Goal: Task Accomplishment & Management: Manage account settings

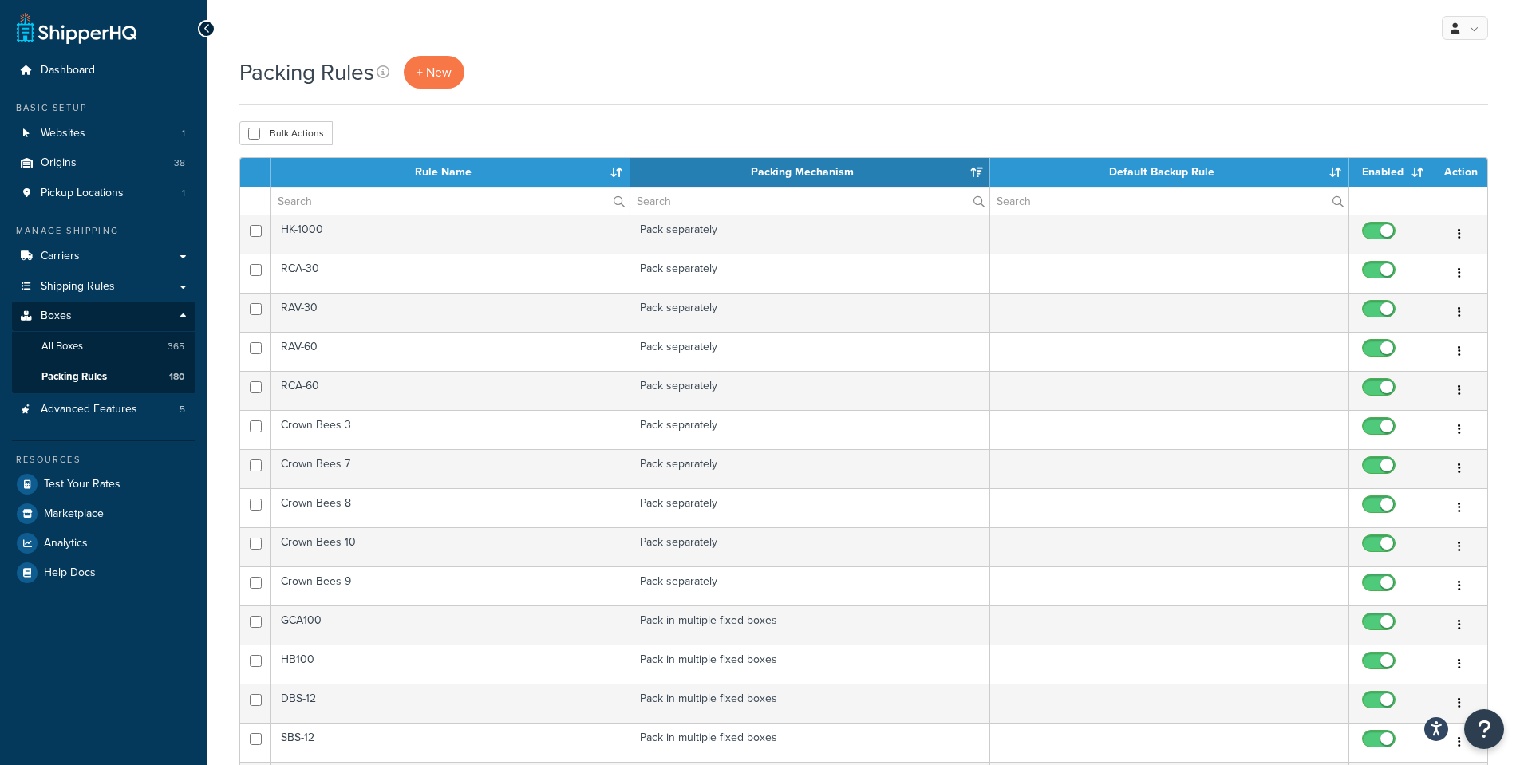
select select "15"
click at [135, 345] on link "All Boxes 365" at bounding box center [103, 347] width 183 height 30
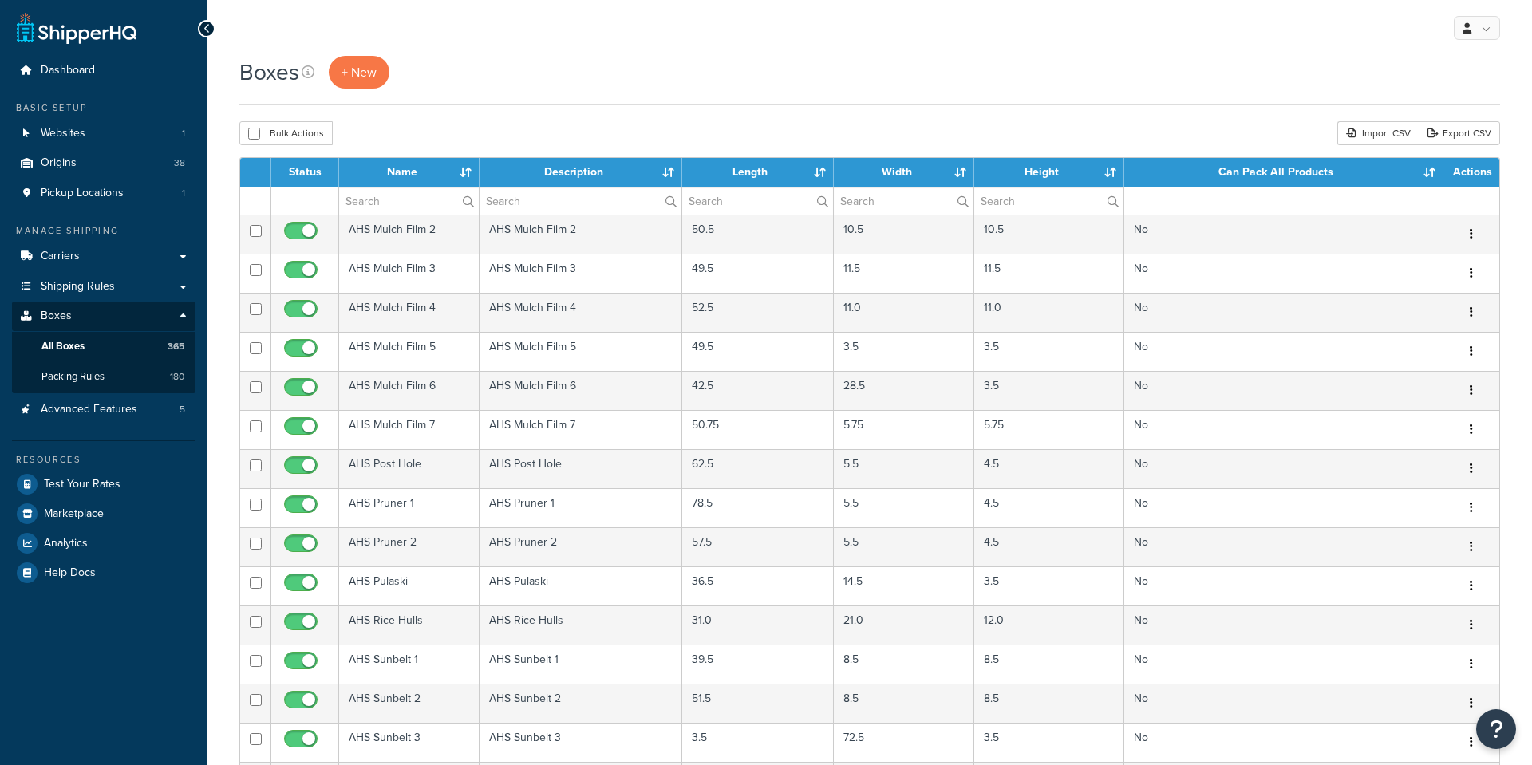
select select "100"
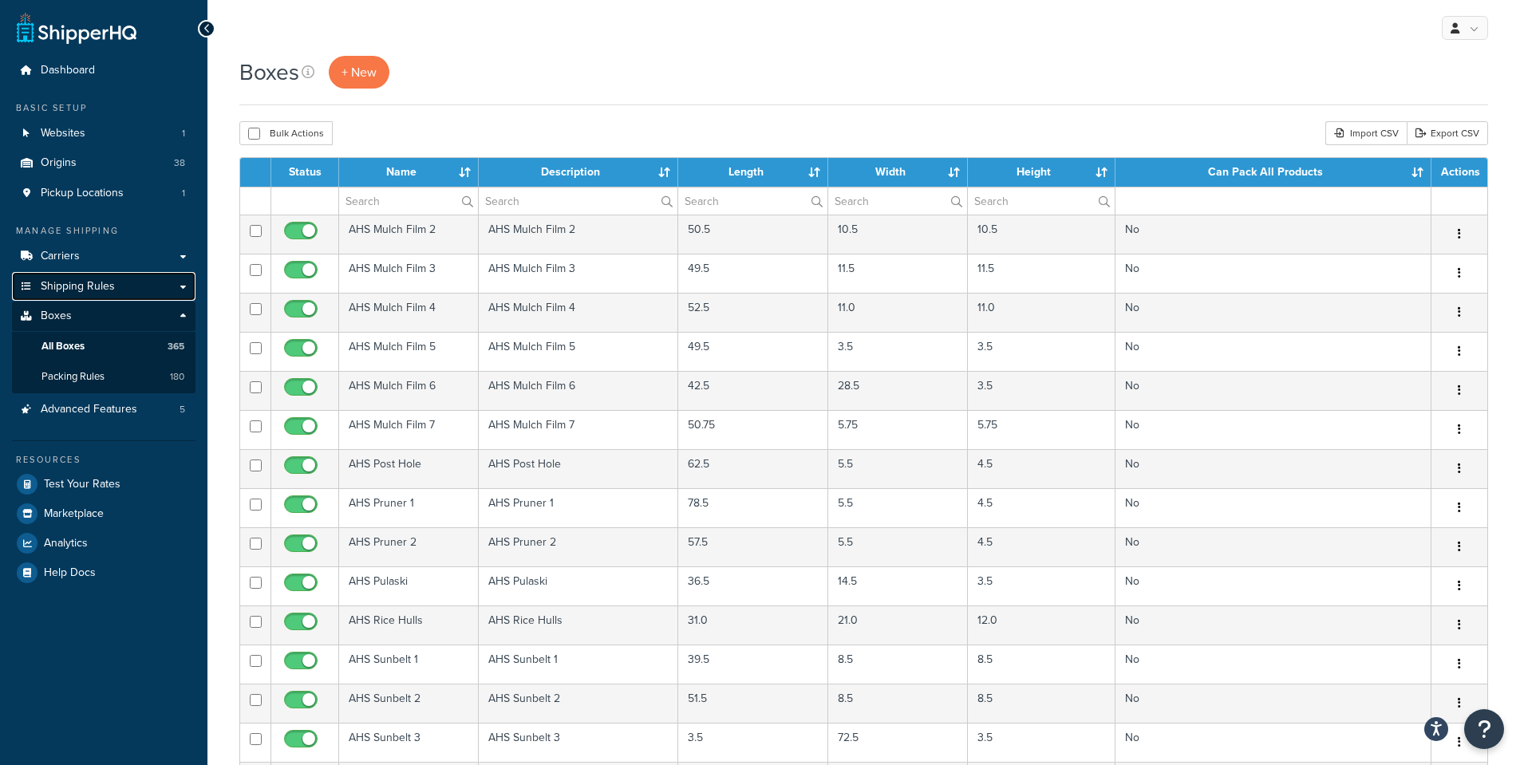
click at [189, 289] on link "Shipping Rules" at bounding box center [103, 287] width 183 height 30
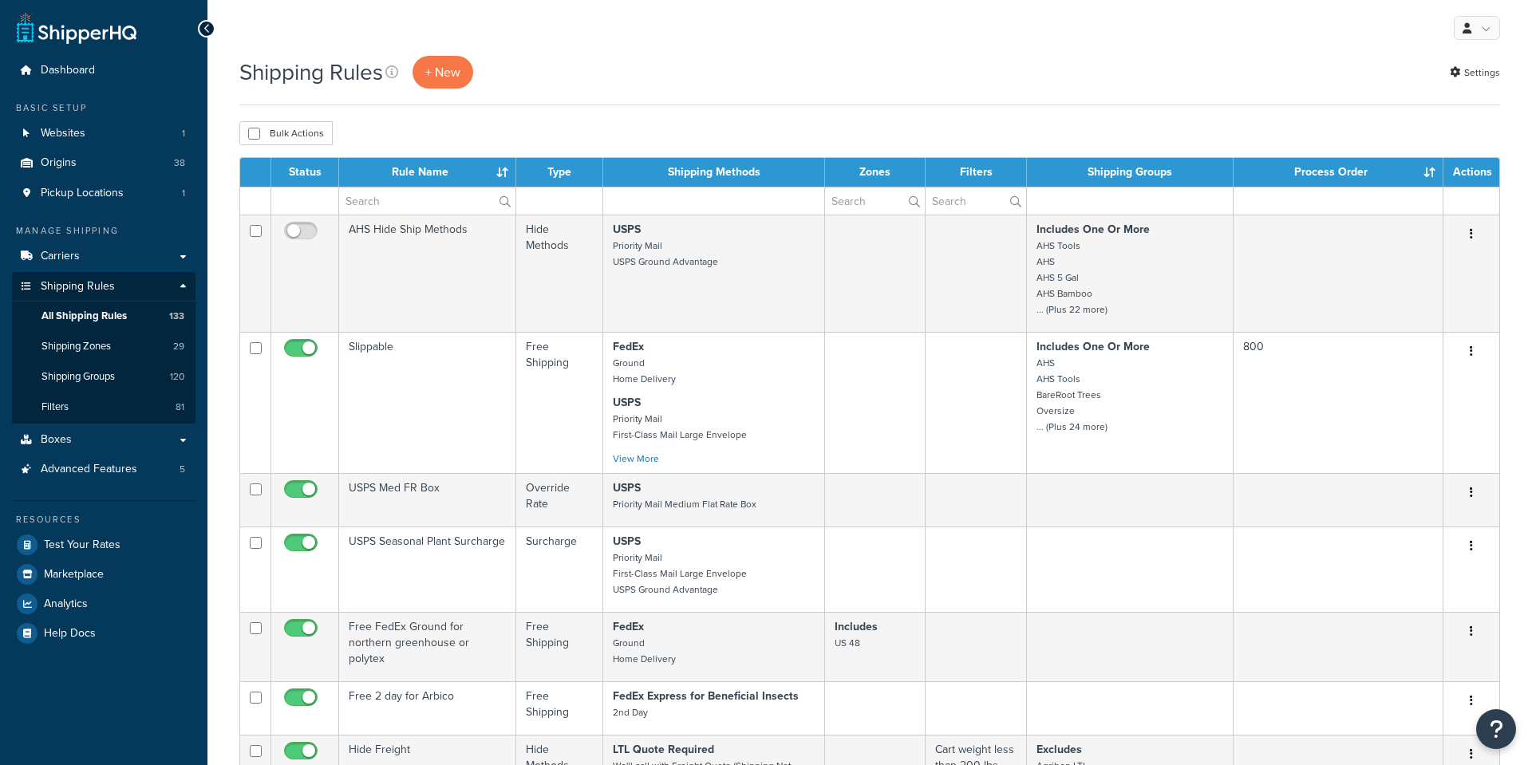
select select "100"
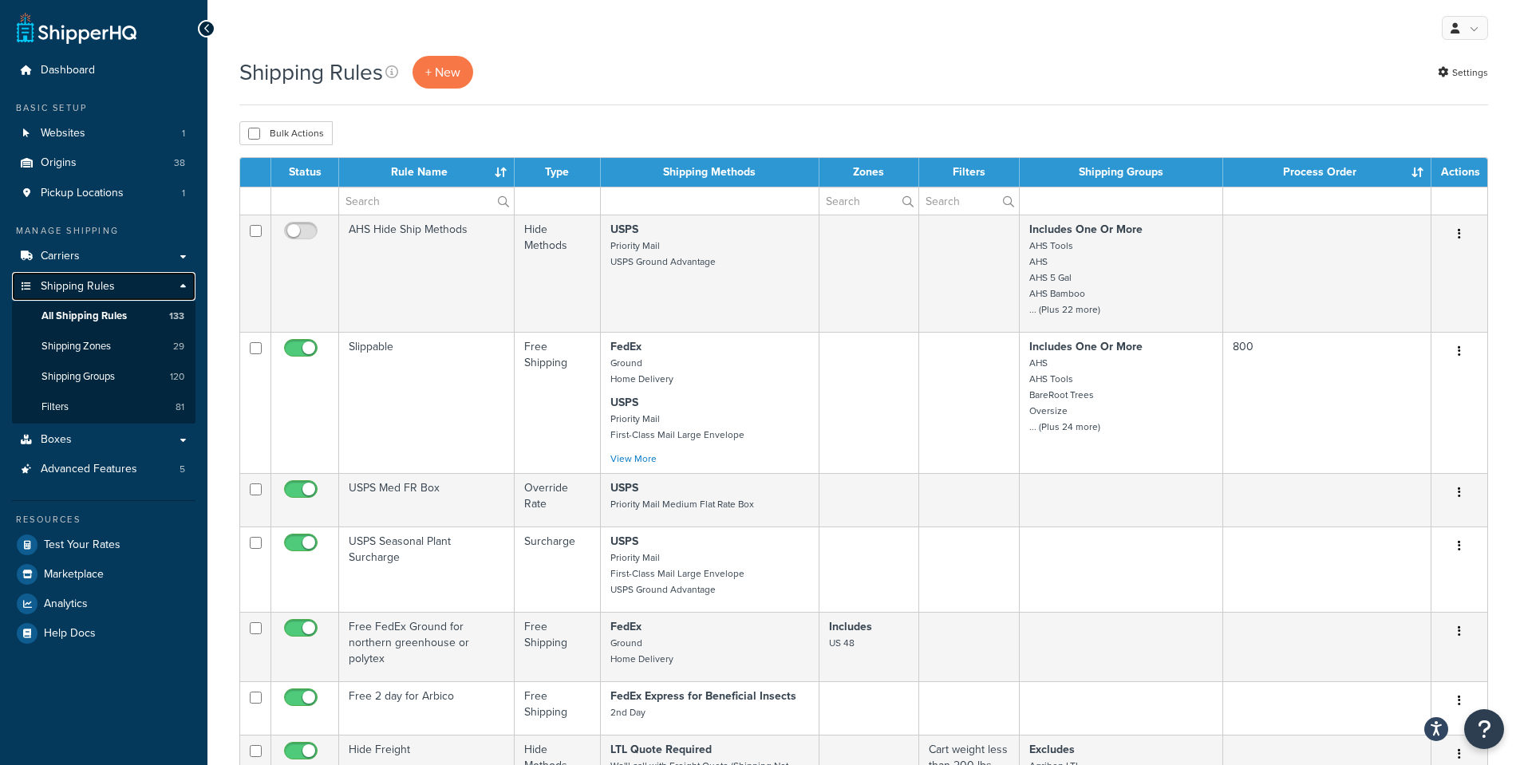
click at [182, 288] on link "Shipping Rules" at bounding box center [103, 287] width 183 height 30
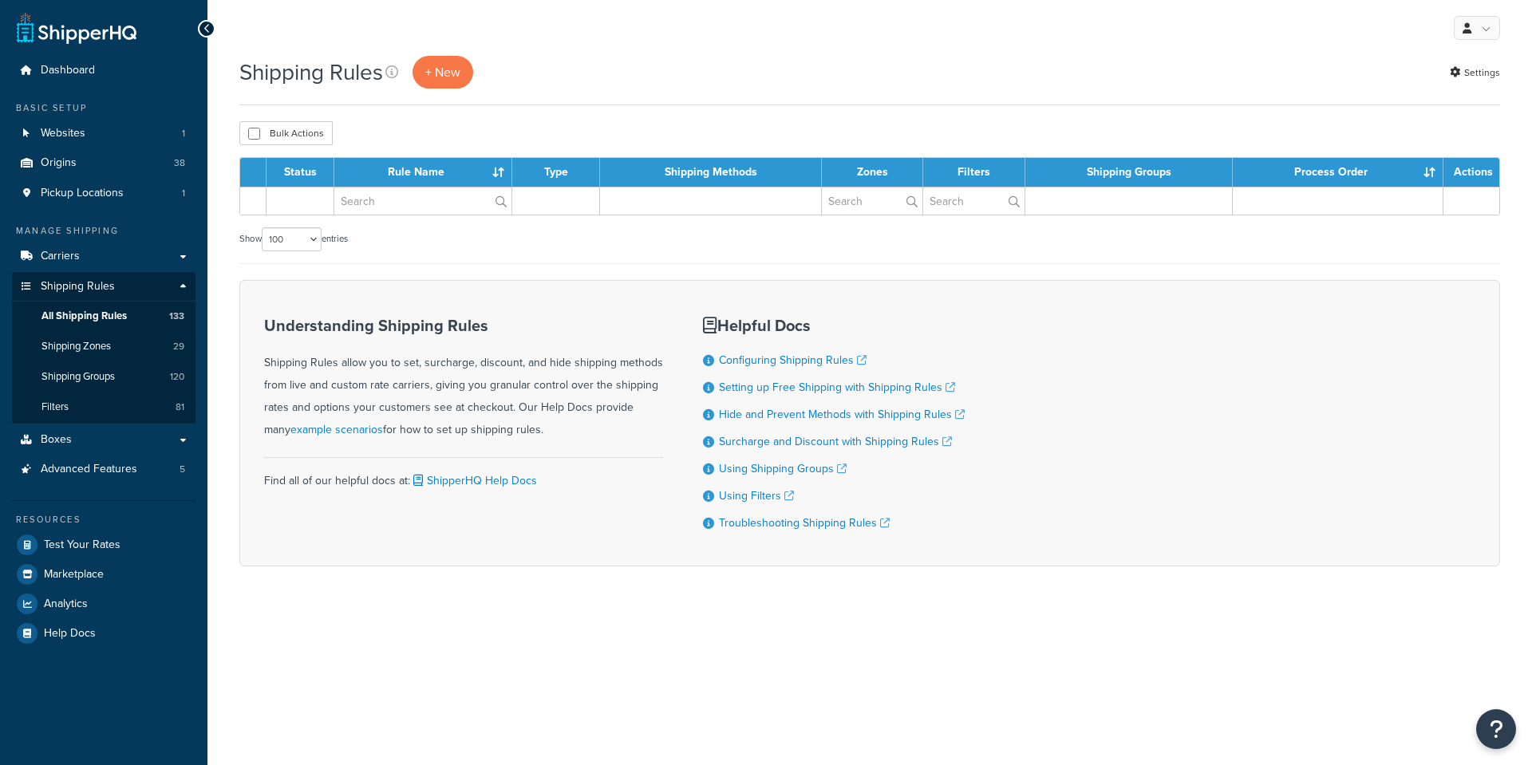
select select "100"
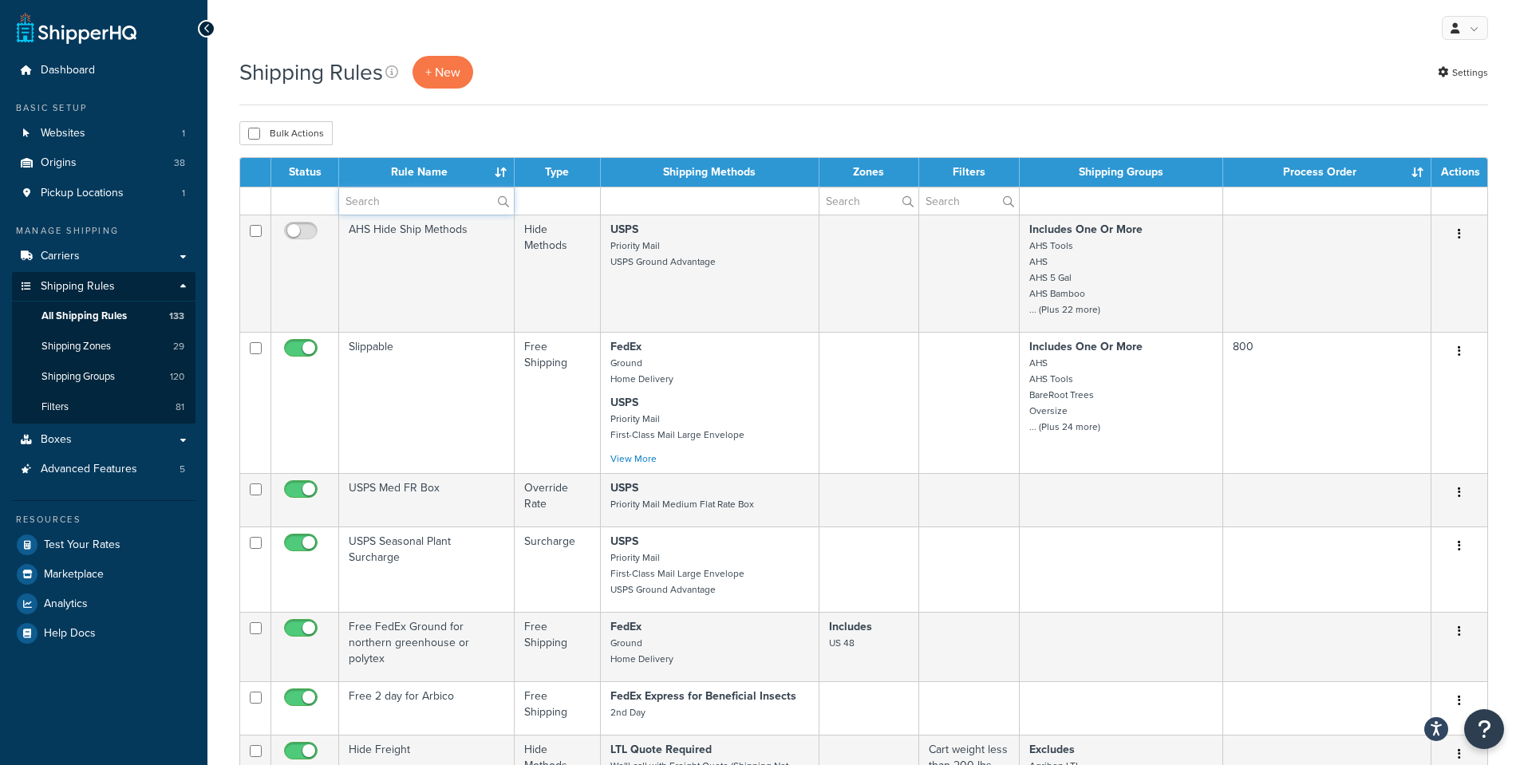
click at [386, 204] on input "text" at bounding box center [426, 200] width 175 height 27
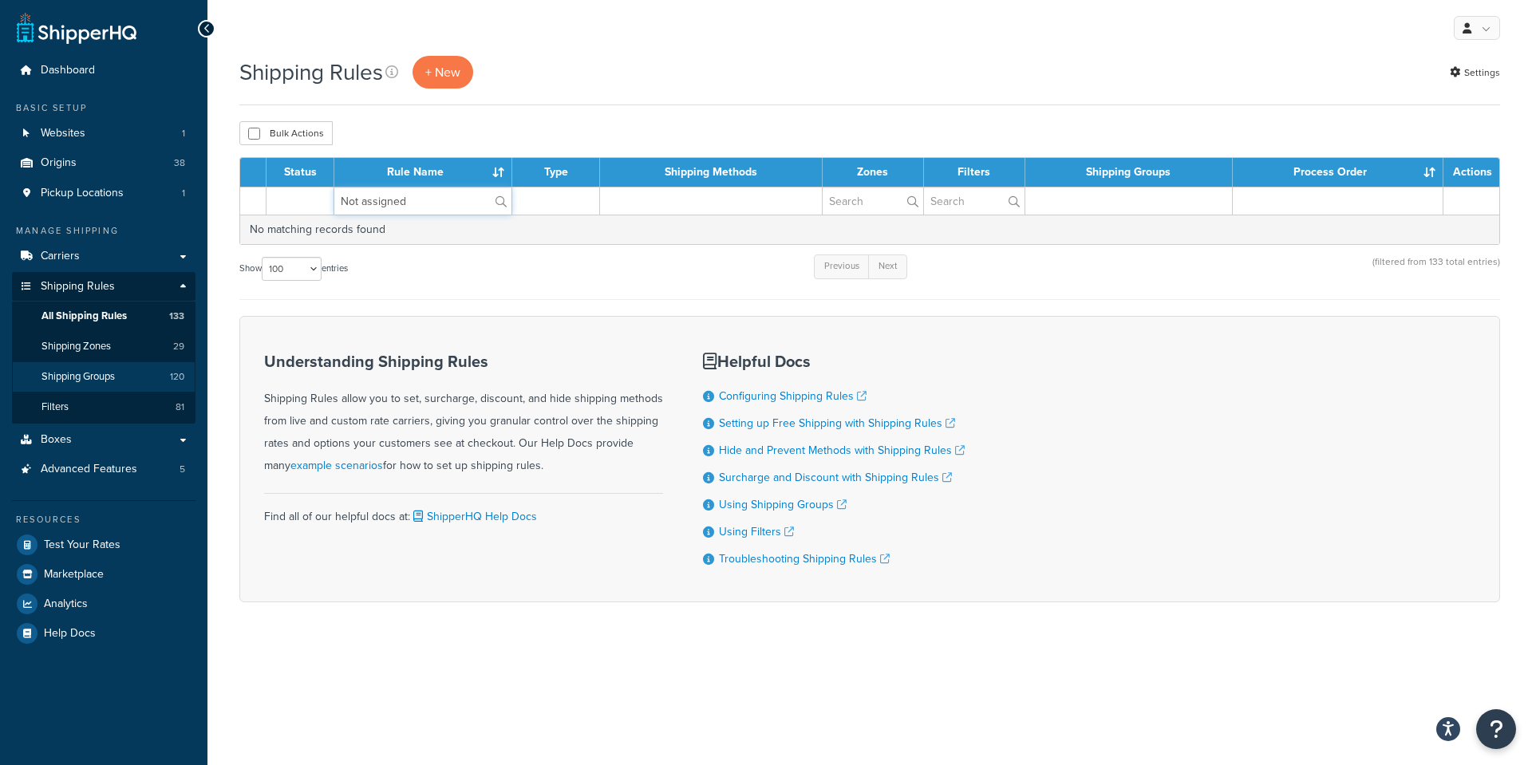
type input "Not assigned"
click at [76, 373] on span "Shipping Groups" at bounding box center [77, 377] width 73 height 14
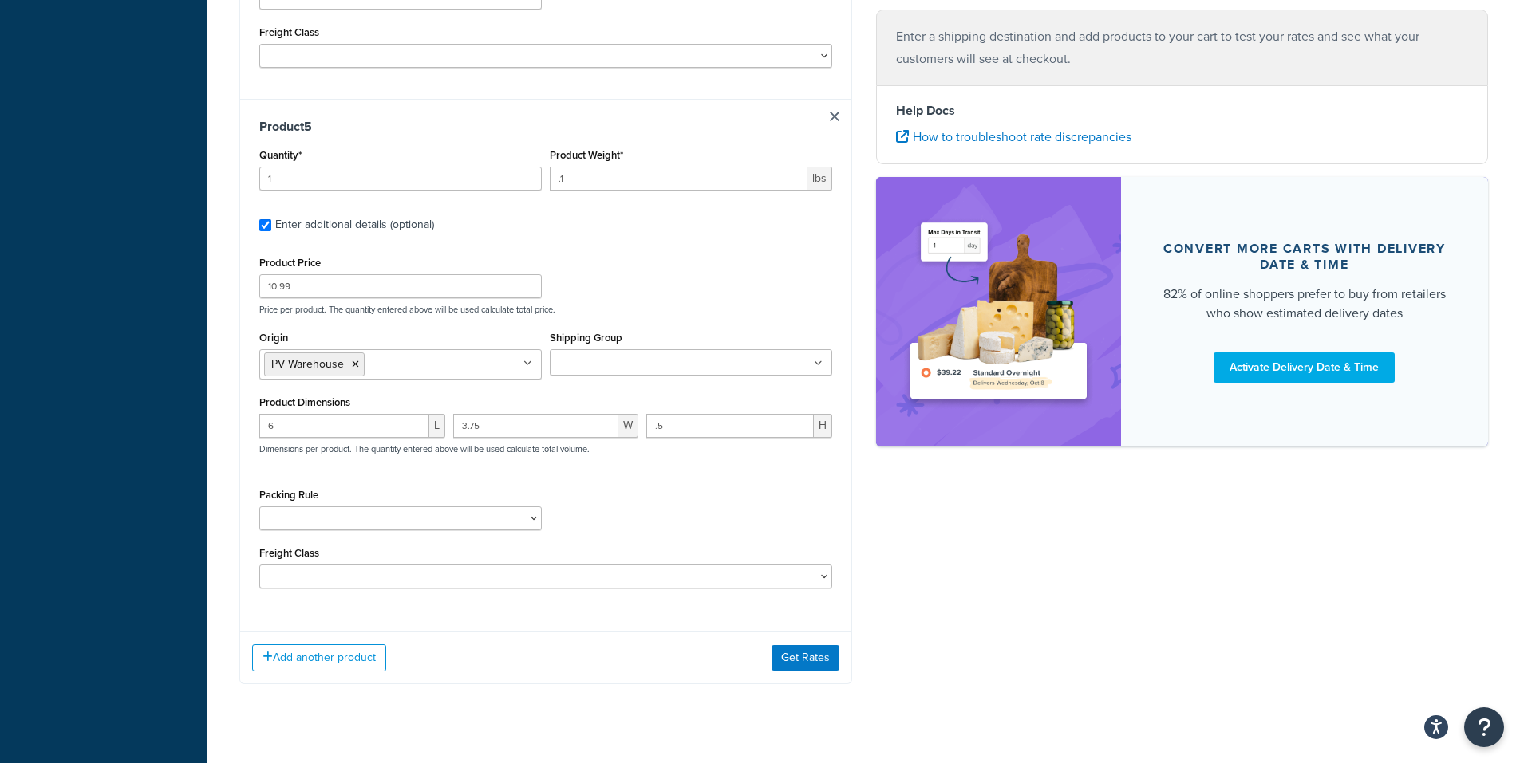
scroll to position [2407, 0]
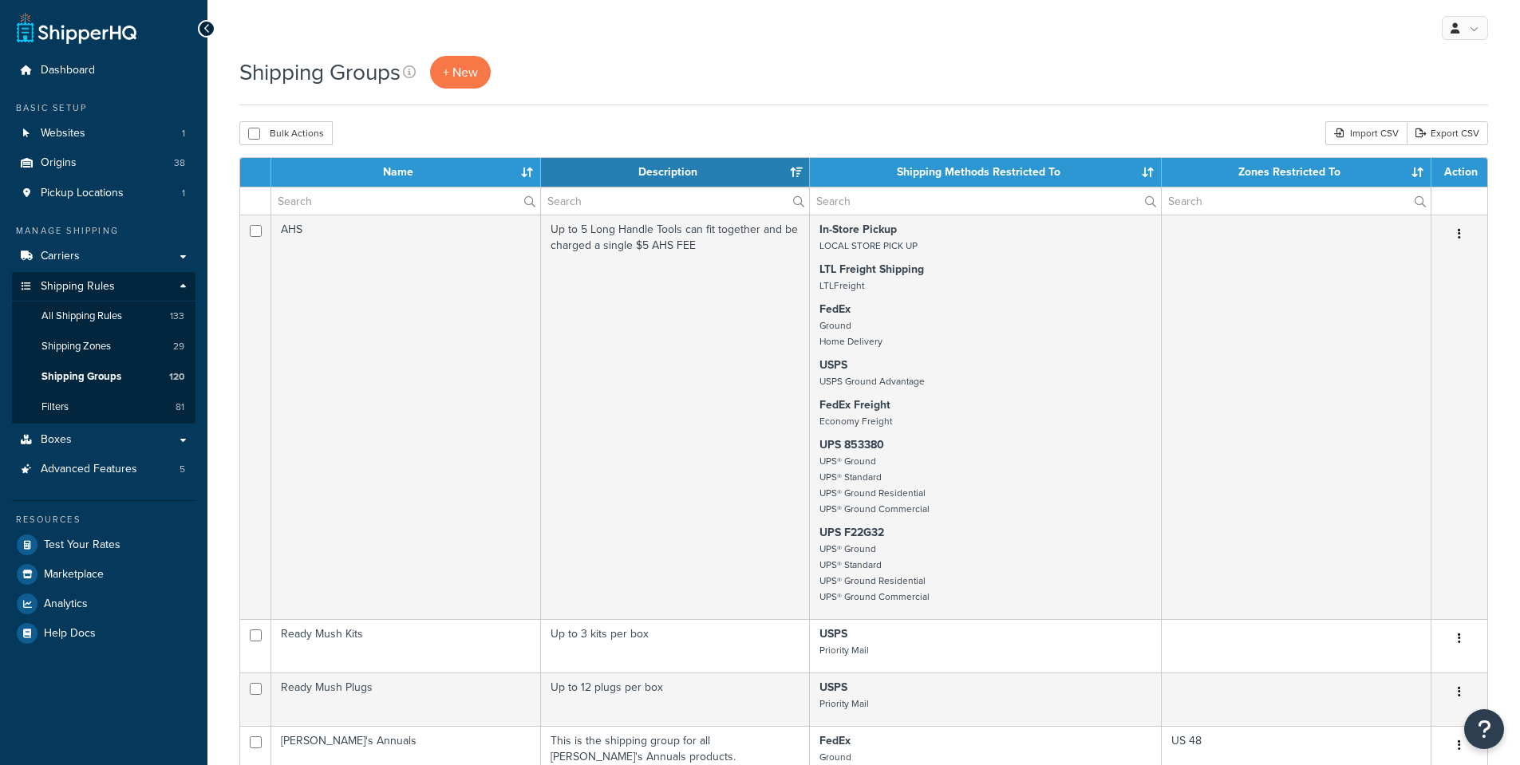
select select "15"
click at [314, 207] on input "text" at bounding box center [405, 200] width 269 height 27
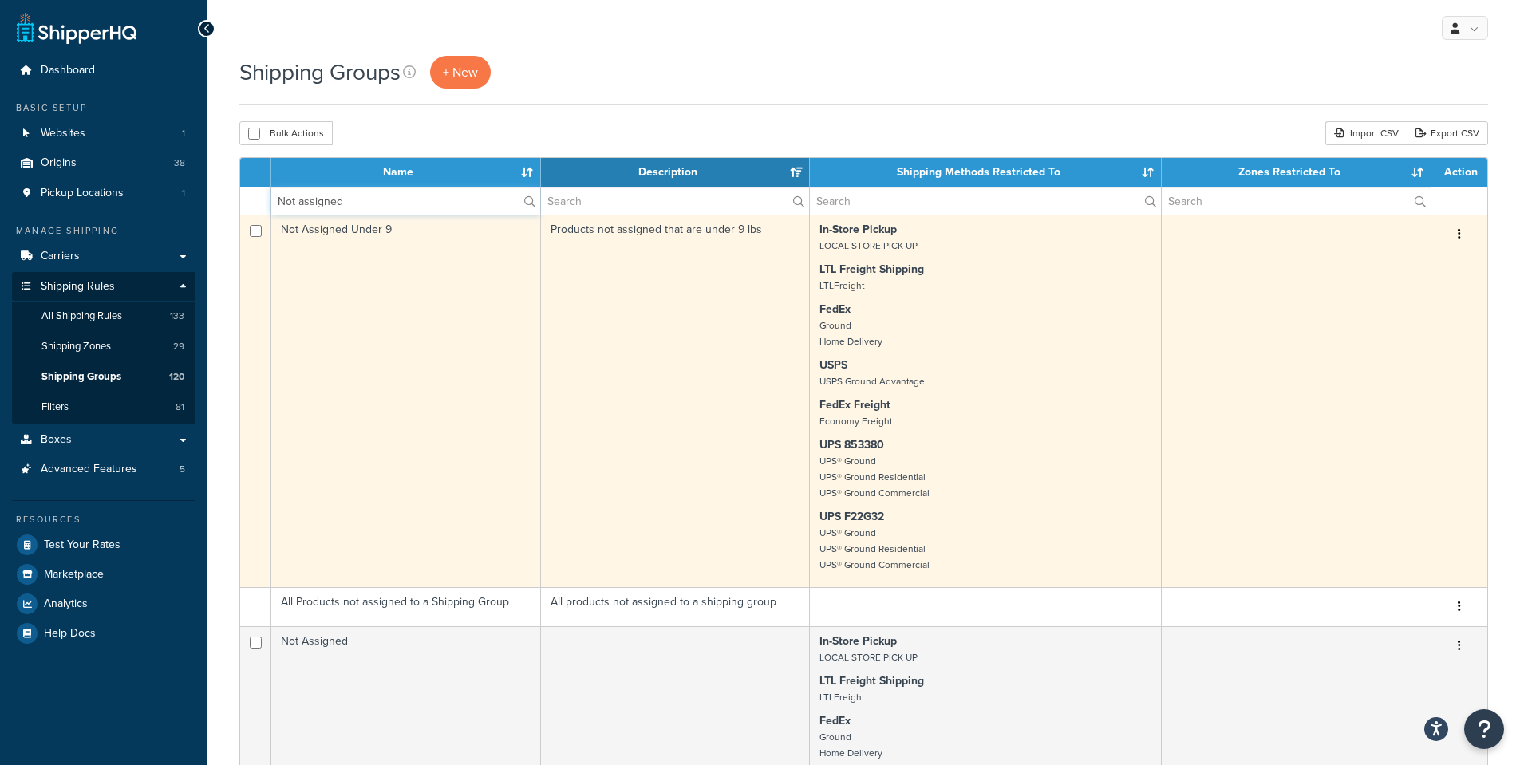
type input "Not assigned"
click at [404, 364] on td "Not Assigned Under 9" at bounding box center [406, 401] width 270 height 373
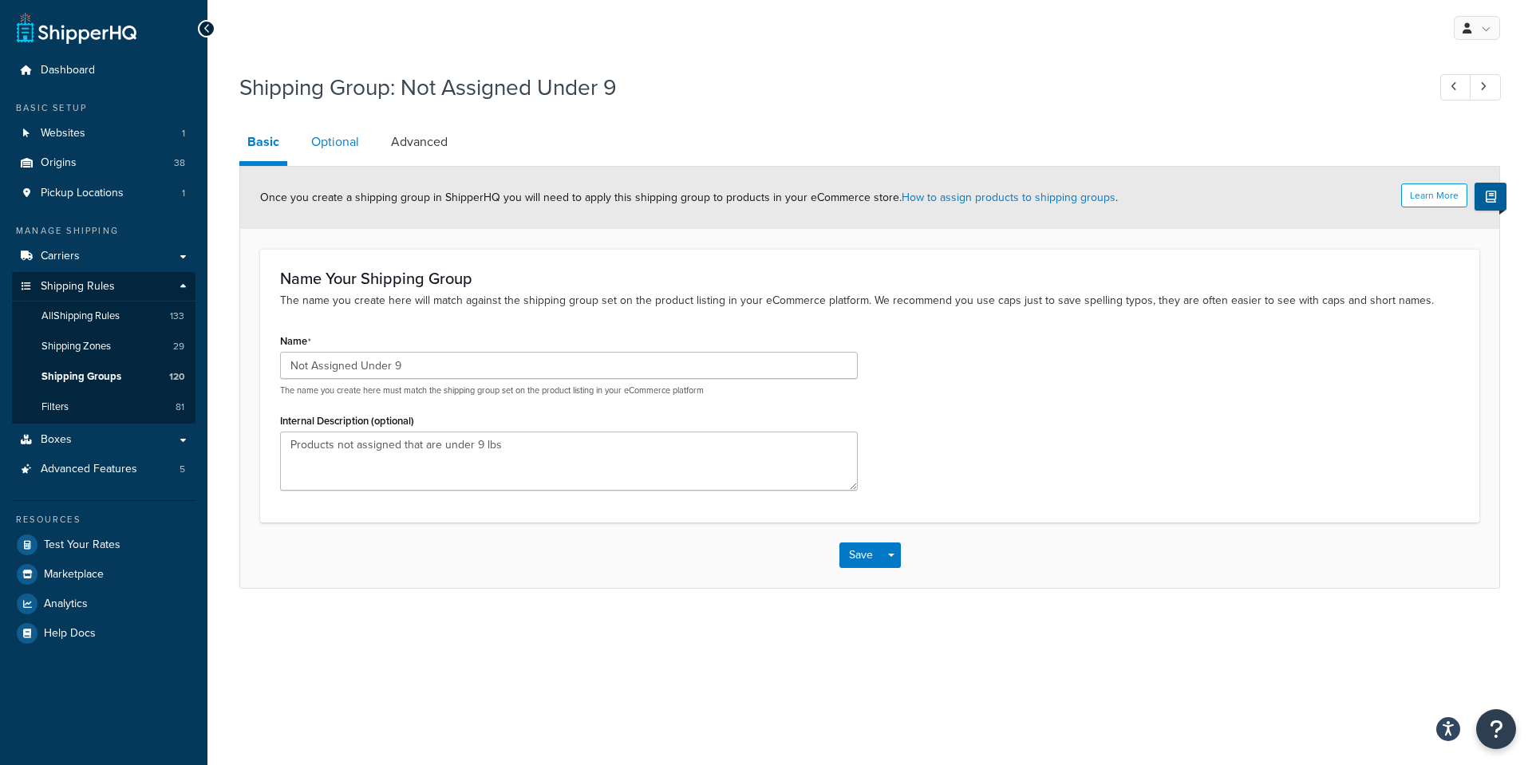
click at [347, 140] on link "Optional" at bounding box center [335, 142] width 64 height 38
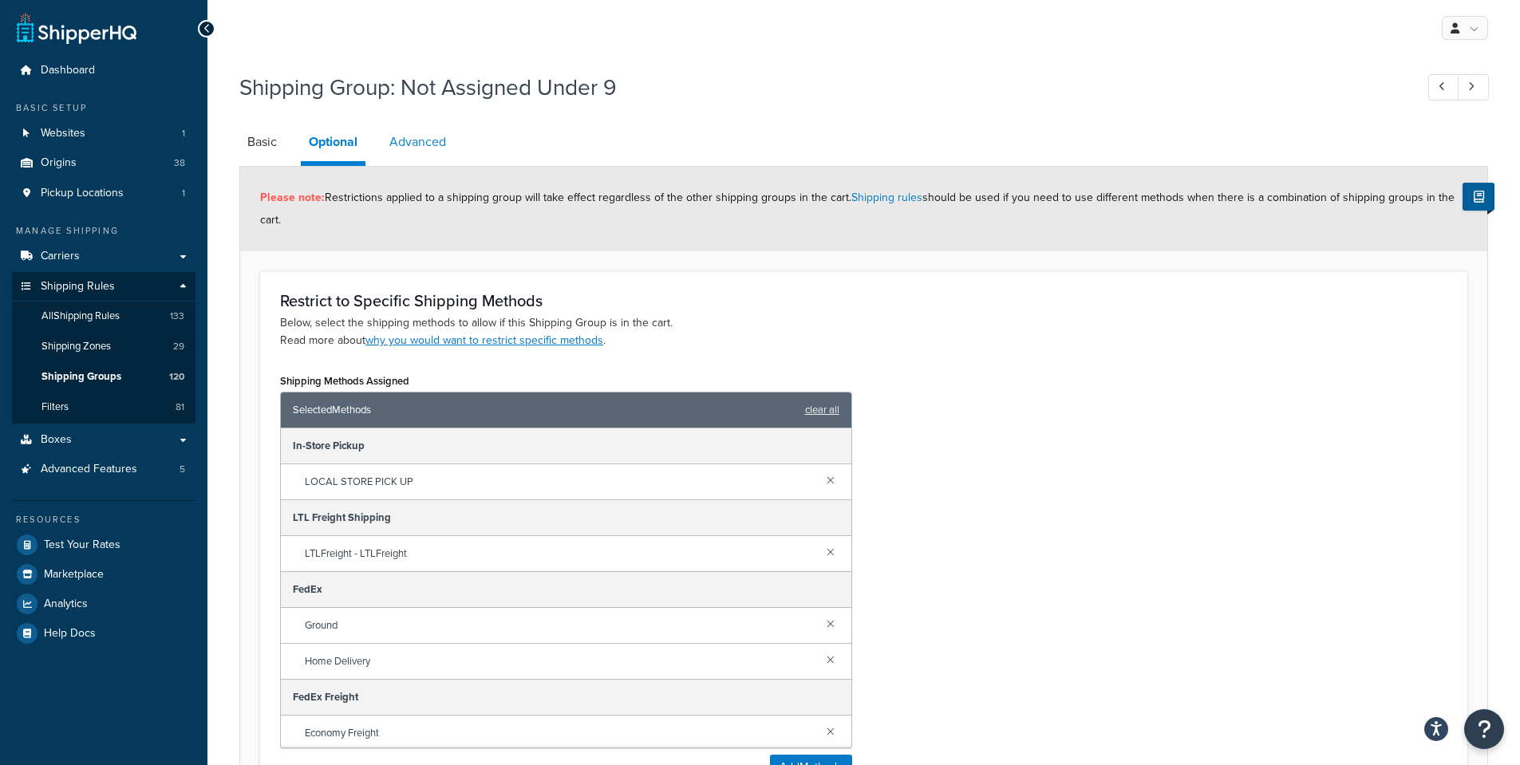
click at [411, 141] on link "Advanced" at bounding box center [417, 142] width 73 height 38
select select "77.5"
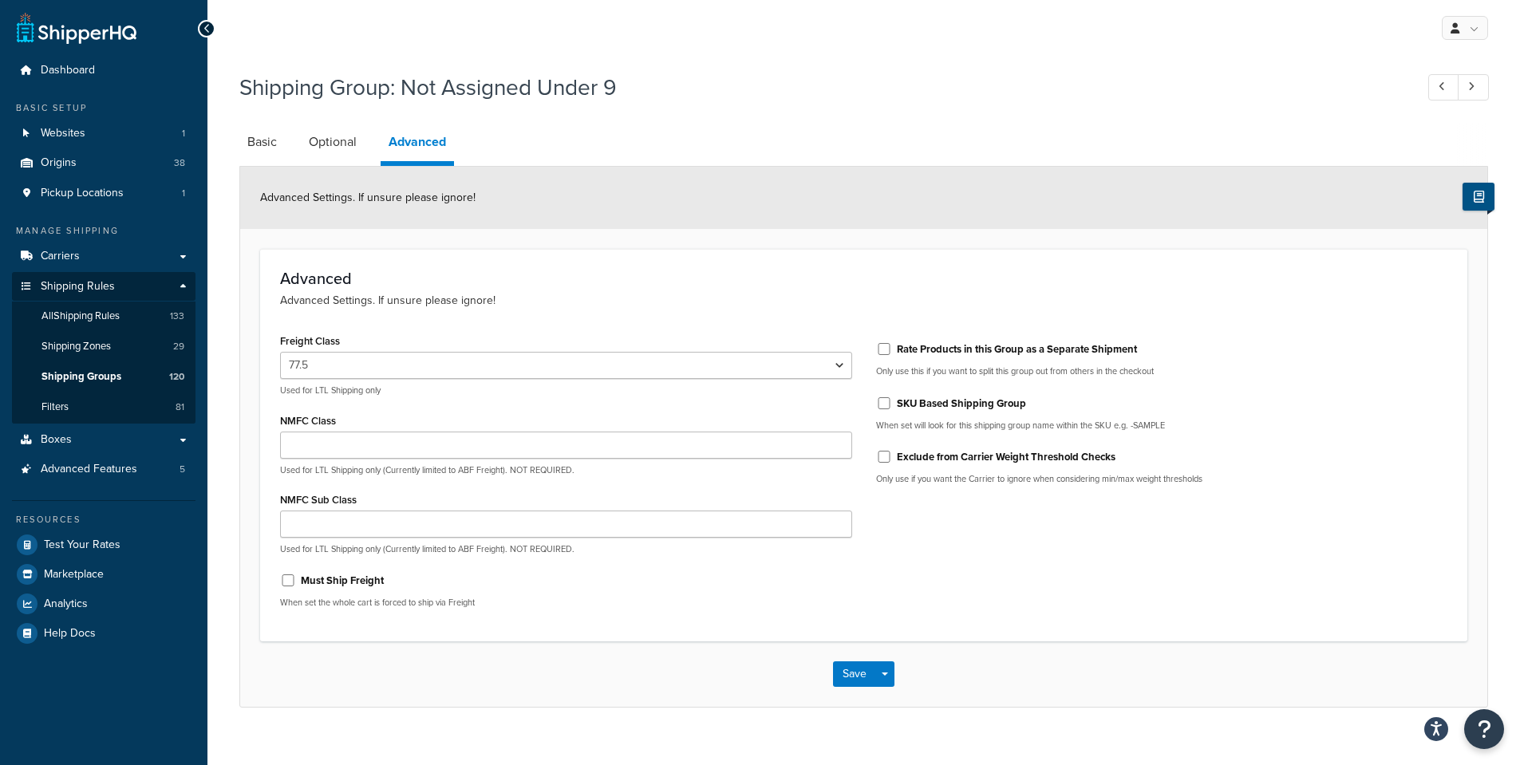
click at [1470, 197] on button at bounding box center [1478, 197] width 32 height 28
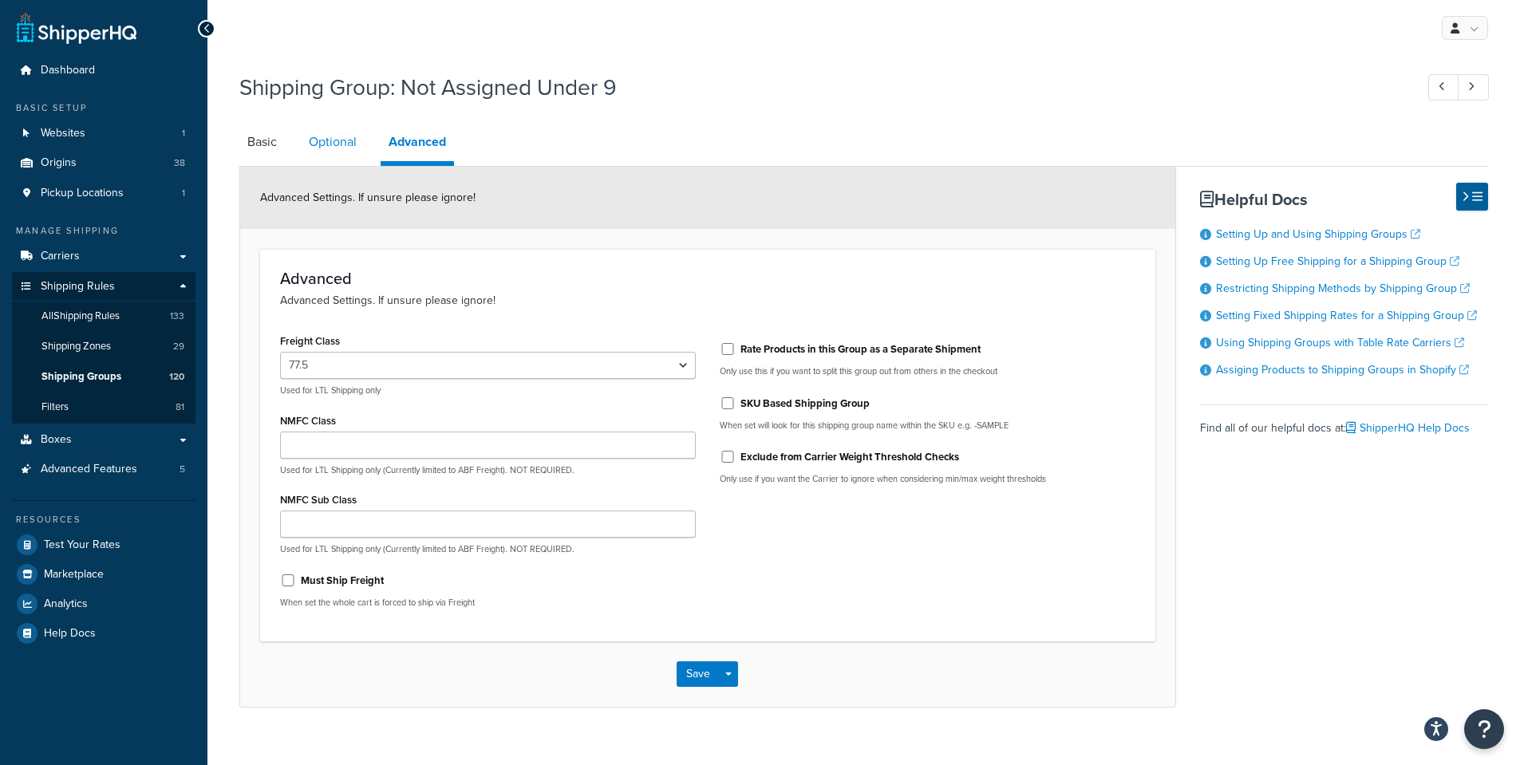
click at [325, 132] on link "Optional" at bounding box center [333, 142] width 64 height 38
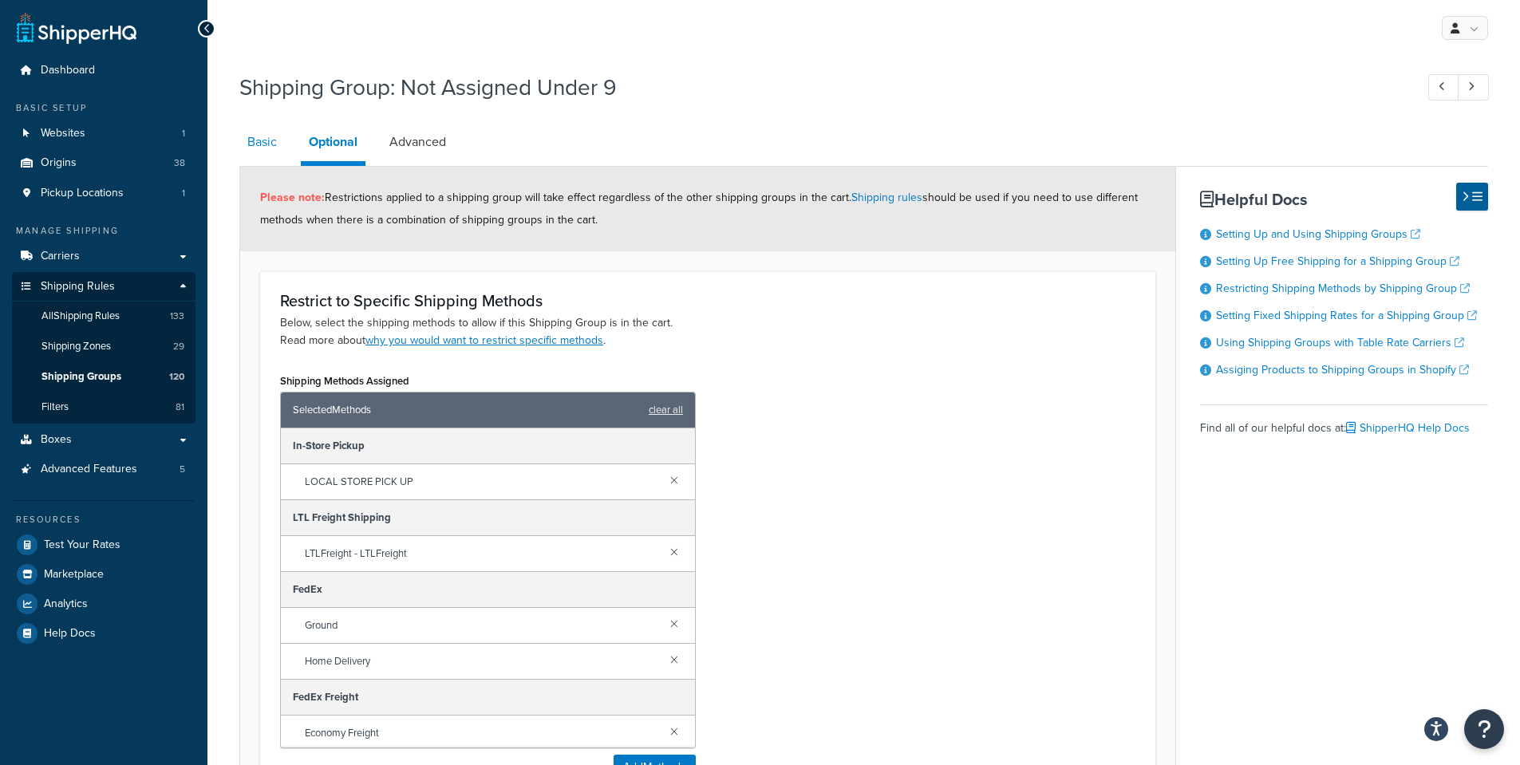
click at [262, 149] on link "Basic" at bounding box center [261, 142] width 45 height 38
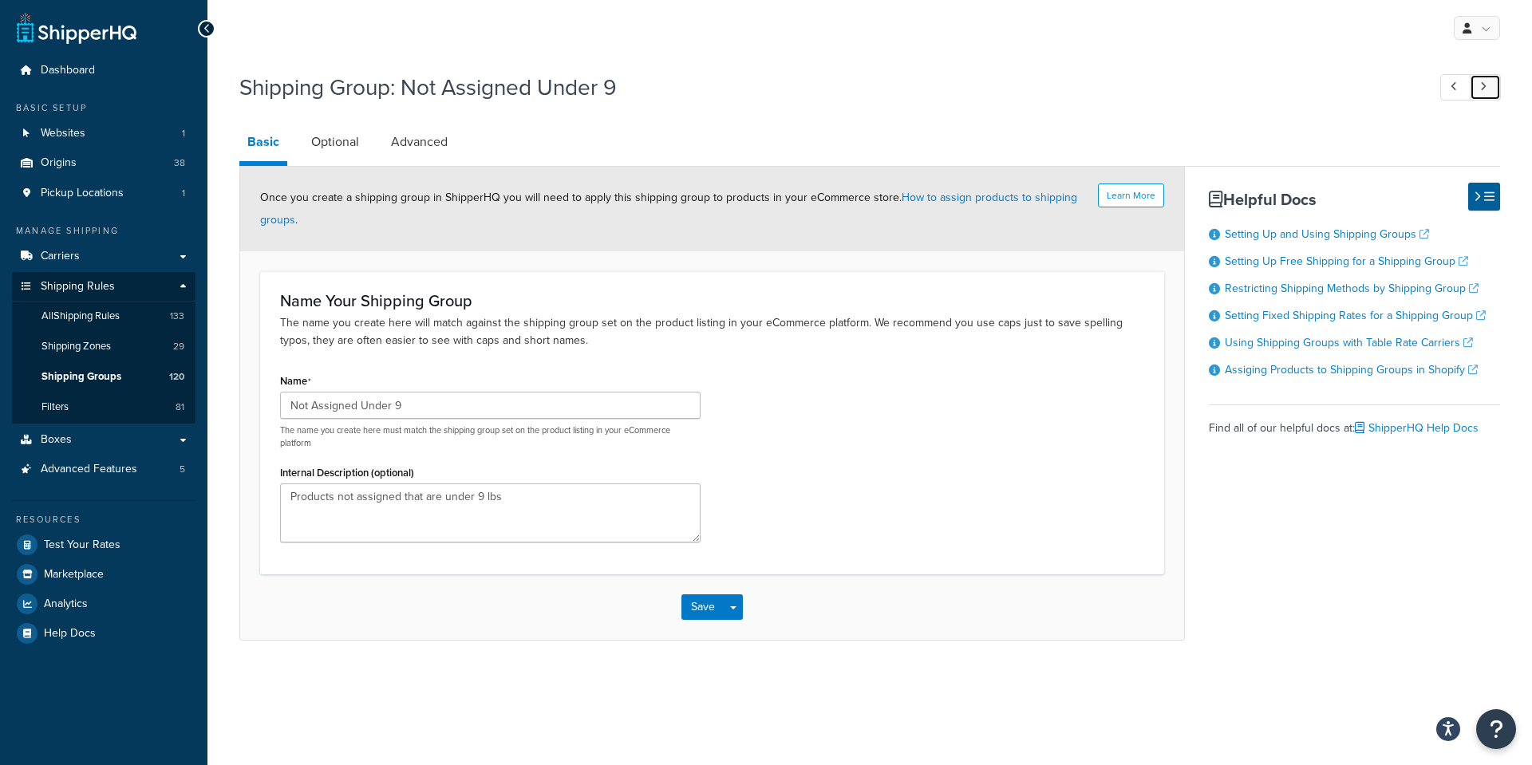
click at [1484, 85] on icon at bounding box center [1483, 86] width 6 height 10
type input "Drums"
click at [1460, 83] on link at bounding box center [1455, 87] width 31 height 26
type input "Not Assigned Under 9"
type textarea "Products not assigned that are under 9 lbs"
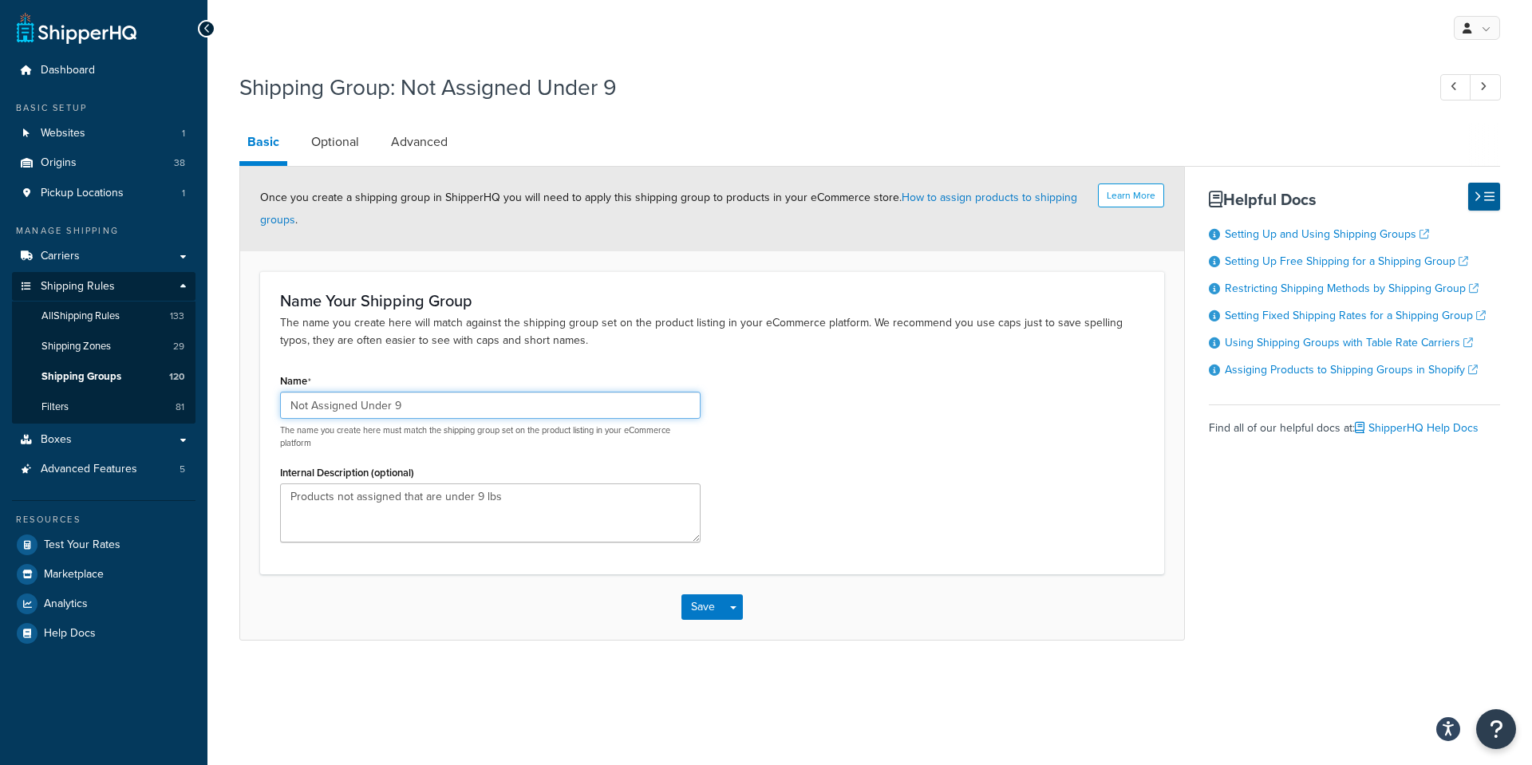
drag, startPoint x: 412, startPoint y: 408, endPoint x: 247, endPoint y: 400, distance: 164.5
click at [247, 400] on form "Learn More Once you create a shipping group in ShipperHQ you will need to apply…" at bounding box center [712, 403] width 944 height 473
drag, startPoint x: 336, startPoint y: 146, endPoint x: 351, endPoint y: 146, distance: 15.2
click at [336, 146] on link "Optional" at bounding box center [335, 142] width 64 height 38
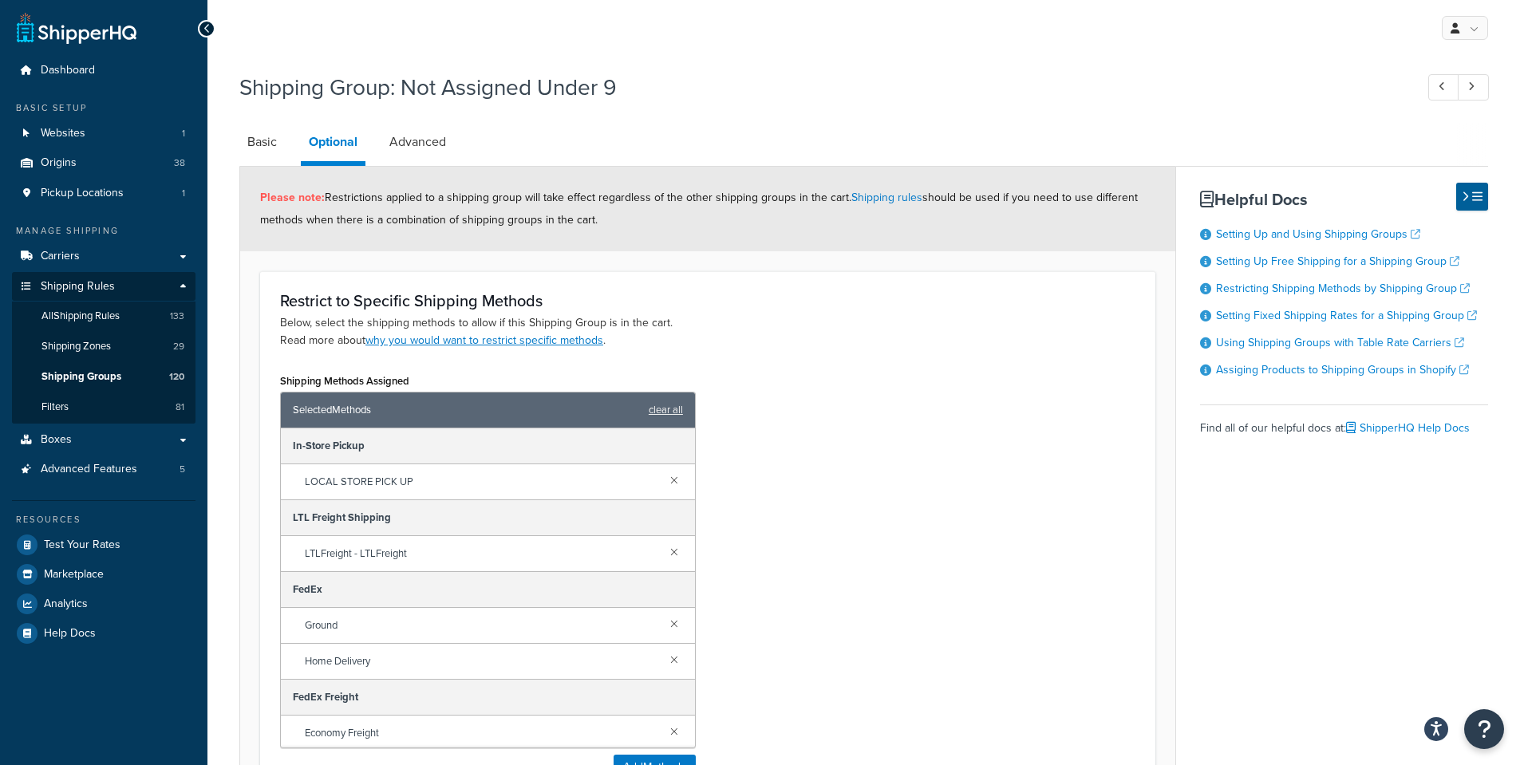
drag, startPoint x: 427, startPoint y: 143, endPoint x: 506, endPoint y: 158, distance: 80.4
click at [428, 142] on link "Advanced" at bounding box center [417, 142] width 73 height 38
select select "77.5"
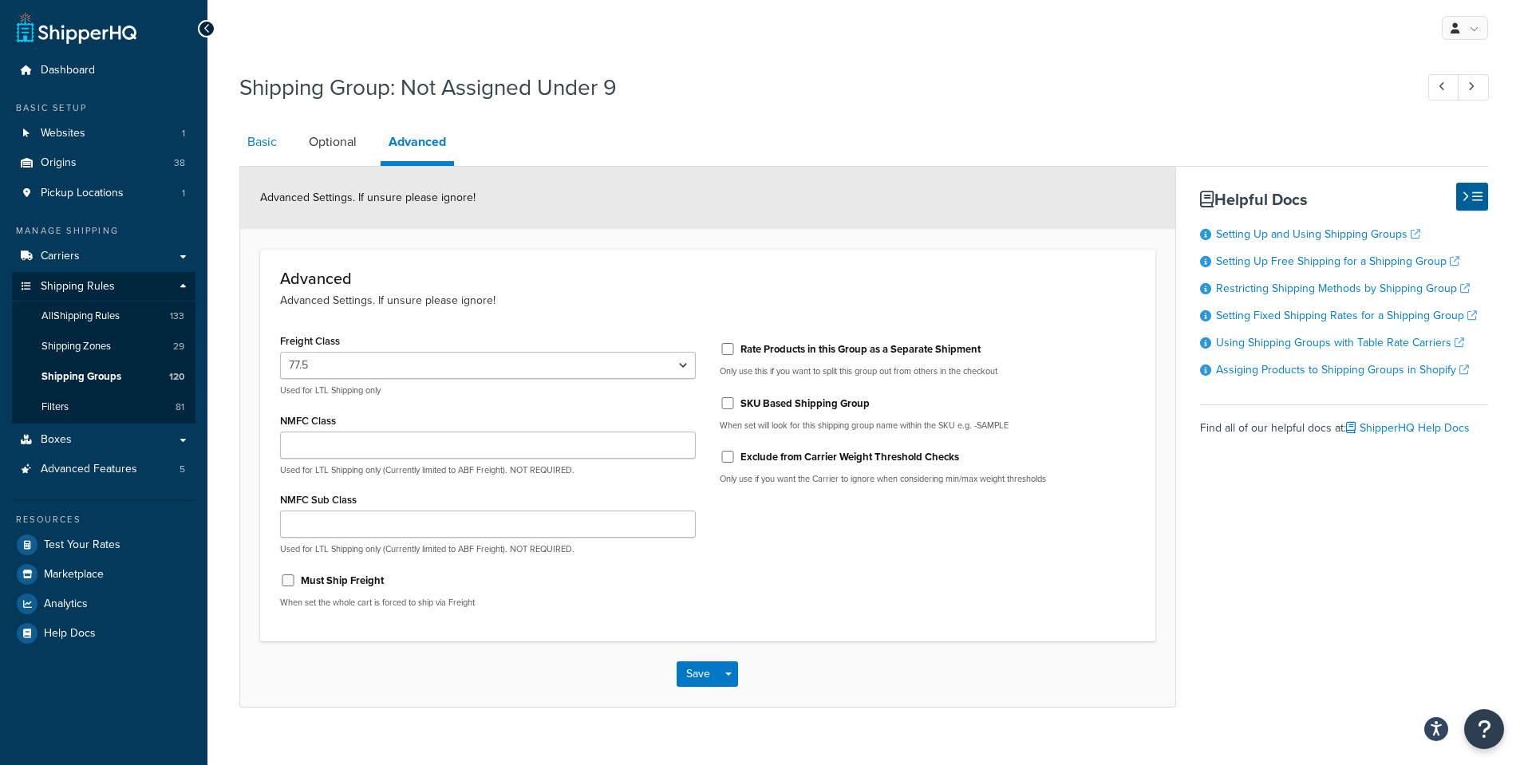
click at [265, 141] on link "Basic" at bounding box center [261, 142] width 45 height 38
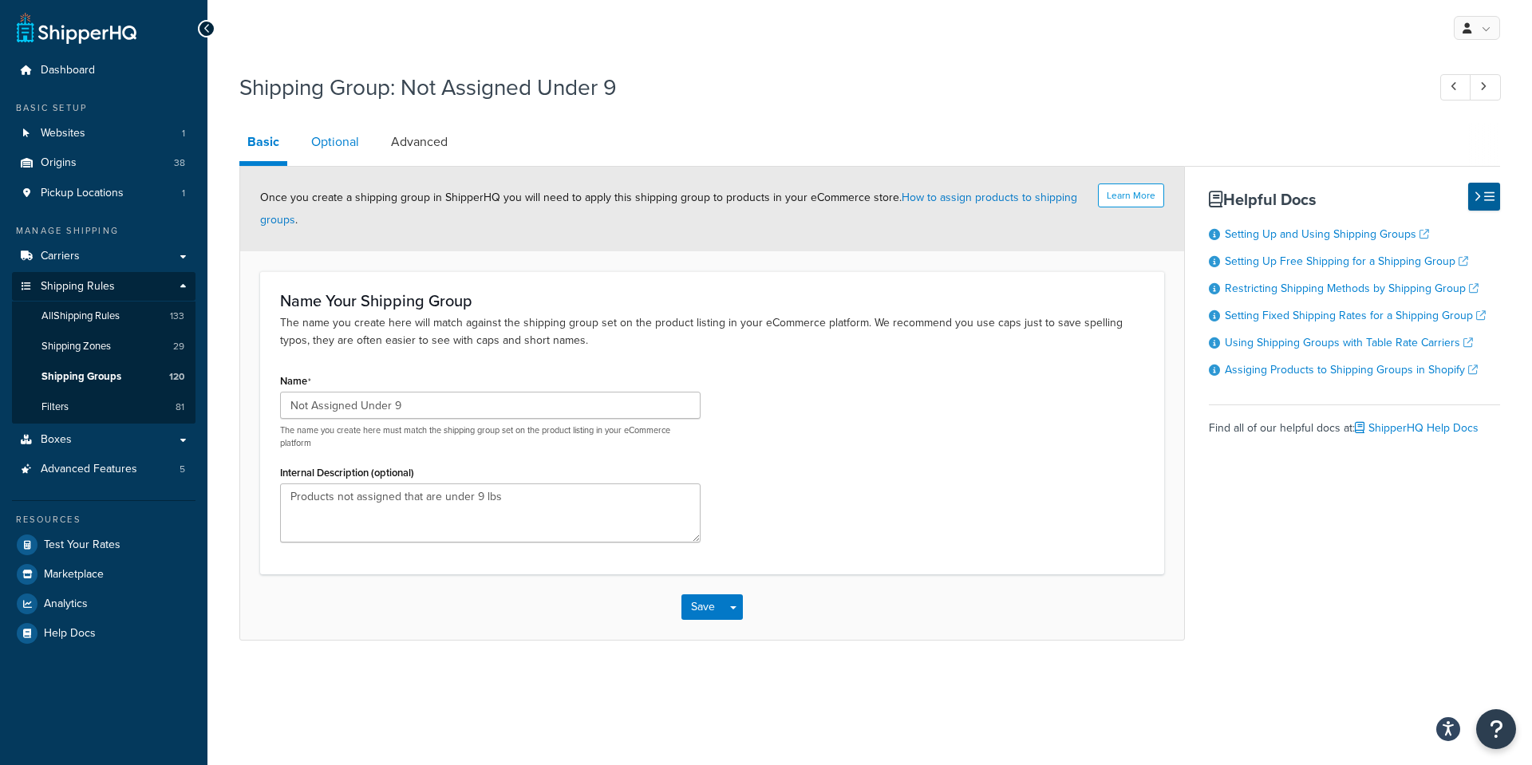
click at [326, 140] on link "Optional" at bounding box center [335, 142] width 64 height 38
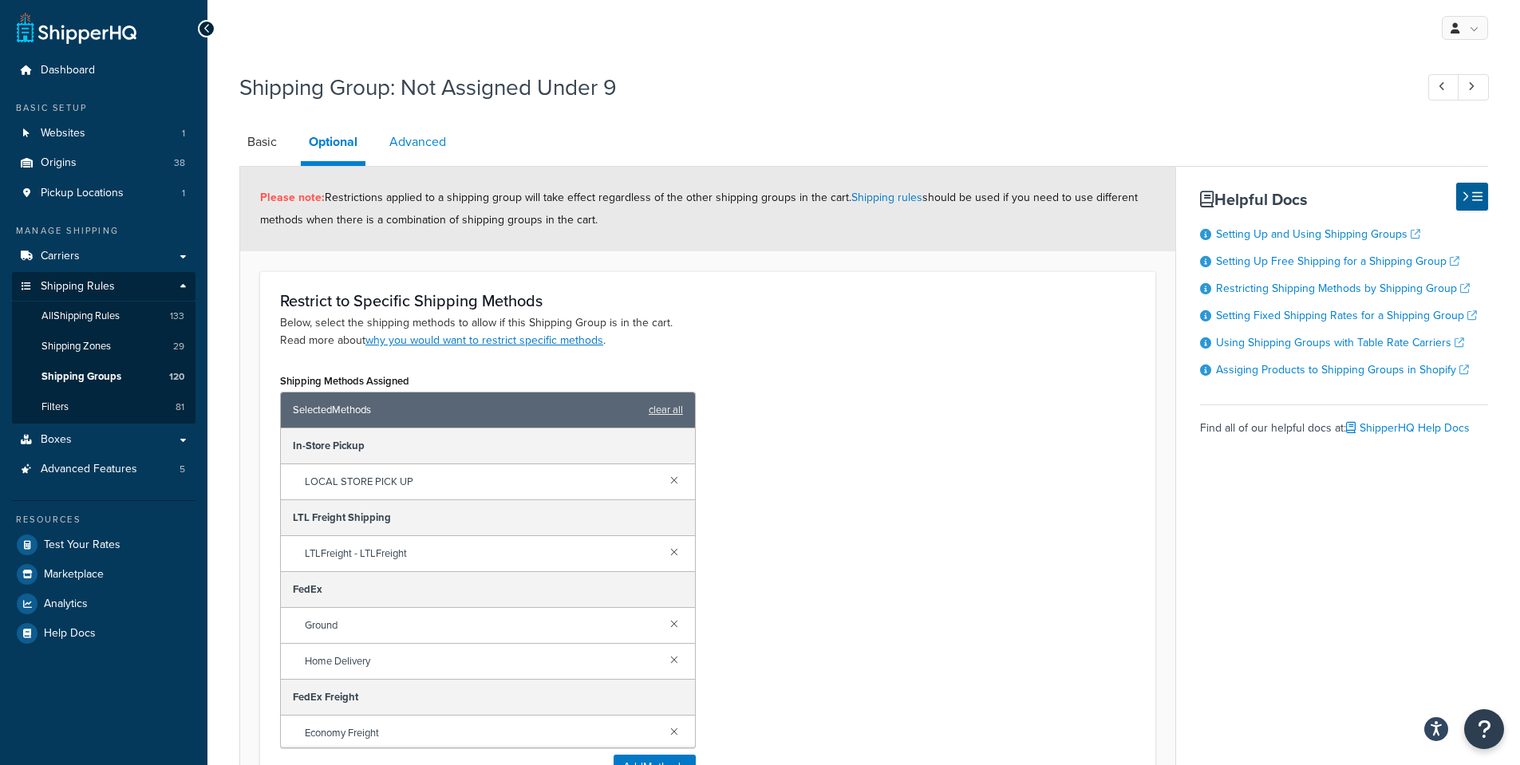
click at [408, 140] on link "Advanced" at bounding box center [417, 142] width 73 height 38
select select "77.5"
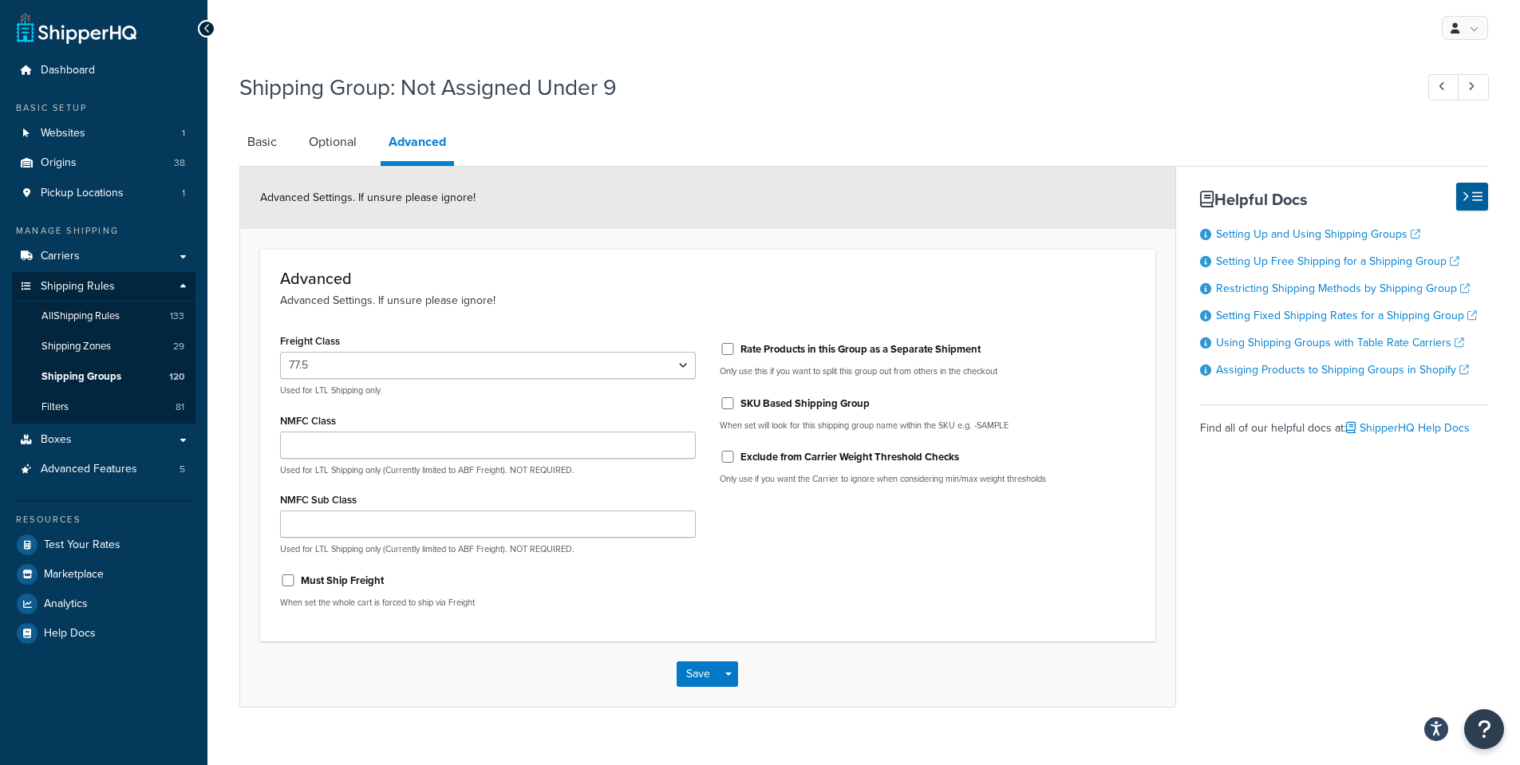
click at [1024, 638] on div "Advanced Advanced Settings. If unsure please ignore! Freight Class 50 55 60 65 …" at bounding box center [707, 445] width 895 height 392
click at [123, 443] on link "Boxes" at bounding box center [103, 440] width 183 height 30
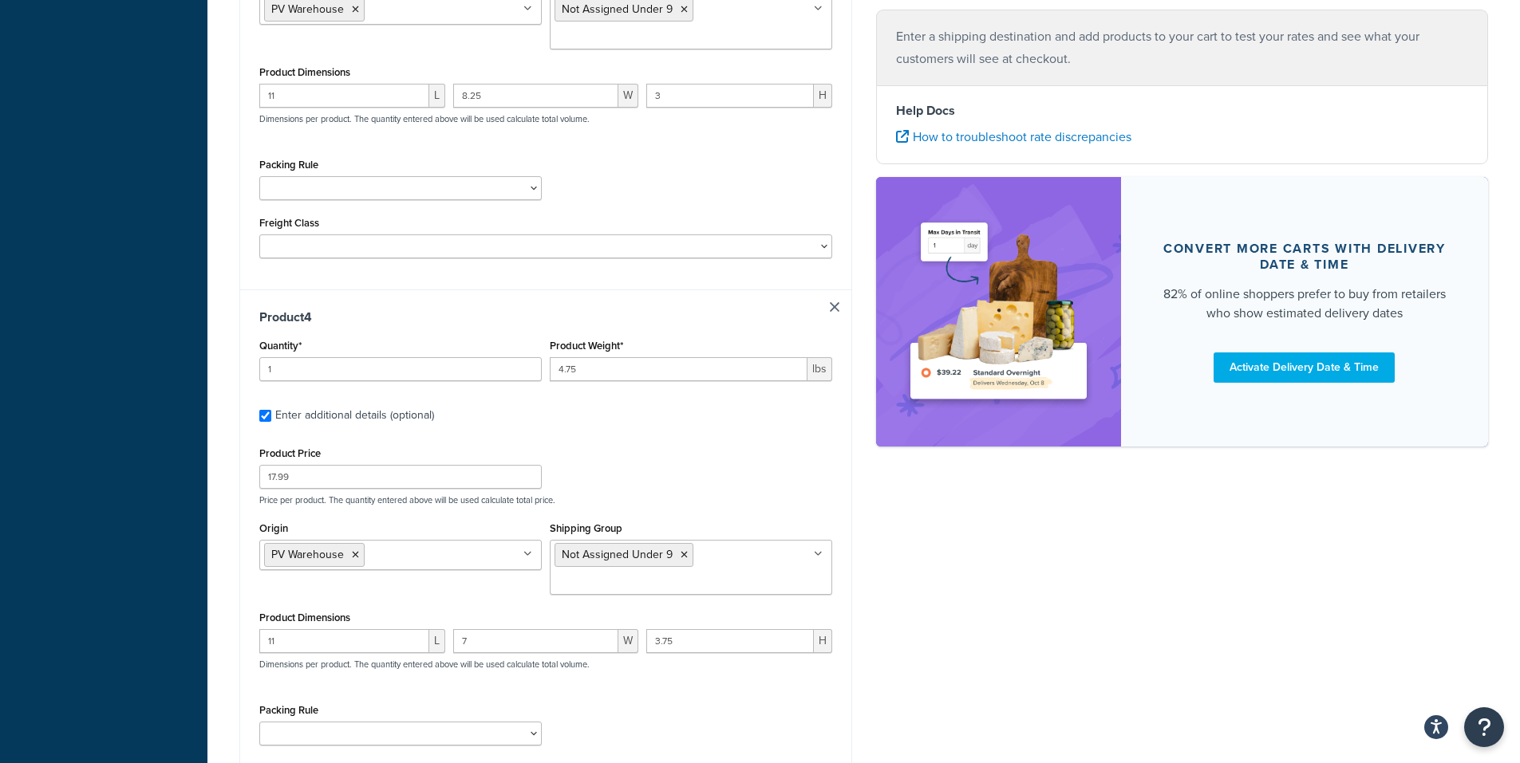
scroll to position [1370, 0]
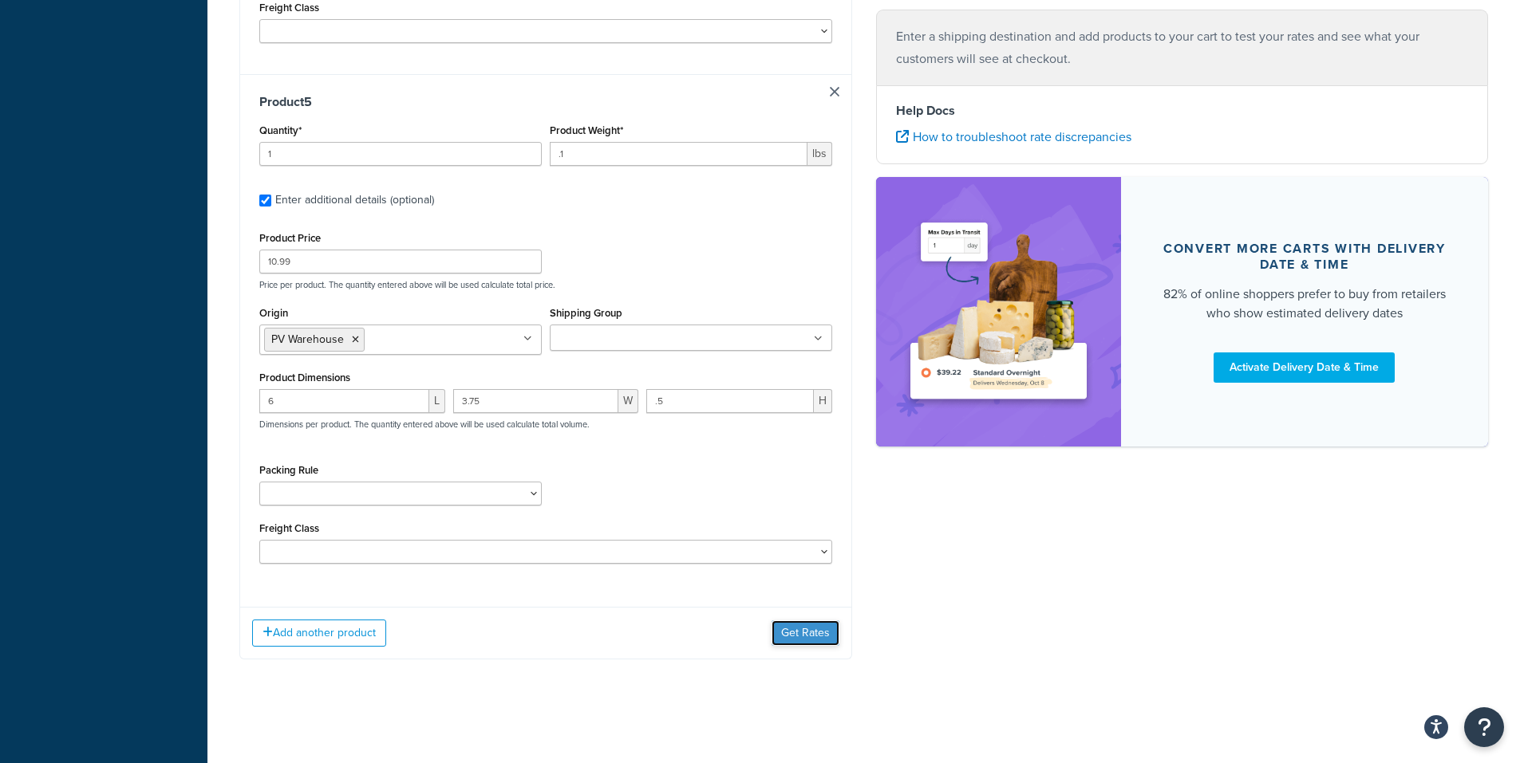
click at [818, 644] on button "Get Rates" at bounding box center [805, 634] width 68 height 26
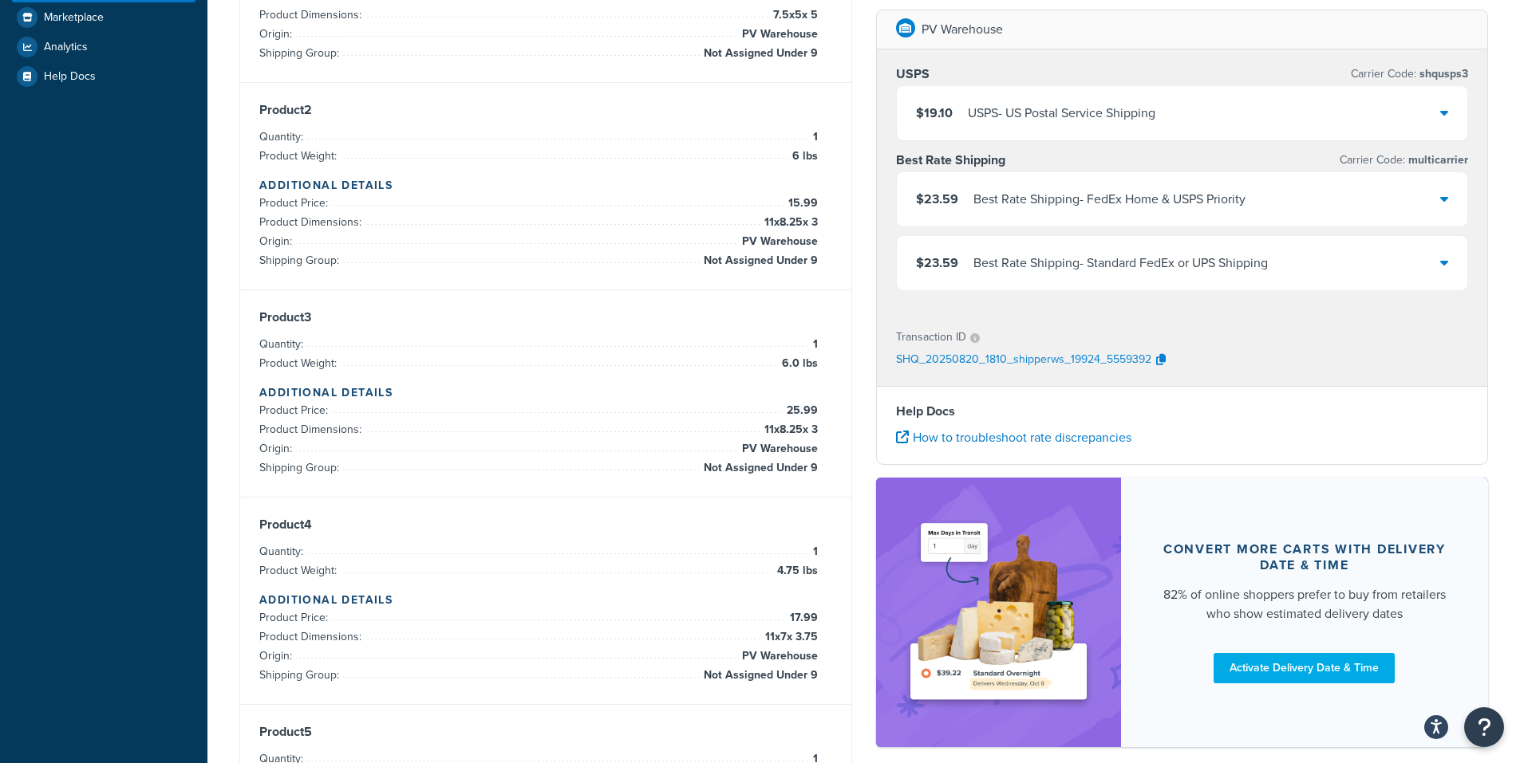
scroll to position [428, 0]
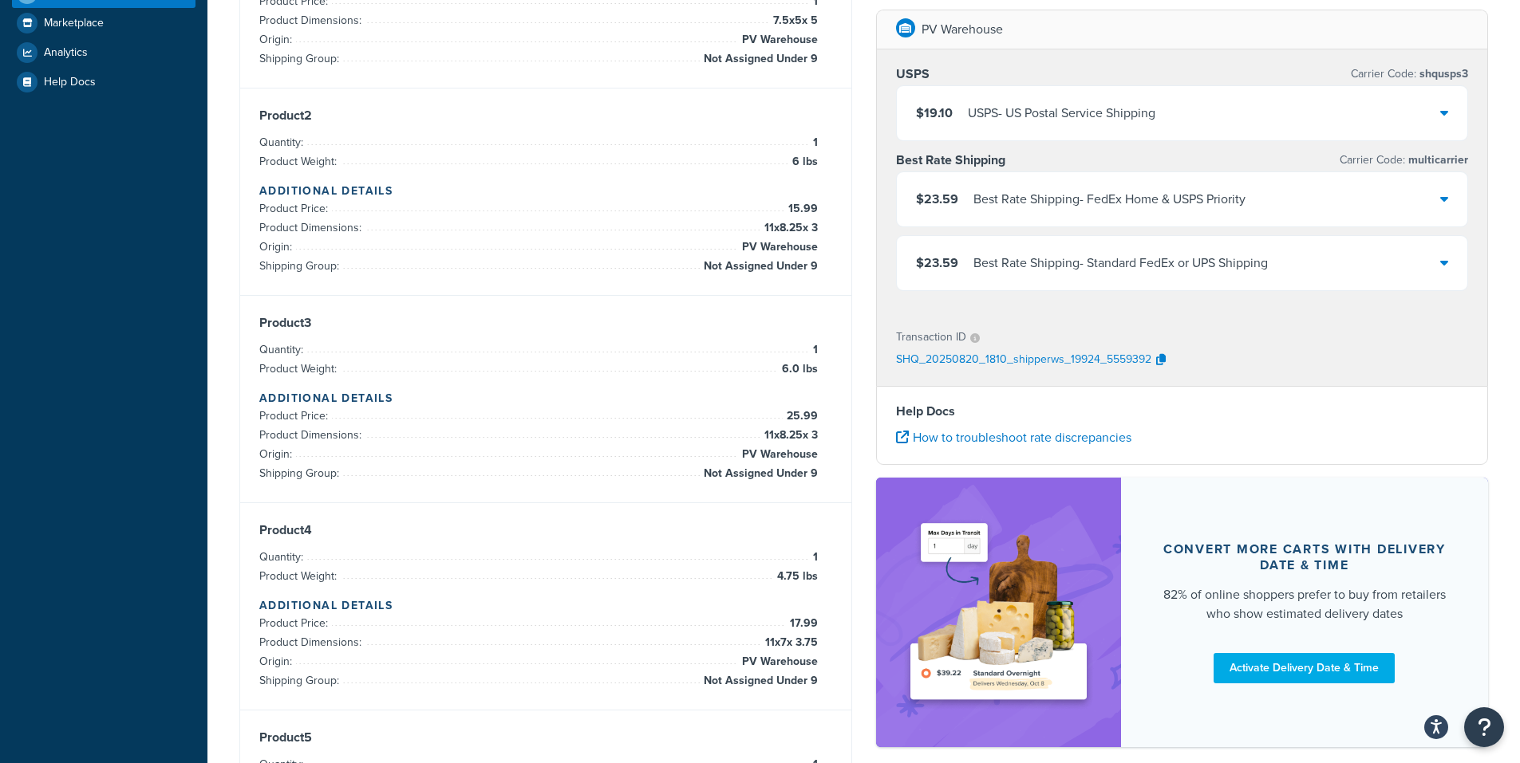
click at [1443, 112] on icon at bounding box center [1444, 112] width 8 height 13
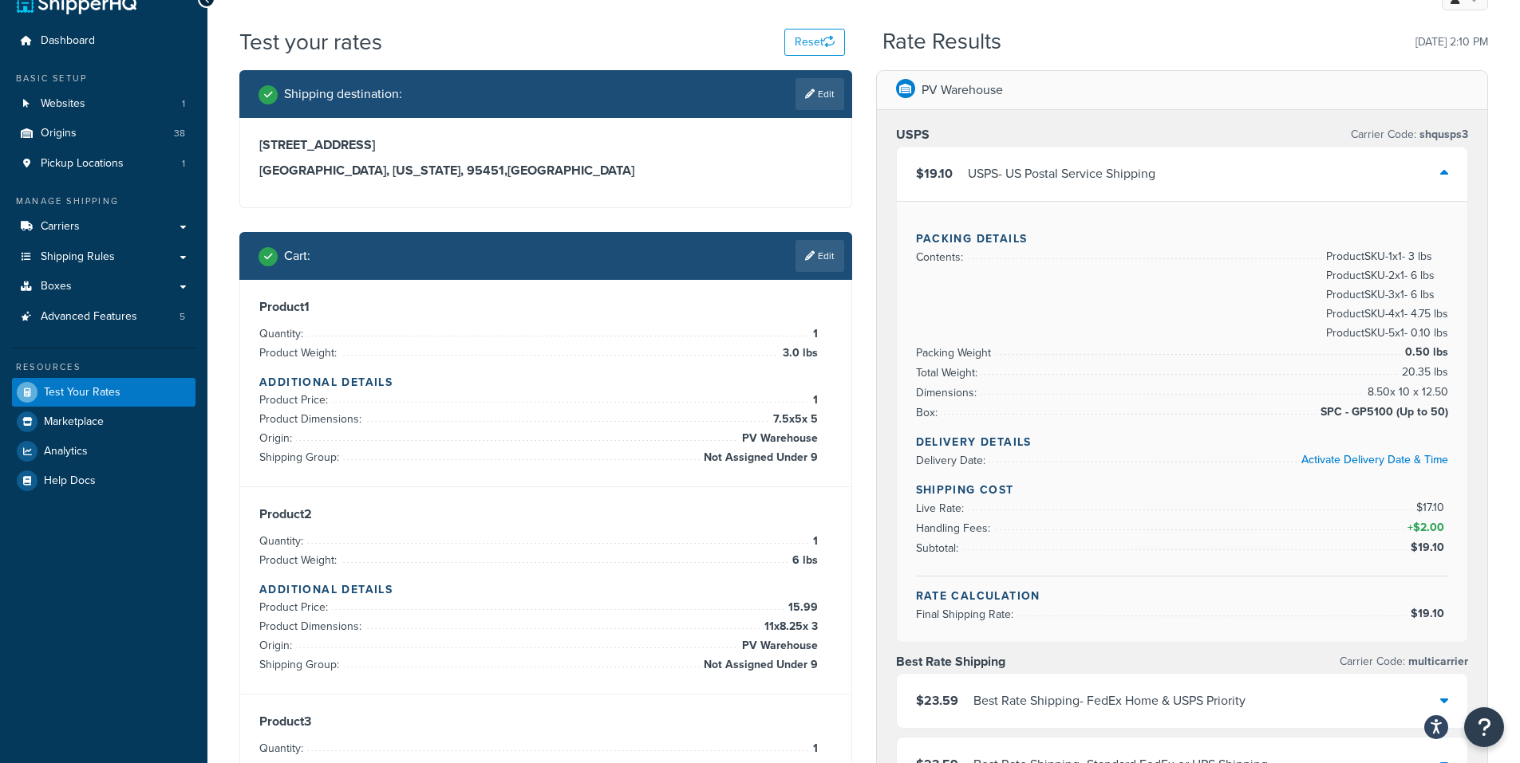
scroll to position [0, 0]
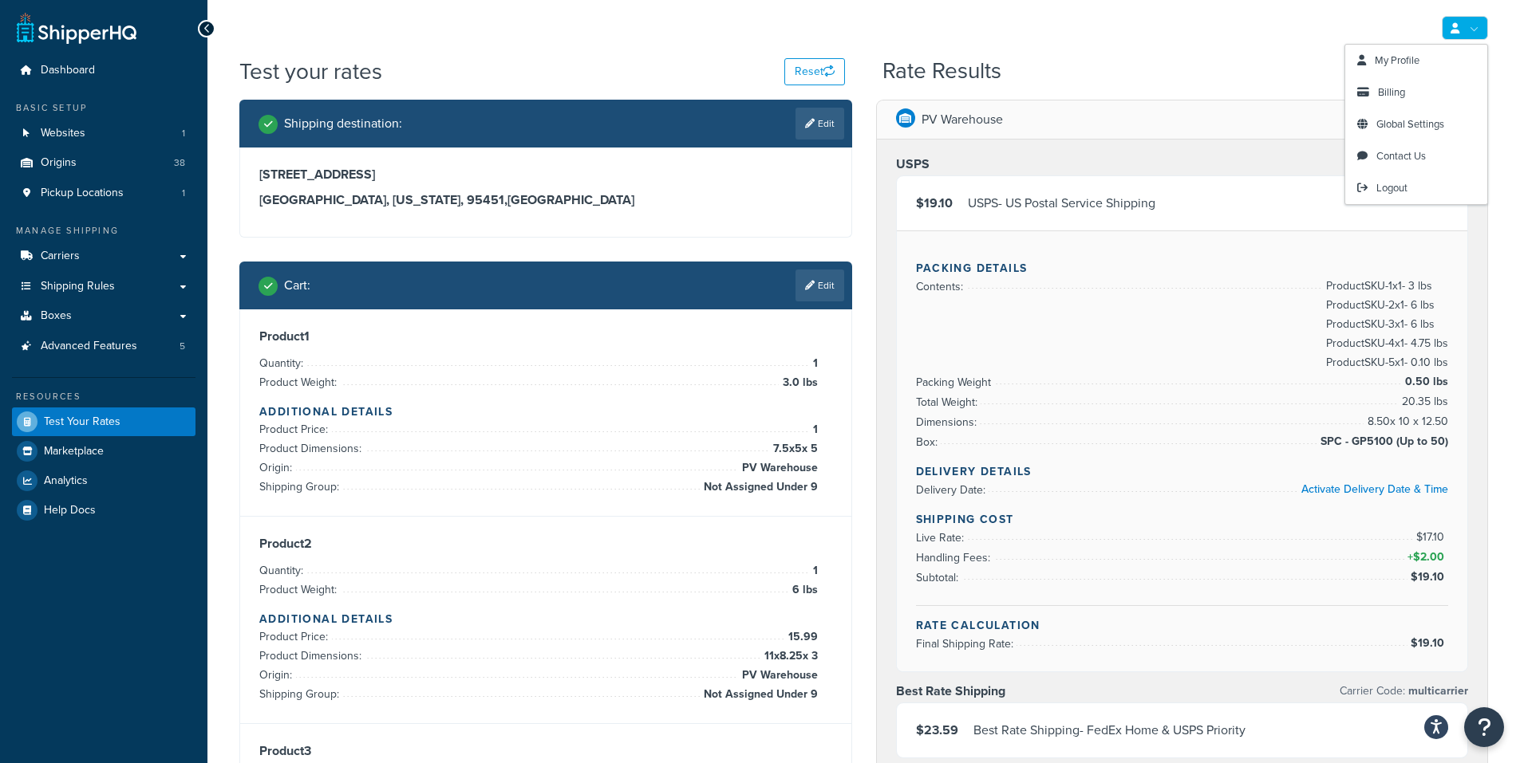
click at [1072, 69] on div "Rate Results [DATE] 2:10 PM" at bounding box center [1184, 71] width 605 height 25
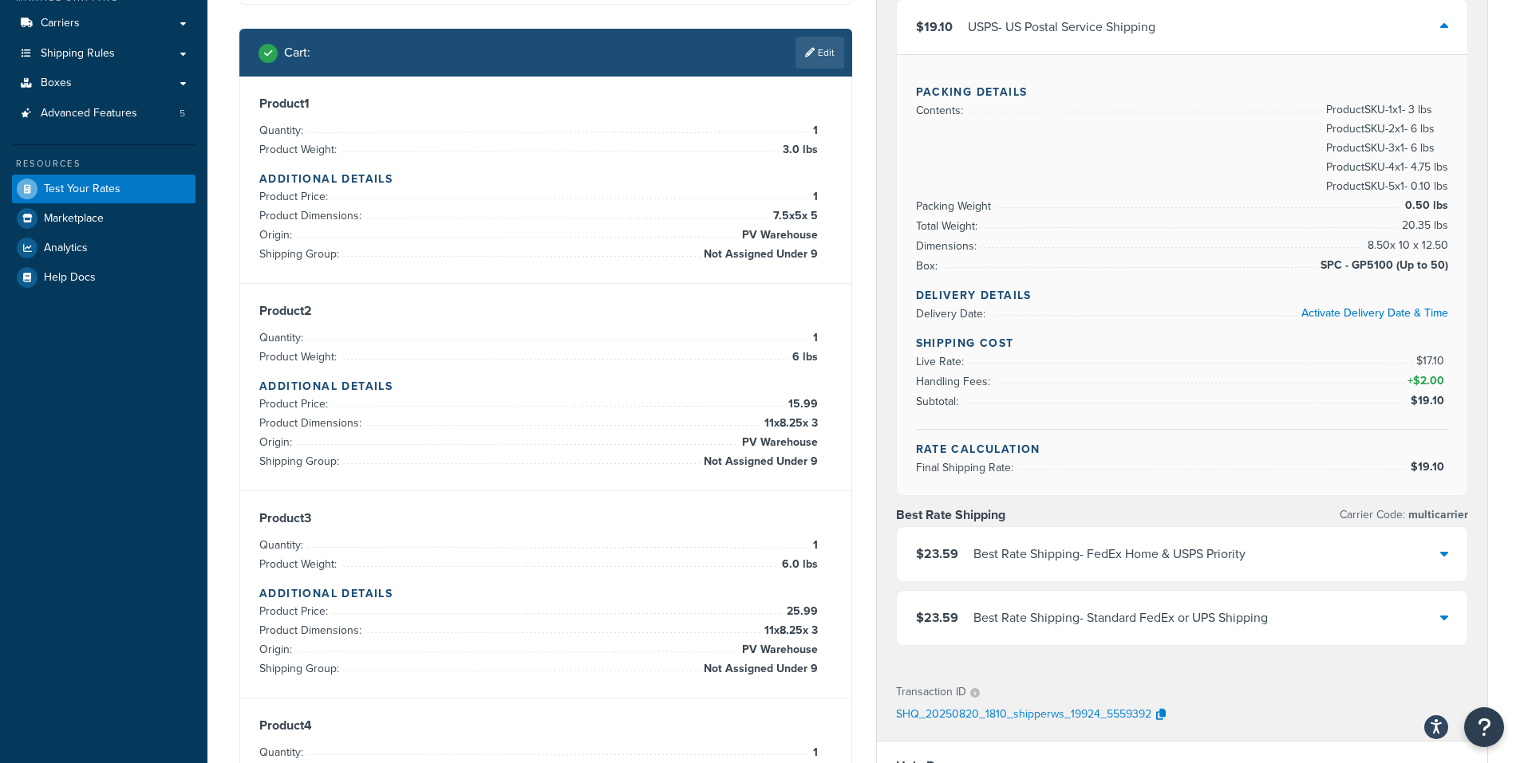
scroll to position [269, 0]
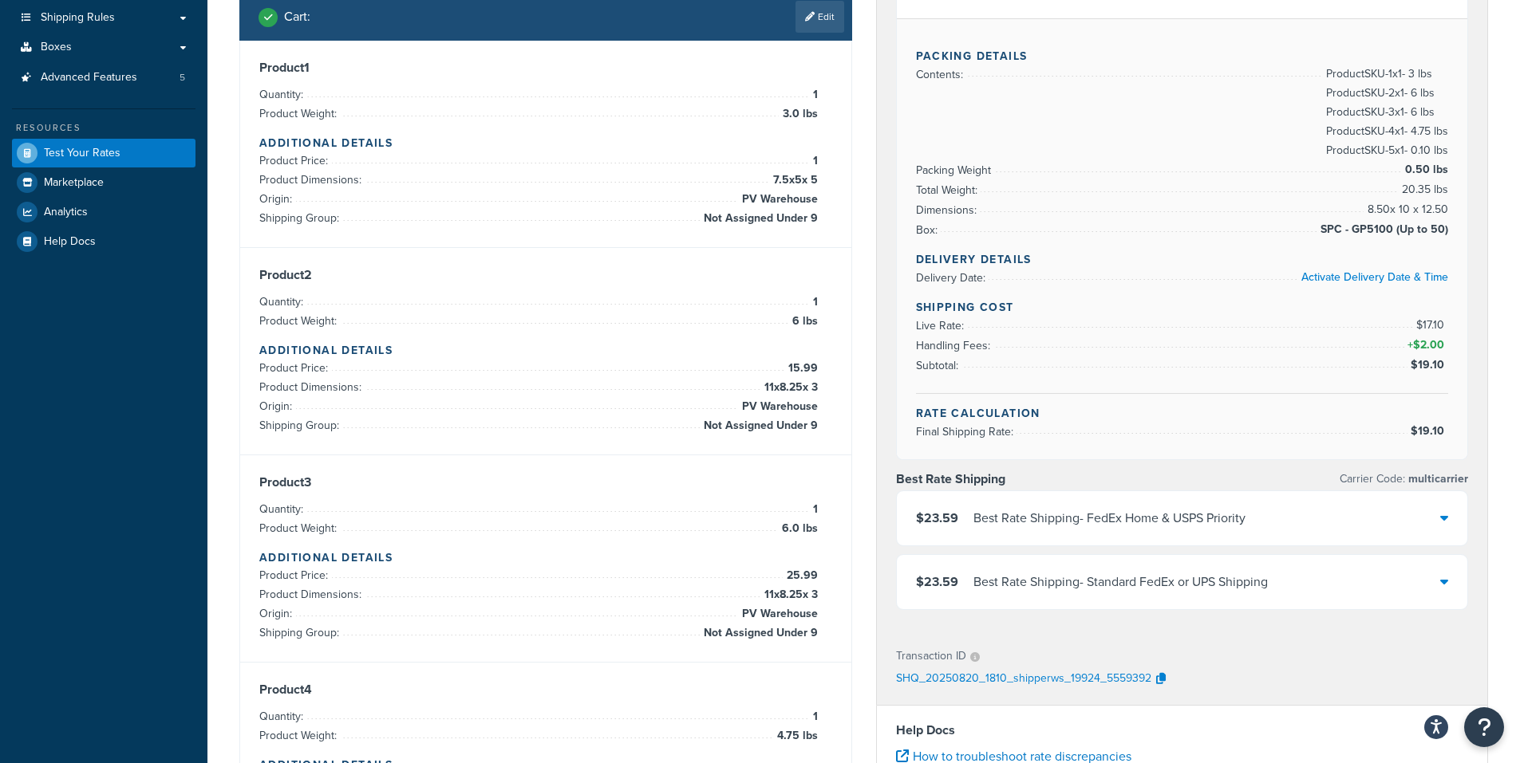
click at [1445, 519] on icon at bounding box center [1444, 517] width 8 height 13
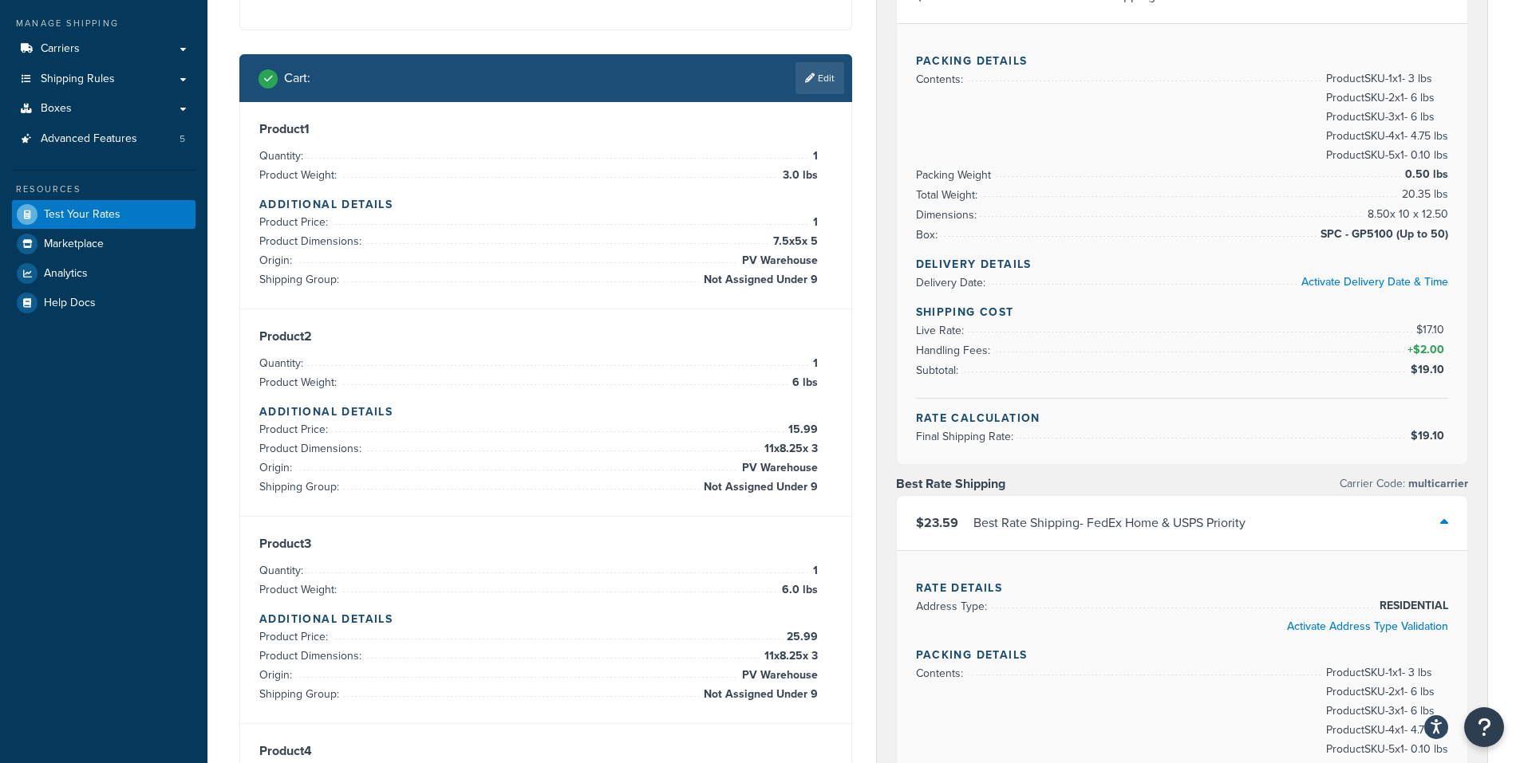
scroll to position [109, 0]
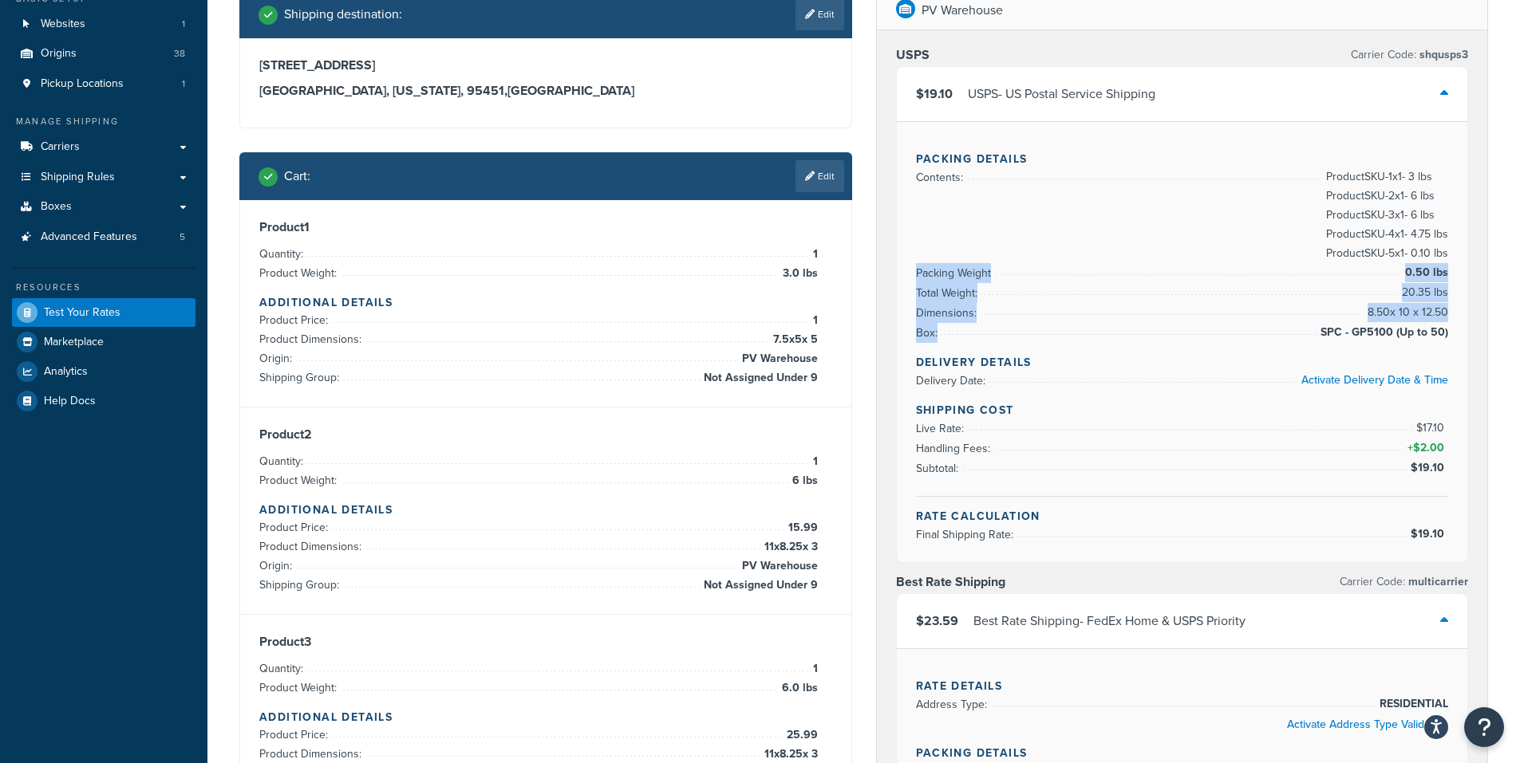
drag, startPoint x: 1453, startPoint y: 337, endPoint x: 893, endPoint y: 276, distance: 563.3
click at [893, 276] on div "USPS Carrier Code: shqusps3 $19.10 USPS - US Postal Service Shipping Packing De…" at bounding box center [1182, 602] width 611 height 1145
click at [1255, 328] on li "Box: SPC - GP5100 (Up to 50)" at bounding box center [1182, 333] width 533 height 20
drag, startPoint x: 1415, startPoint y: 340, endPoint x: 923, endPoint y: 317, distance: 492.7
click at [923, 317] on div "Packing Details Contents: Product SKU-1 x 1 - 3 lbs Product SKU-2 x 1 - 6 lbs P…" at bounding box center [1182, 341] width 571 height 441
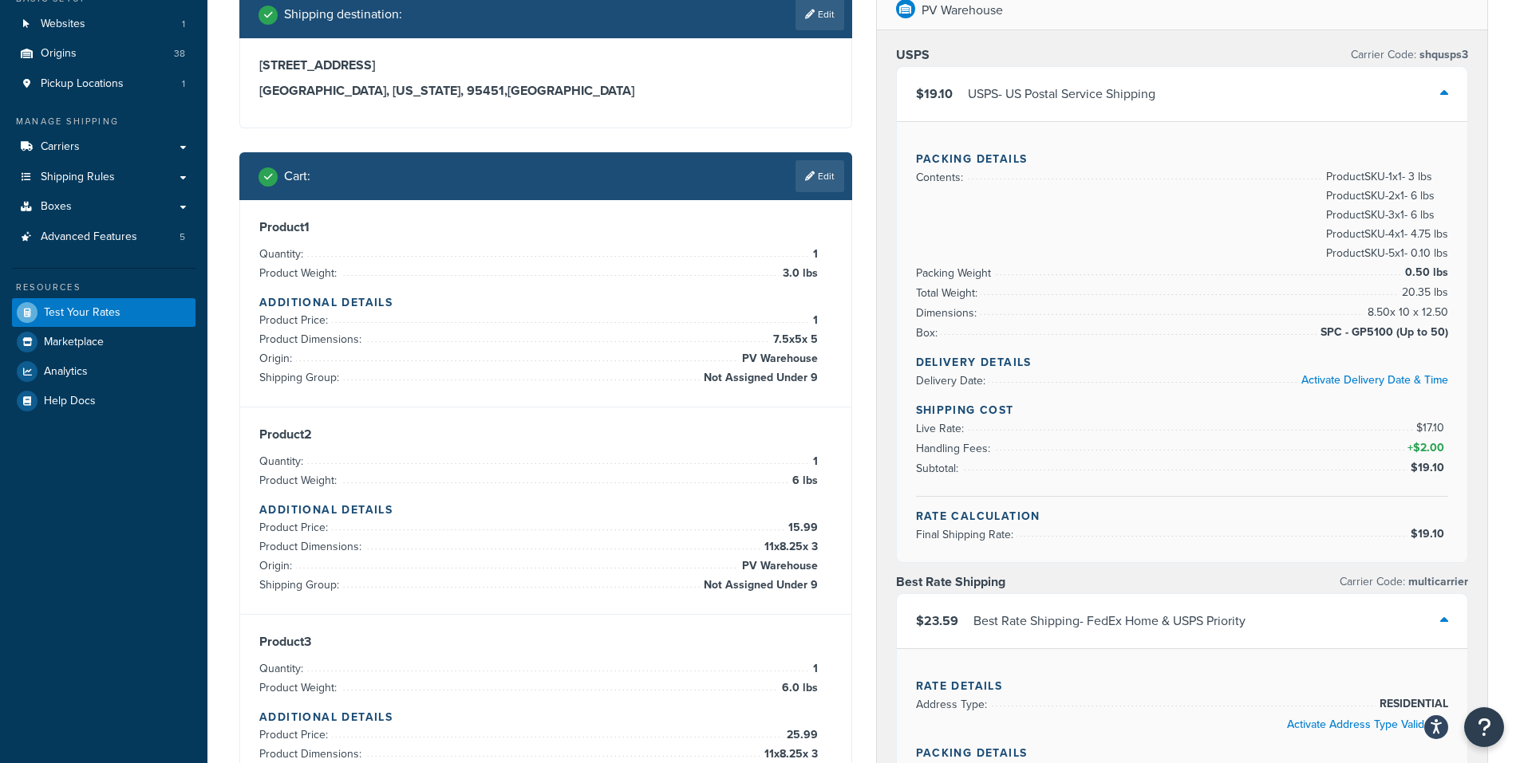
drag, startPoint x: 917, startPoint y: 277, endPoint x: 906, endPoint y: 269, distance: 13.1
click at [917, 275] on span "Packing Weight" at bounding box center [955, 273] width 79 height 17
drag, startPoint x: 911, startPoint y: 270, endPoint x: 1455, endPoint y: 333, distance: 547.7
click at [1453, 333] on div "Packing Details Contents: Product SKU-1 x 1 - 3 lbs Product SKU-2 x 1 - 6 lbs P…" at bounding box center [1182, 341] width 571 height 441
copy ul "Packing Weight 0.50 lbs Total Weight: 20.35 lbs Dimensions: 8.50 x 10 x 12.50 B…"
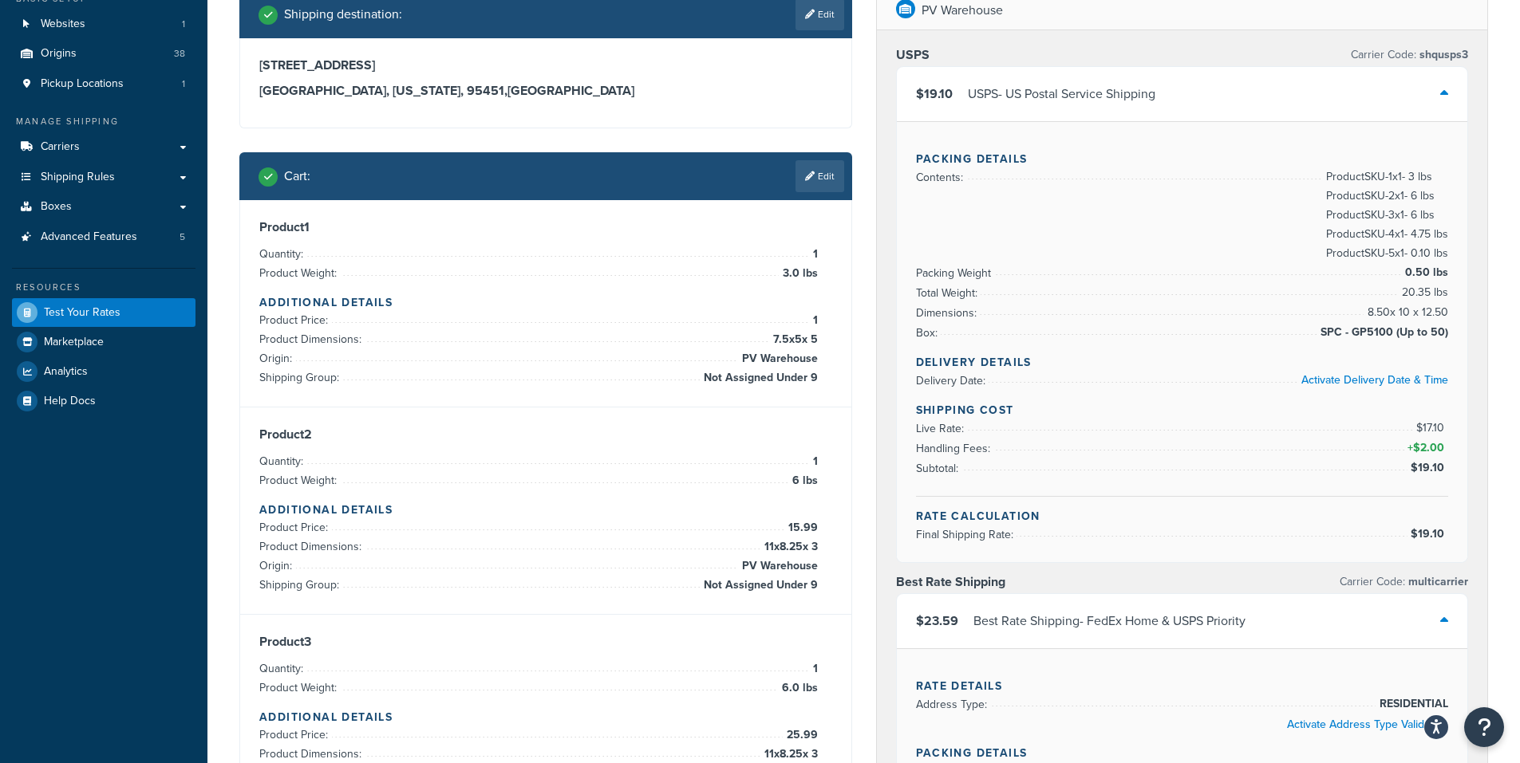
click at [1315, 410] on h4 "Shipping Cost" at bounding box center [1182, 410] width 533 height 17
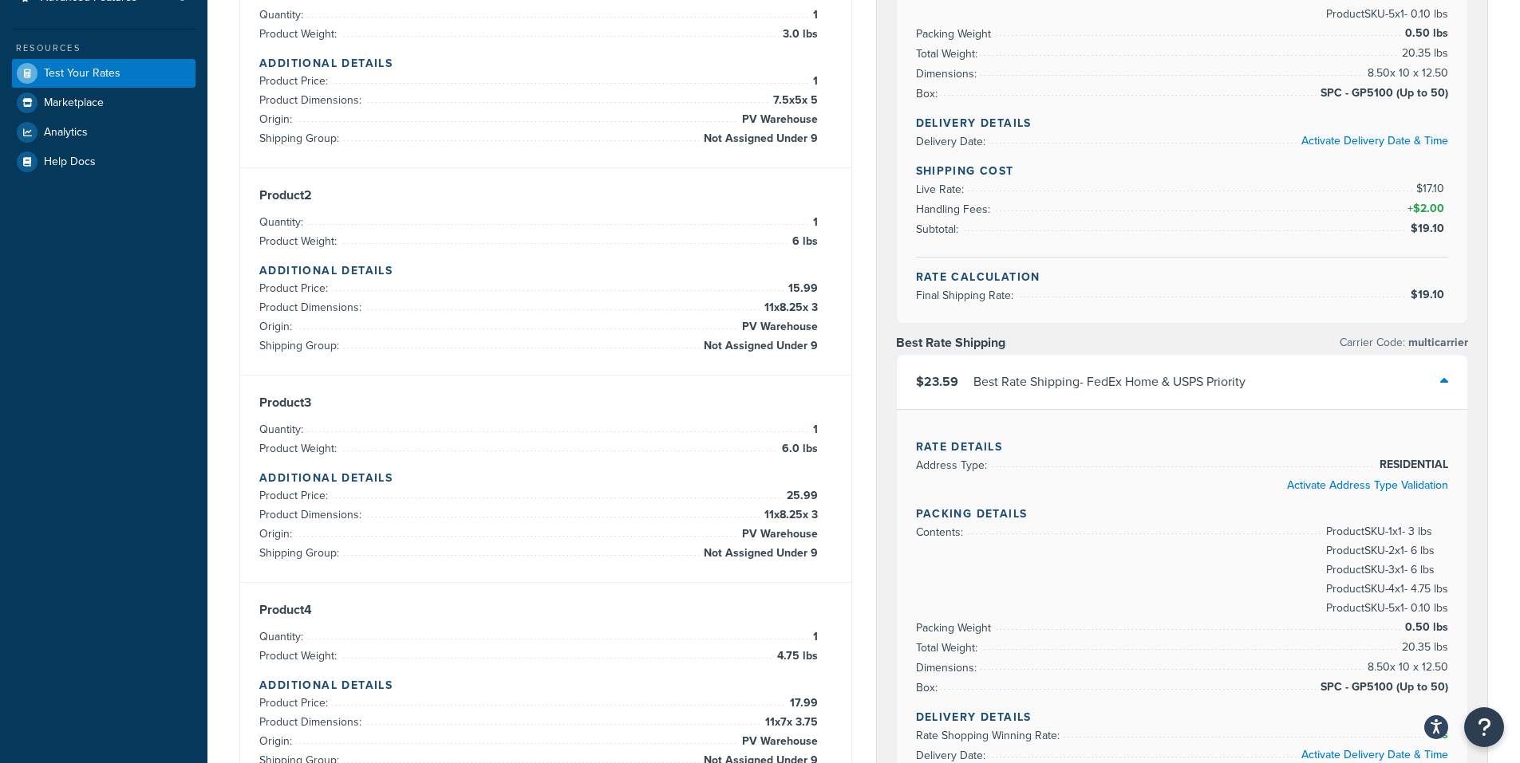
scroll to position [269, 0]
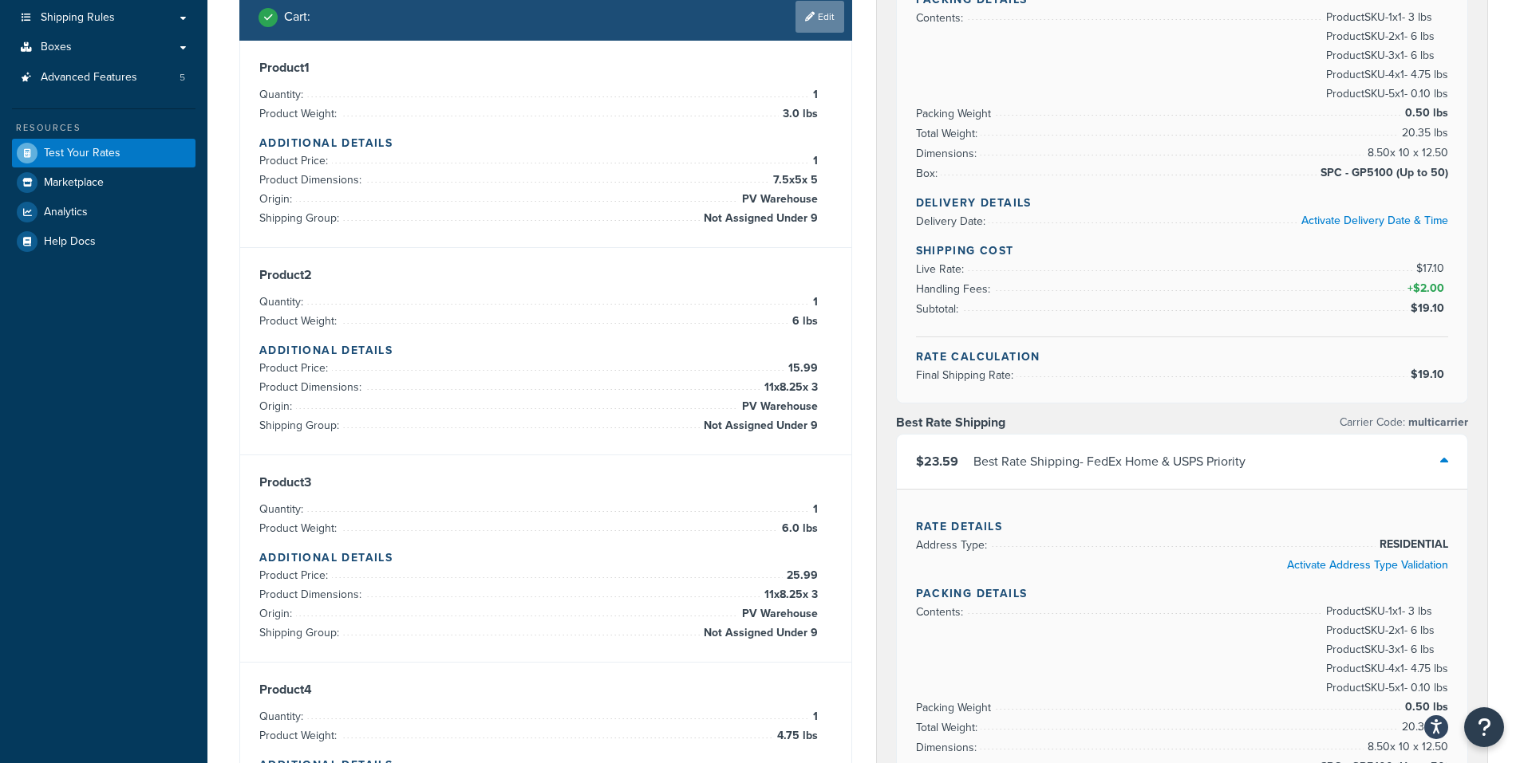
click at [822, 20] on link "Edit" at bounding box center [819, 17] width 49 height 32
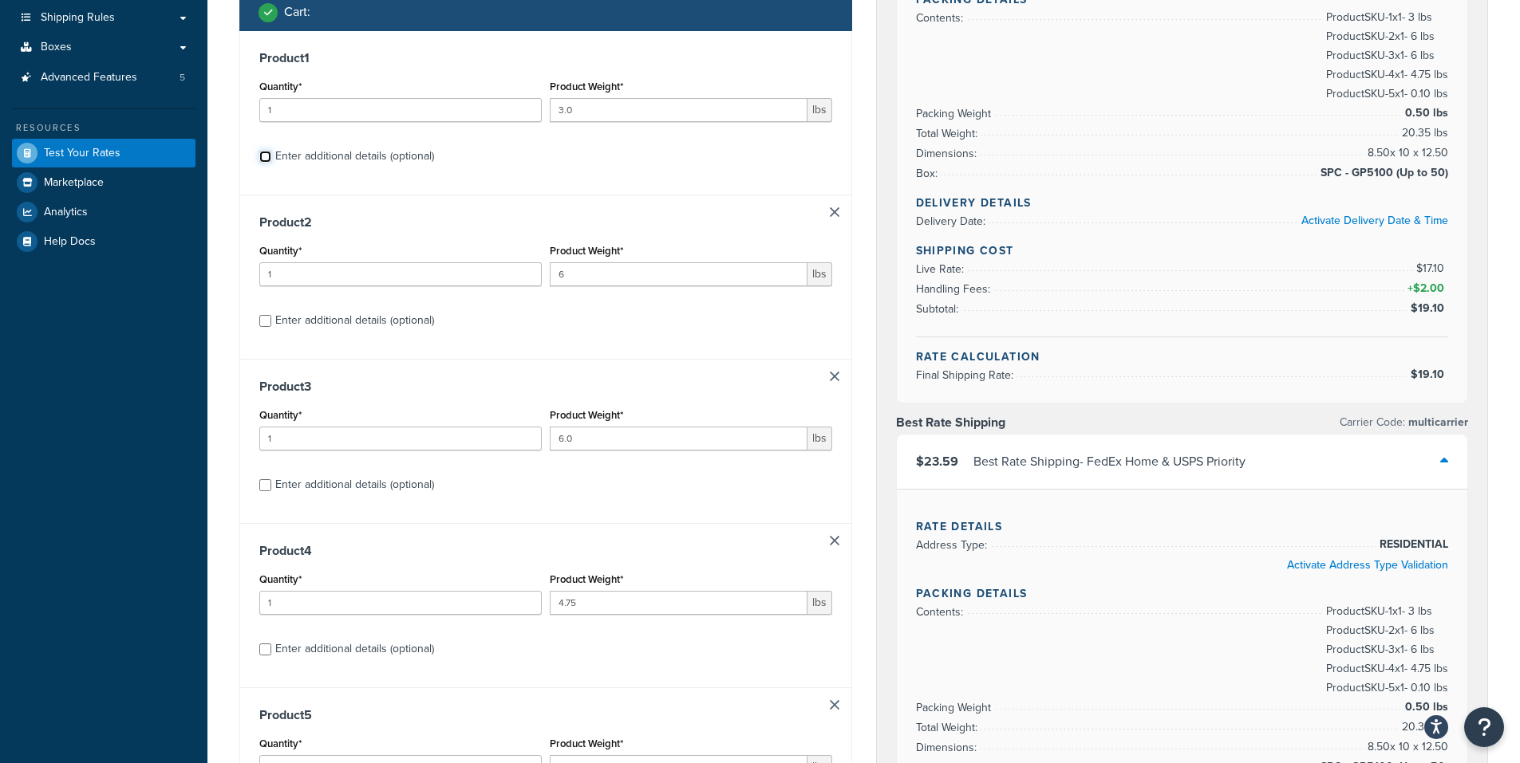
click at [266, 159] on input "Enter additional details (optional)" at bounding box center [265, 157] width 12 height 12
checkbox input "true"
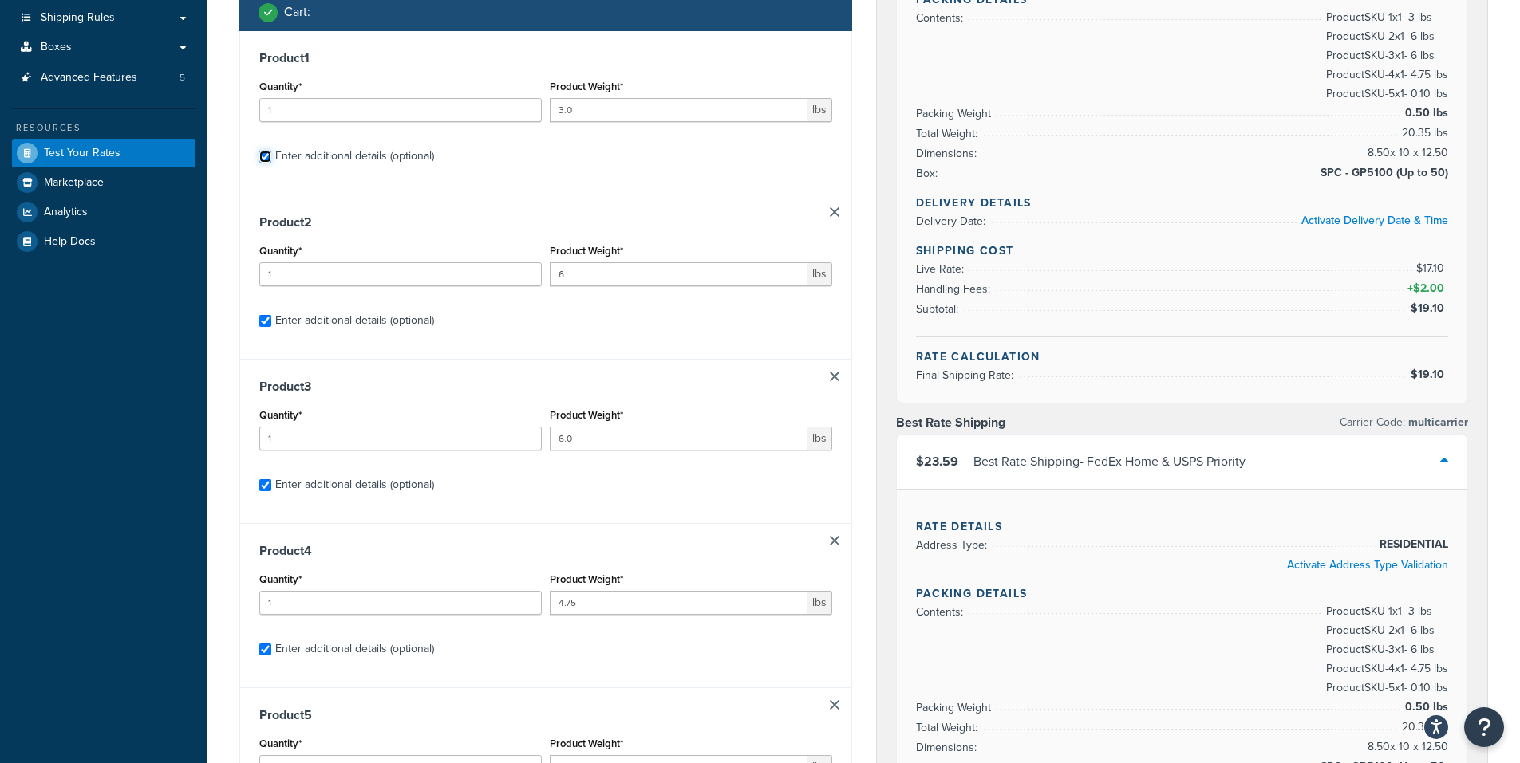
checkbox input "true"
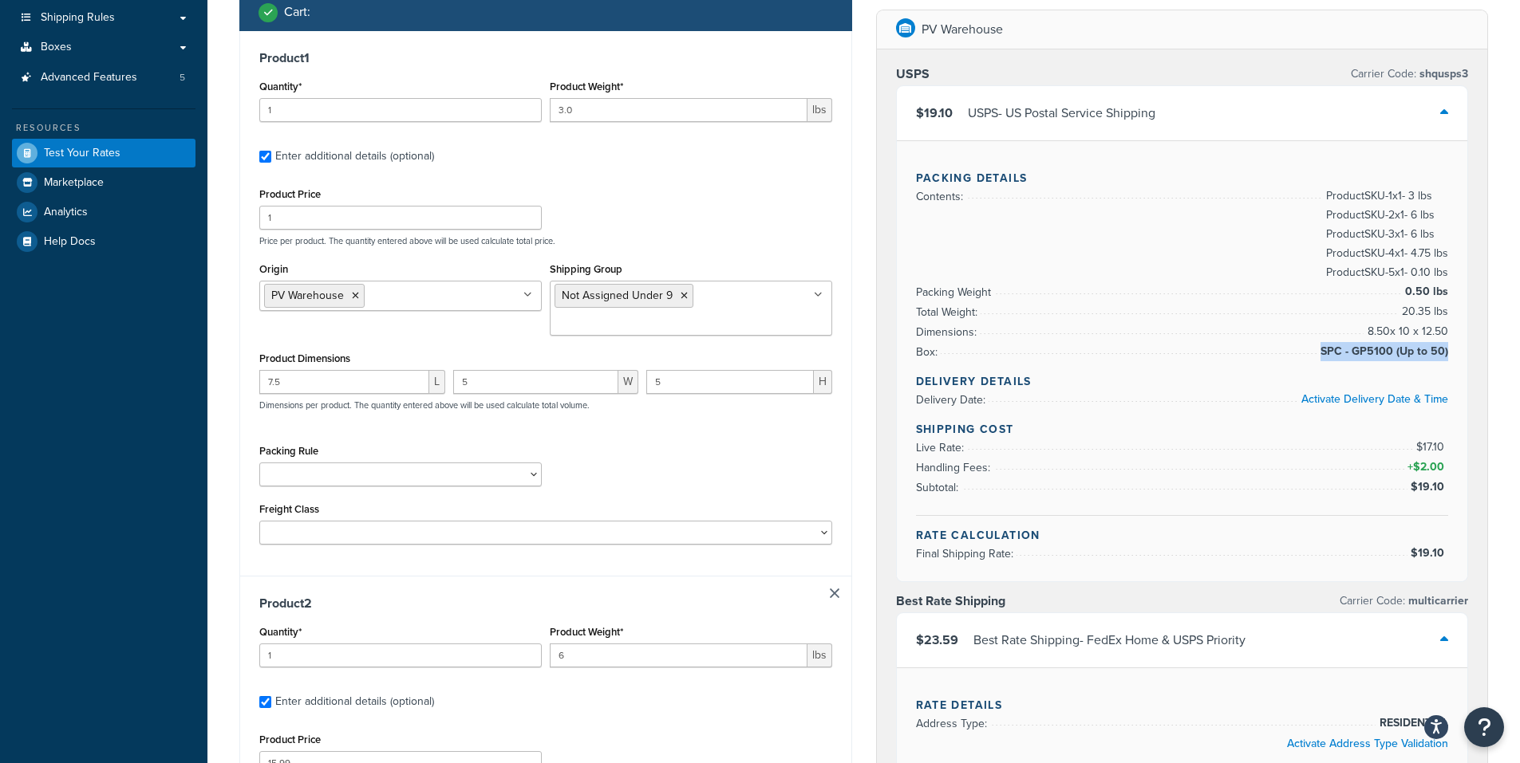
drag, startPoint x: 1333, startPoint y: 351, endPoint x: 1446, endPoint y: 341, distance: 113.7
click at [1446, 344] on span "SPC - GP5100 (Up to 50)" at bounding box center [1382, 351] width 132 height 19
copy span "SPC - GP5100 (Up to 50)"
type input "2"
click at [794, 112] on input "2" at bounding box center [679, 110] width 258 height 24
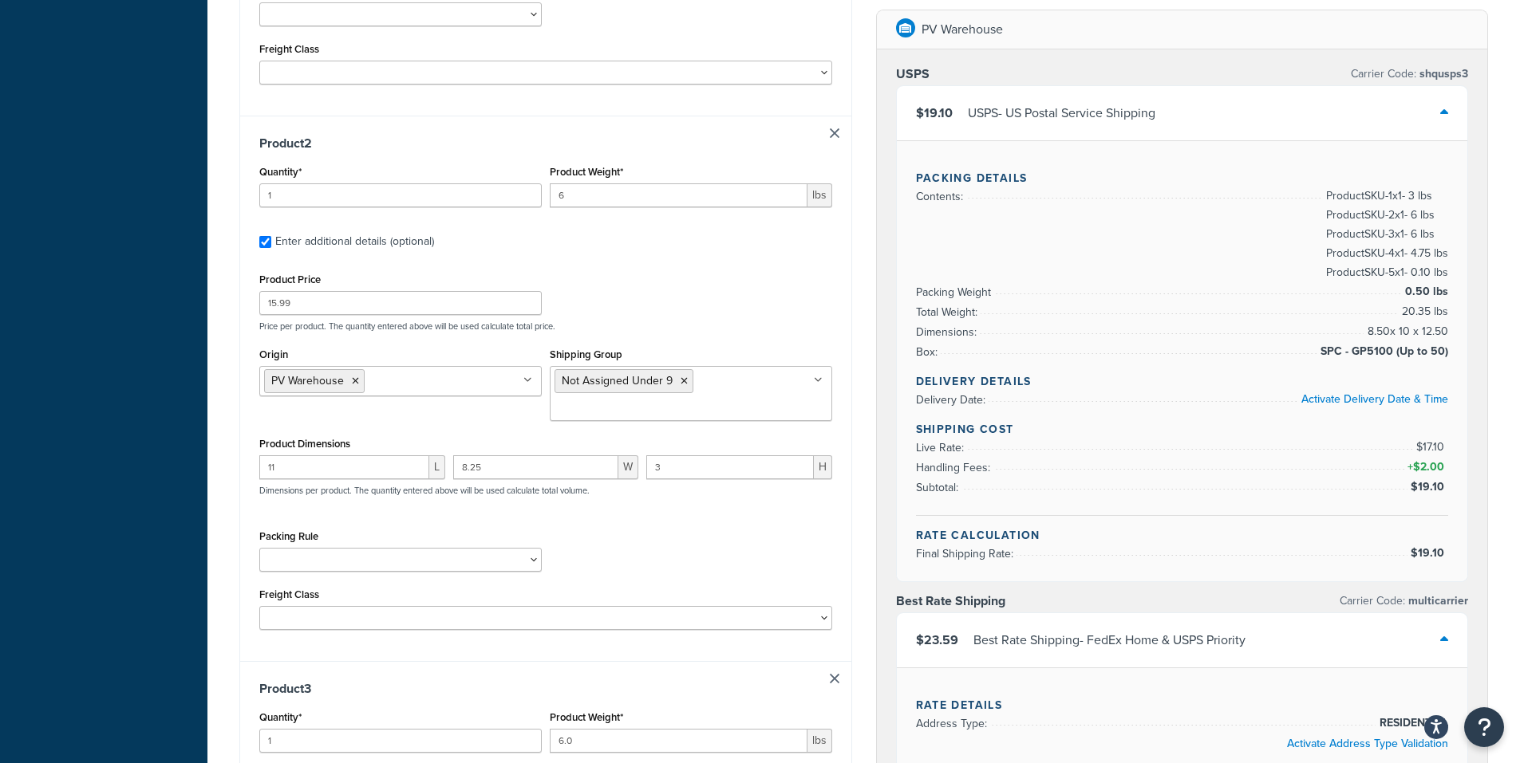
scroll to position [747, 0]
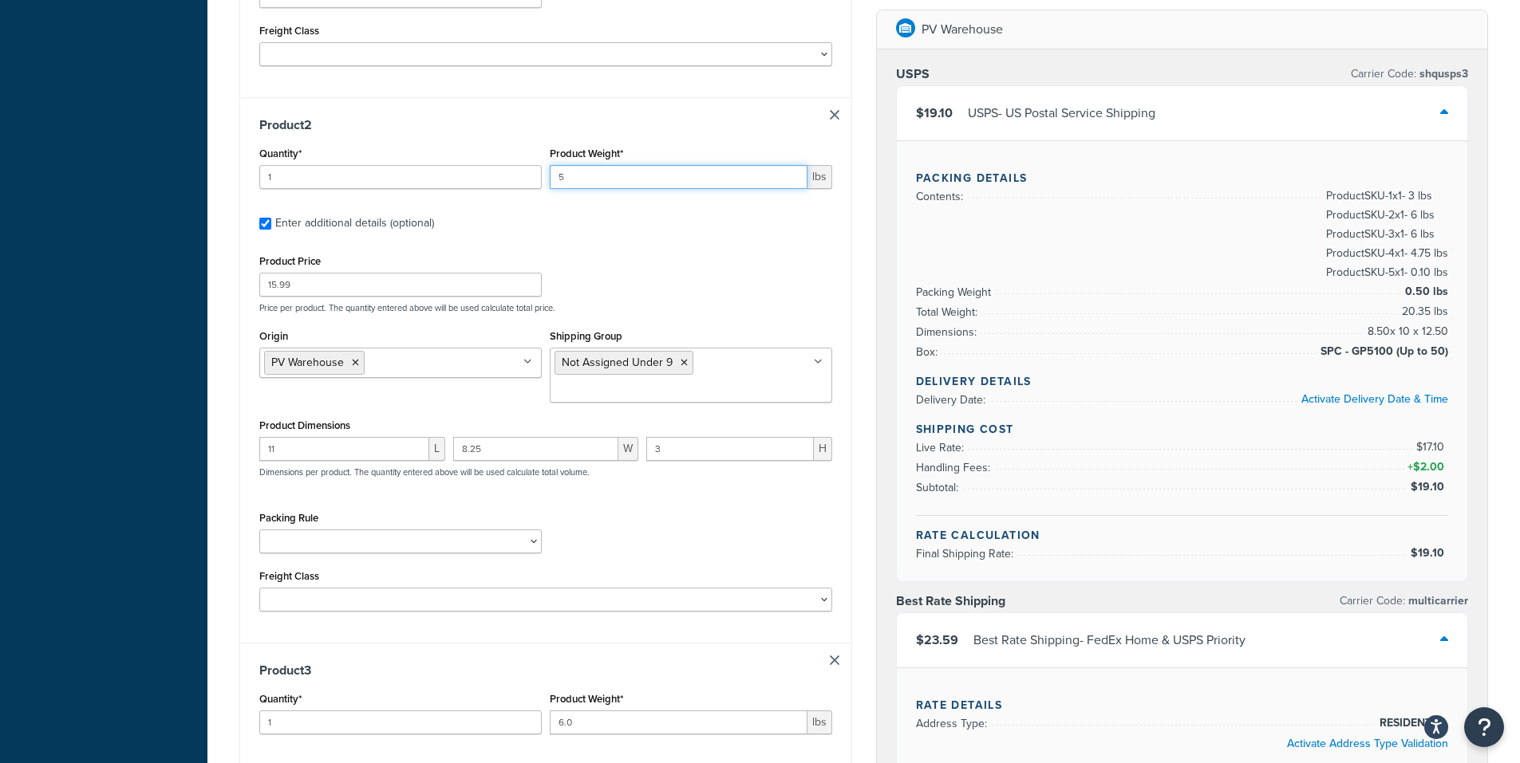
type input "5"
click at [792, 183] on input "5" at bounding box center [679, 177] width 258 height 24
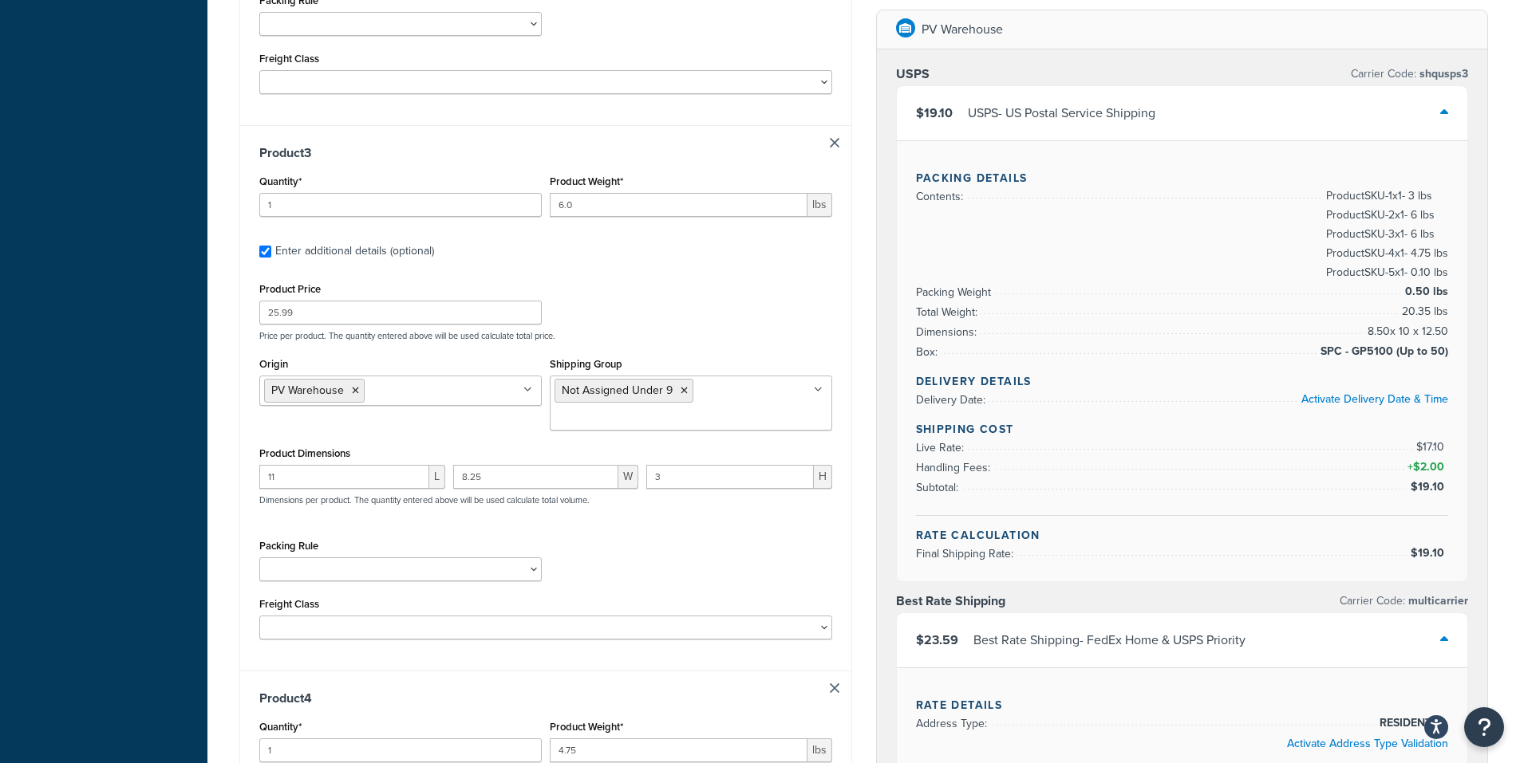
scroll to position [1306, 0]
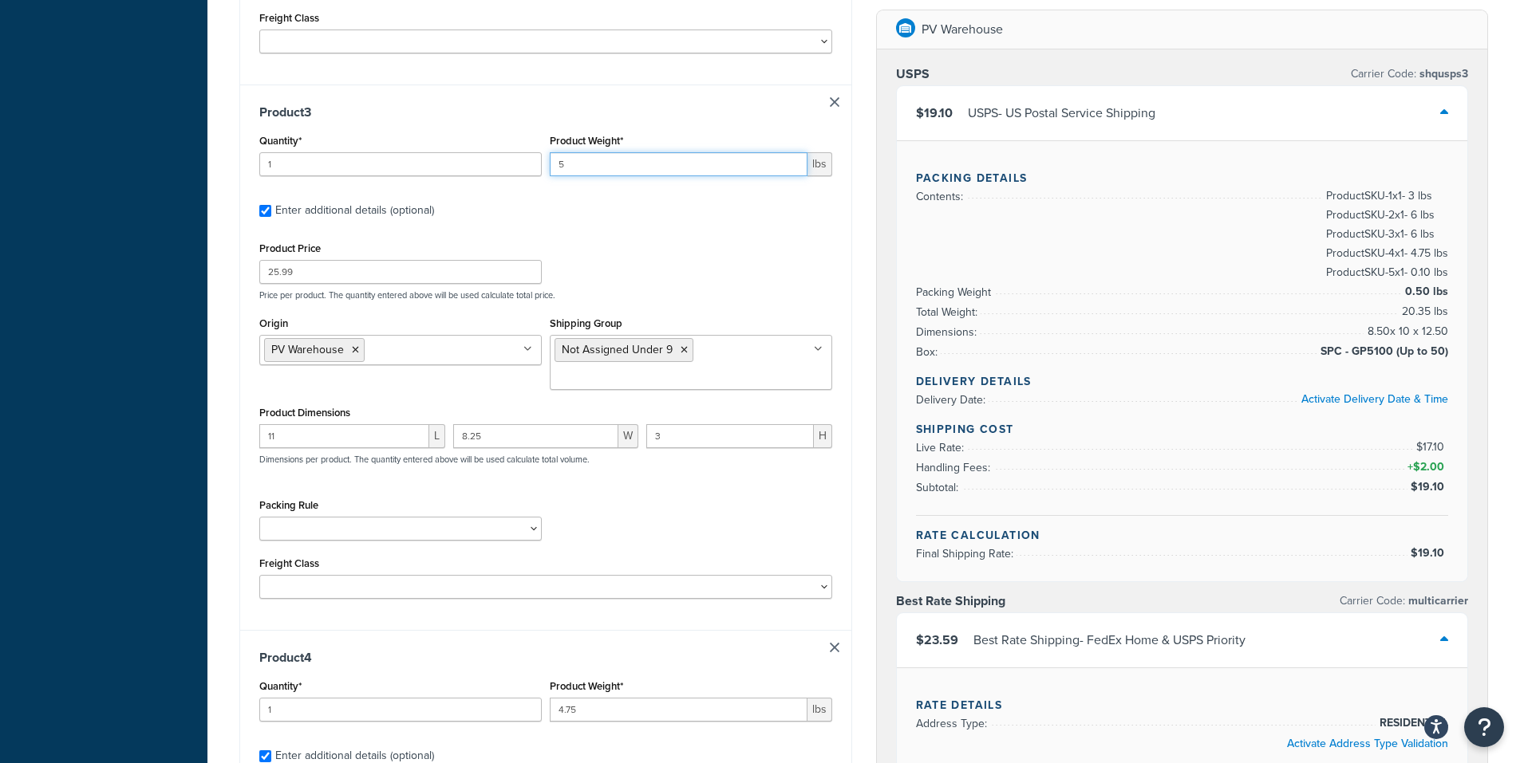
type input "5"
click at [795, 171] on input "5" at bounding box center [679, 164] width 258 height 24
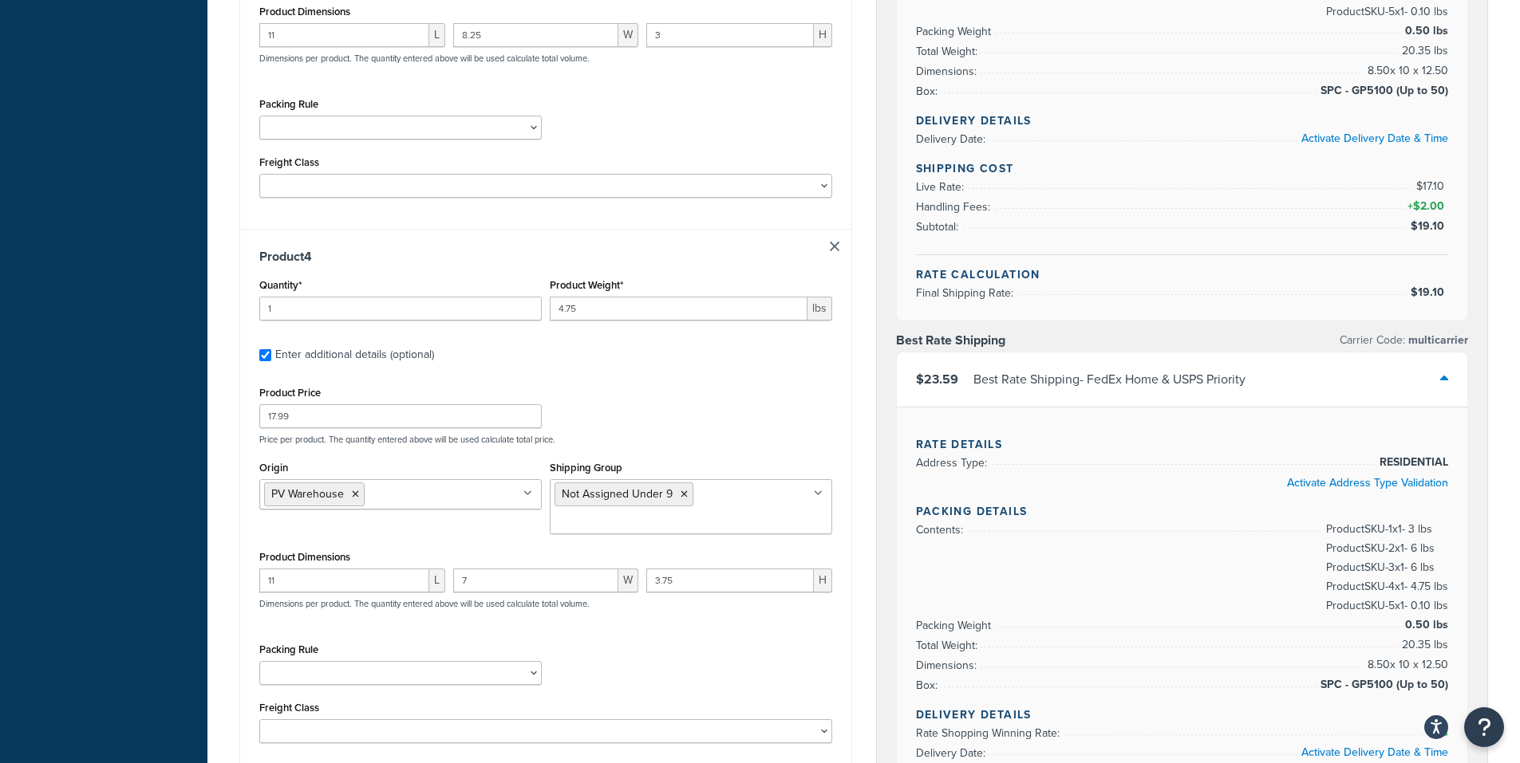
scroll to position [1705, 0]
drag, startPoint x: 595, startPoint y: 308, endPoint x: 489, endPoint y: 294, distance: 107.1
click at [489, 305] on div "Quantity* 1 Product Weight* 4.75 lbs" at bounding box center [545, 306] width 581 height 58
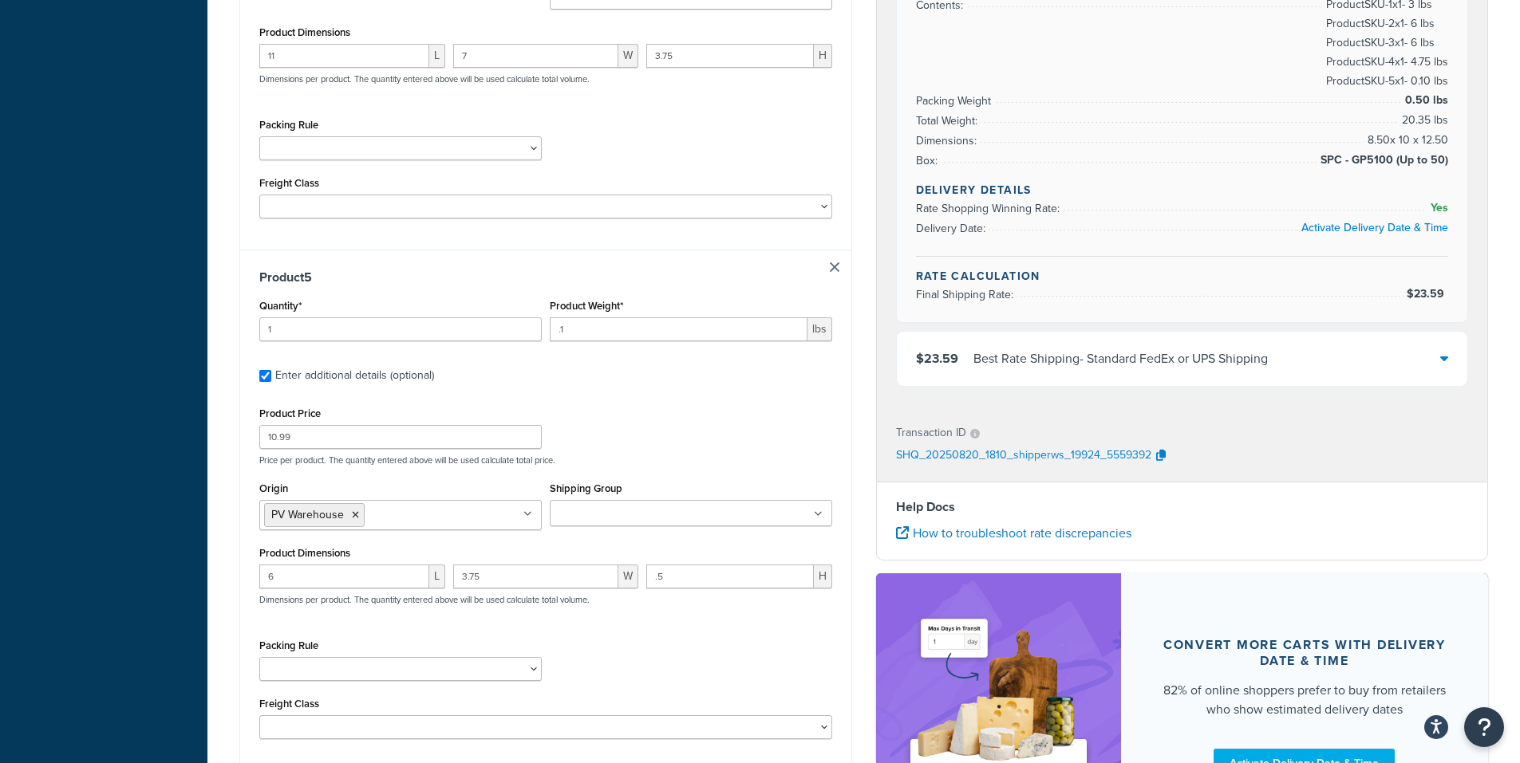
scroll to position [2407, 0]
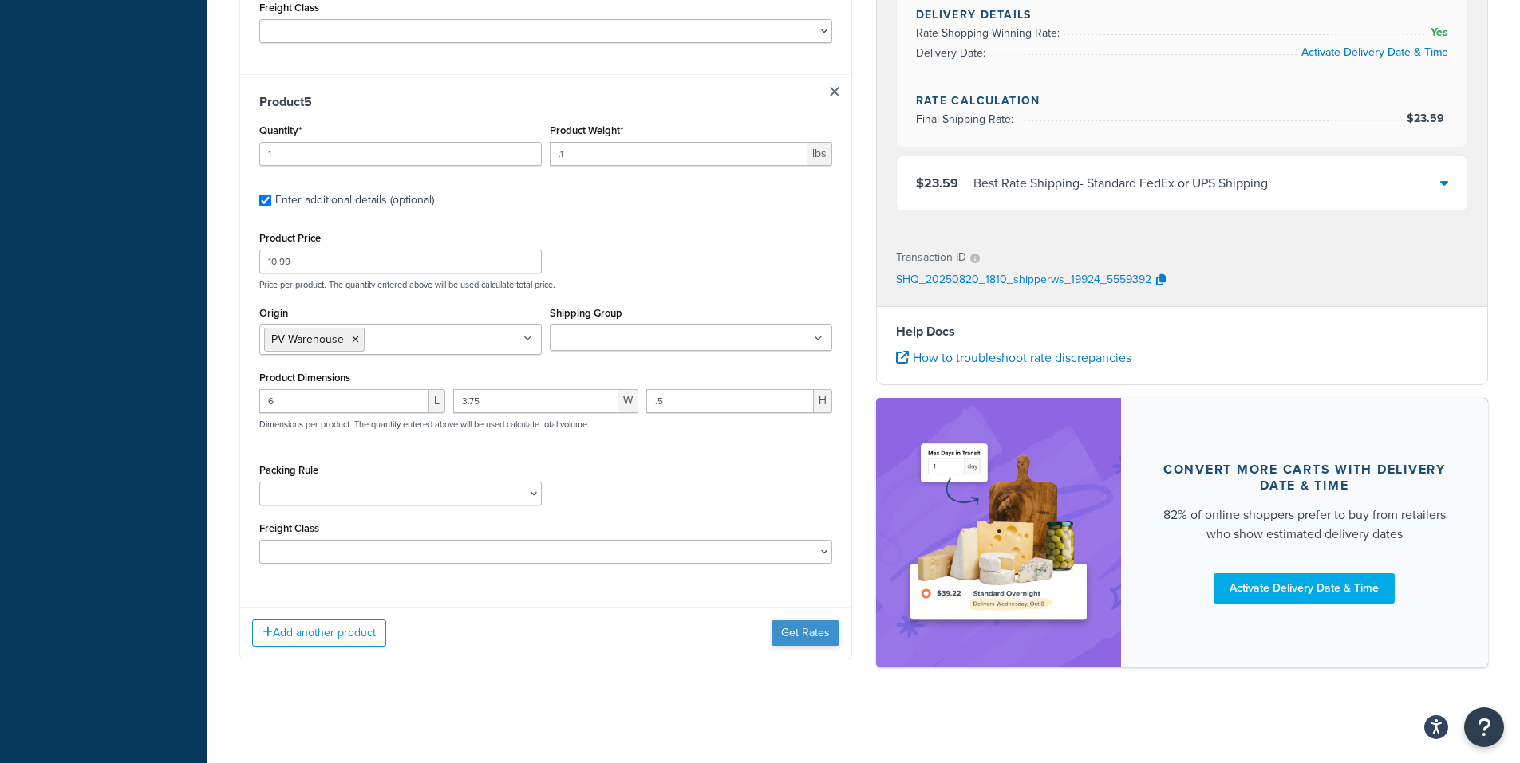
type input "4"
click at [811, 629] on button "Get Rates" at bounding box center [805, 634] width 68 height 26
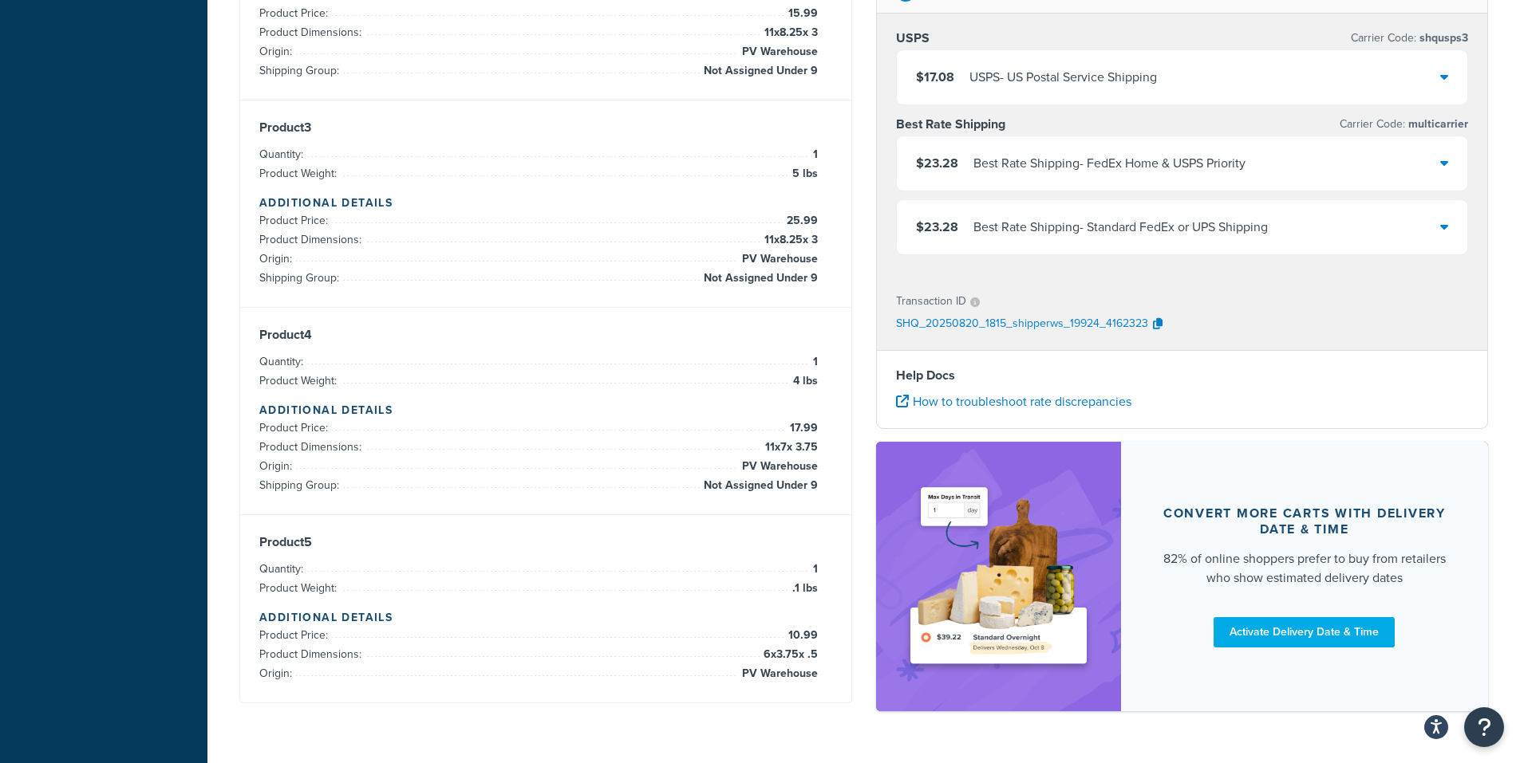
scroll to position [588, 0]
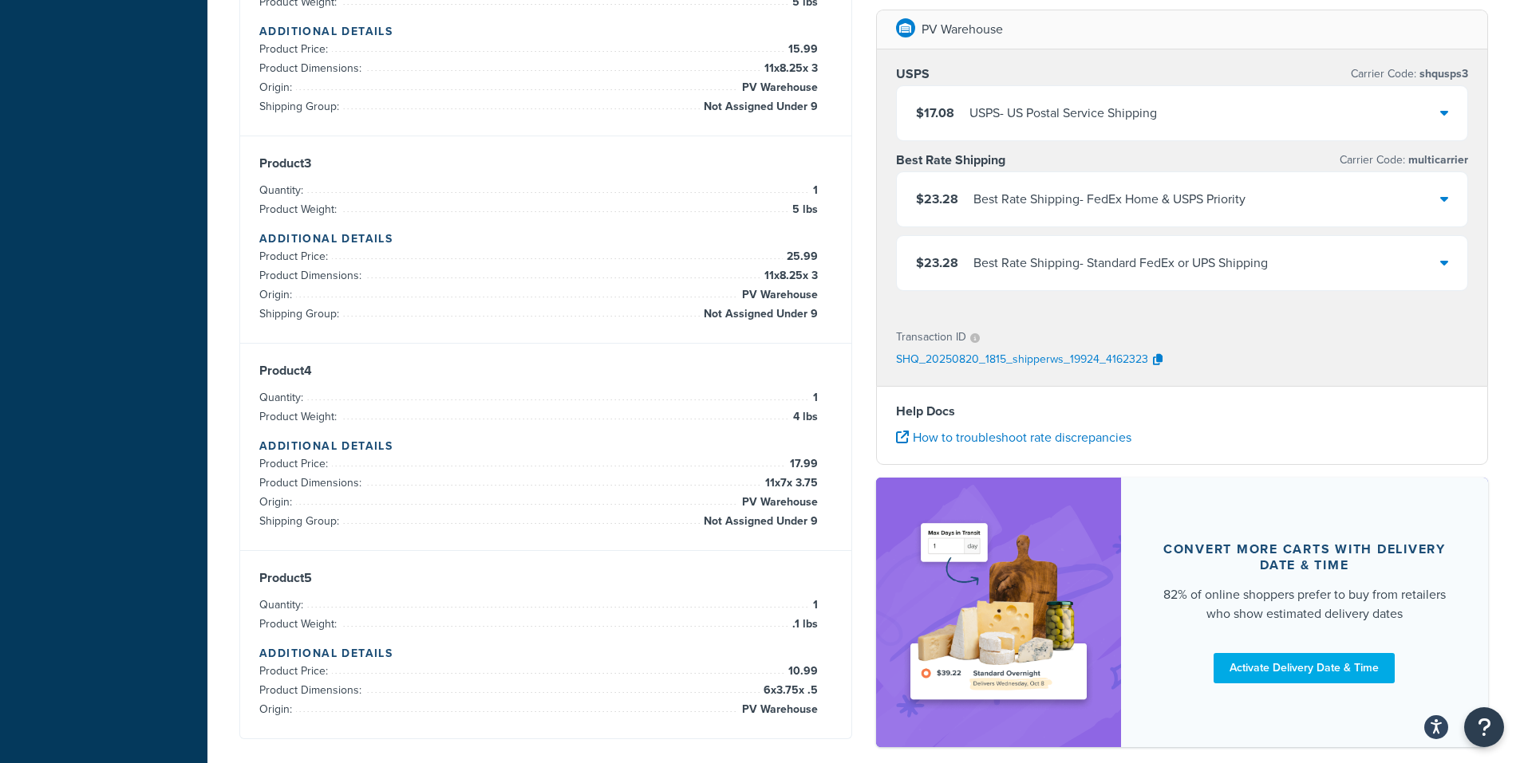
click at [1445, 113] on icon at bounding box center [1444, 112] width 8 height 13
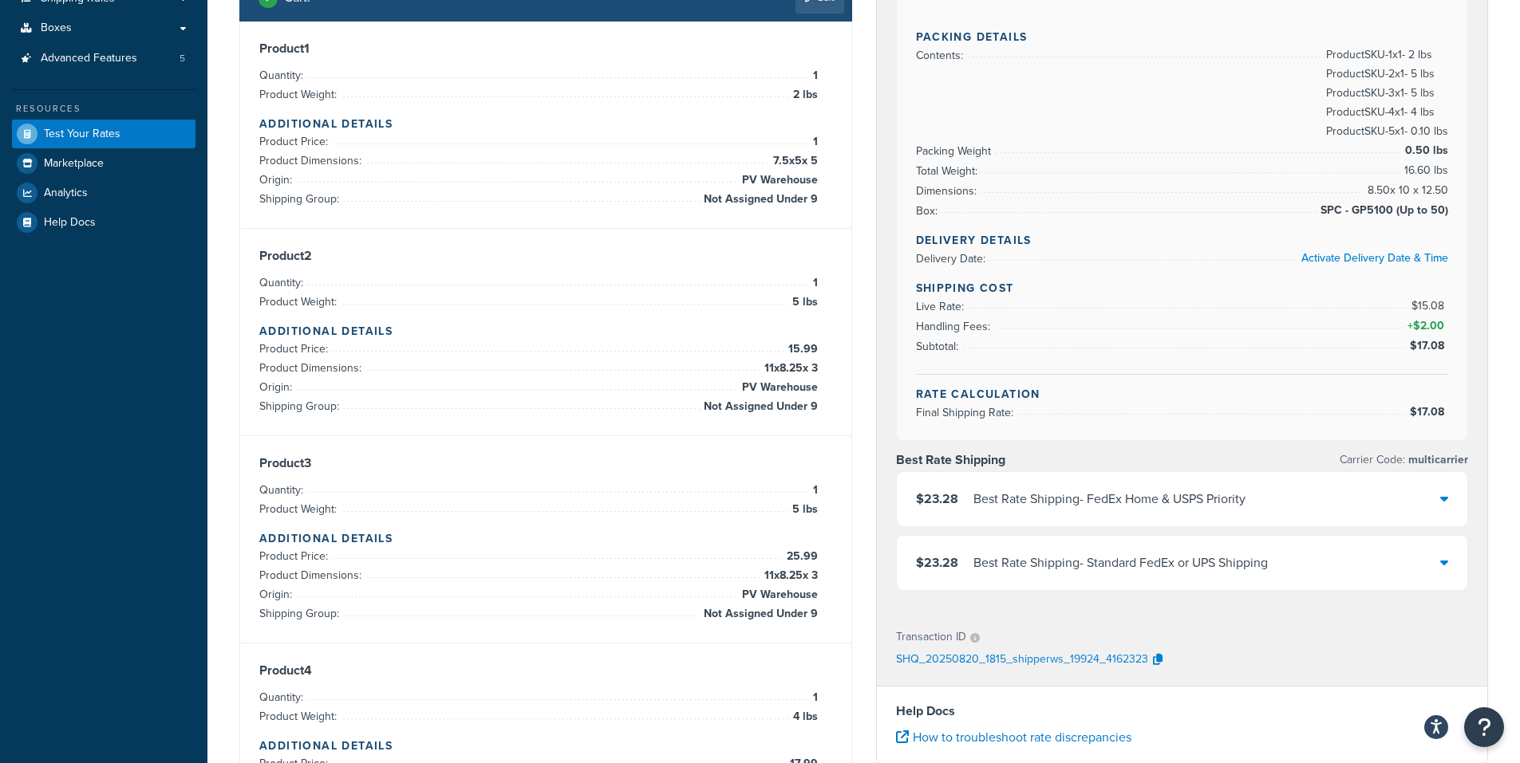
scroll to position [269, 0]
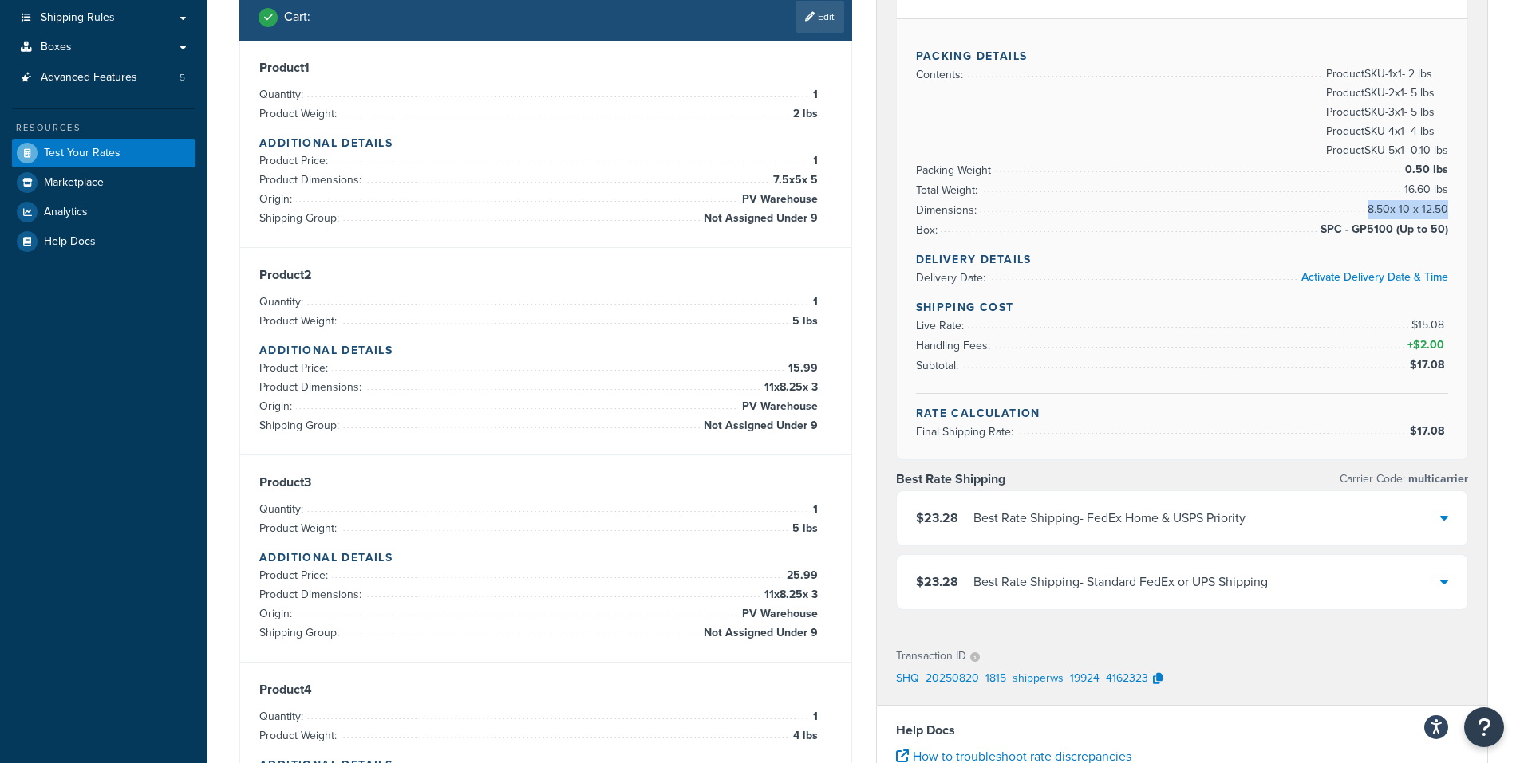
drag, startPoint x: 1447, startPoint y: 207, endPoint x: 1362, endPoint y: 204, distance: 85.4
click at [1363, 206] on span "8.50 x 10 x 12.50" at bounding box center [1405, 209] width 85 height 19
copy span "8.50 x 10 x 12.50"
drag, startPoint x: 1325, startPoint y: 229, endPoint x: 1448, endPoint y: 224, distance: 122.9
click at [1448, 227] on div "Packing Details Contents: Product SKU-1 x 1 - 2 lbs Product SKU-2 x 1 - 5 lbs P…" at bounding box center [1182, 238] width 571 height 441
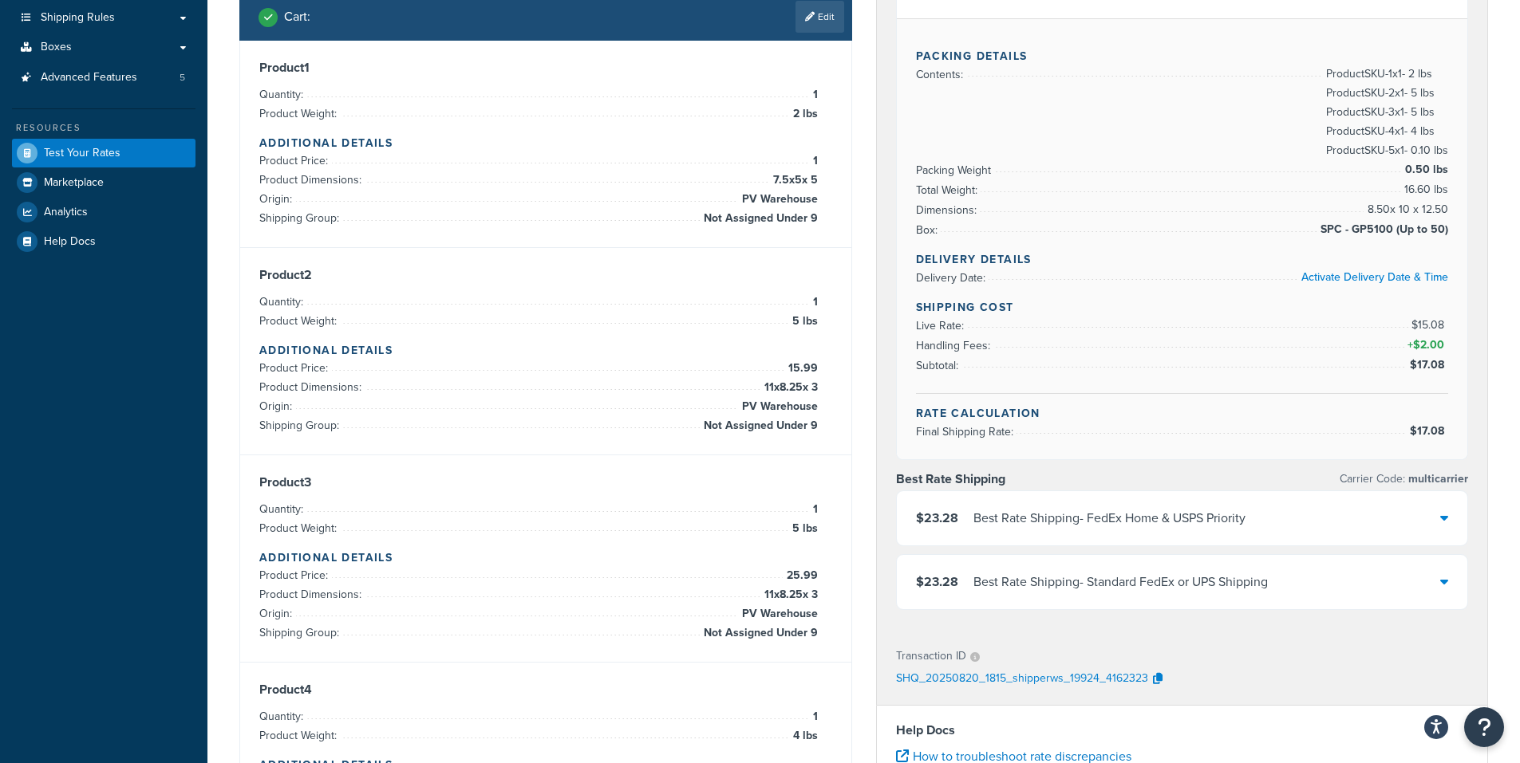
click at [1374, 230] on span "SPC - GP5100 (Up to 50)" at bounding box center [1382, 229] width 132 height 19
click at [1379, 232] on span "SPC - GP5100 (Up to 50)" at bounding box center [1382, 229] width 132 height 19
click at [1381, 233] on span "SPC - GP5100 (Up to 50)" at bounding box center [1382, 229] width 132 height 19
drag, startPoint x: 1323, startPoint y: 227, endPoint x: 1445, endPoint y: 229, distance: 122.1
click at [1445, 229] on span "SPC - GP5100 (Up to 50)" at bounding box center [1382, 229] width 132 height 19
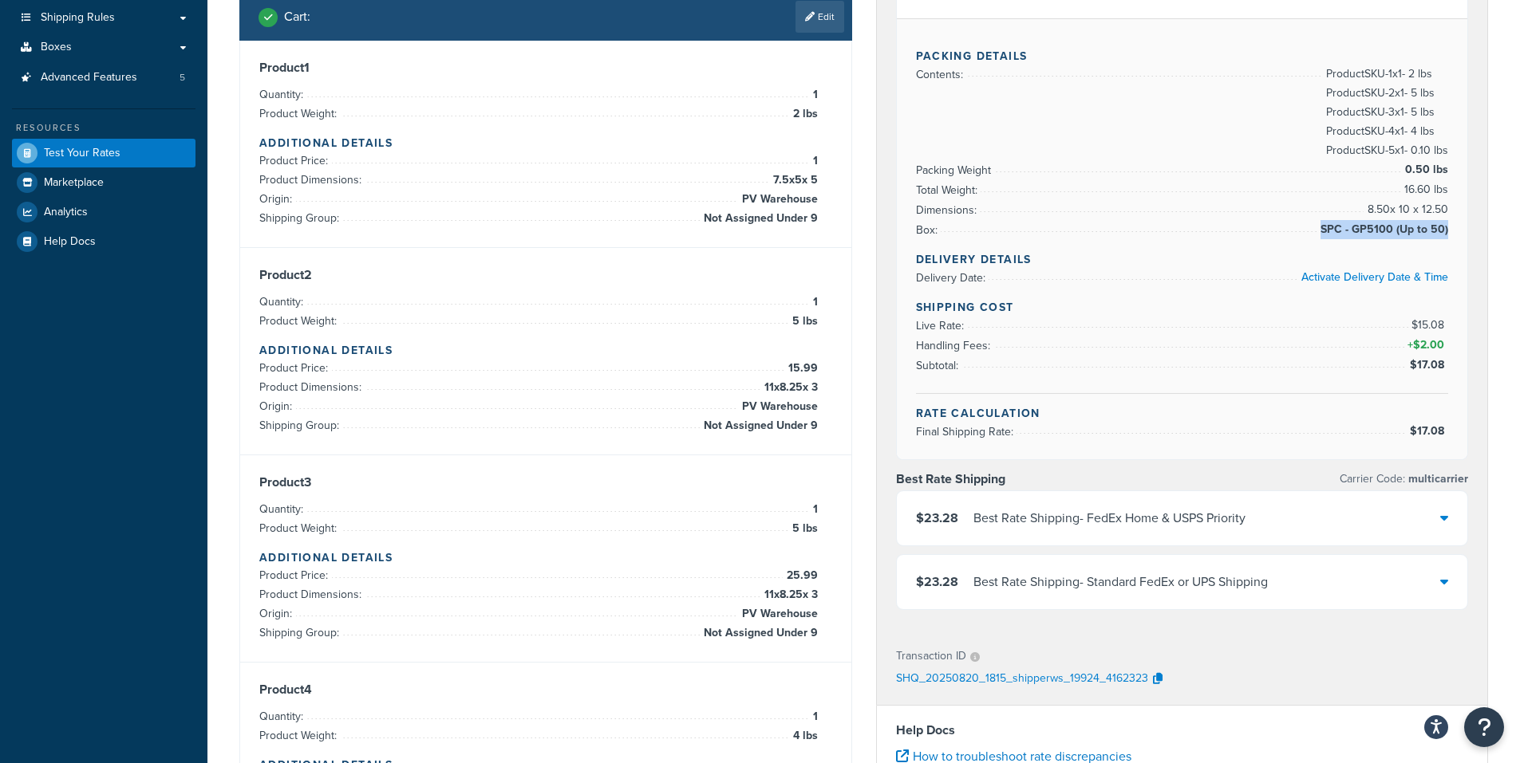
copy span "SPC - GP5100 (Up to 50)"
click at [1447, 207] on div "Packing Details Contents: Product SKU-1 x 1 - 2 lbs Product SKU-2 x 1 - 5 lbs P…" at bounding box center [1182, 238] width 571 height 441
copy li "8.50 x 10 x 12.50"
click at [1451, 579] on div "$23.28 Best Rate Shipping - Standard FedEx or UPS Shipping" at bounding box center [1182, 582] width 571 height 54
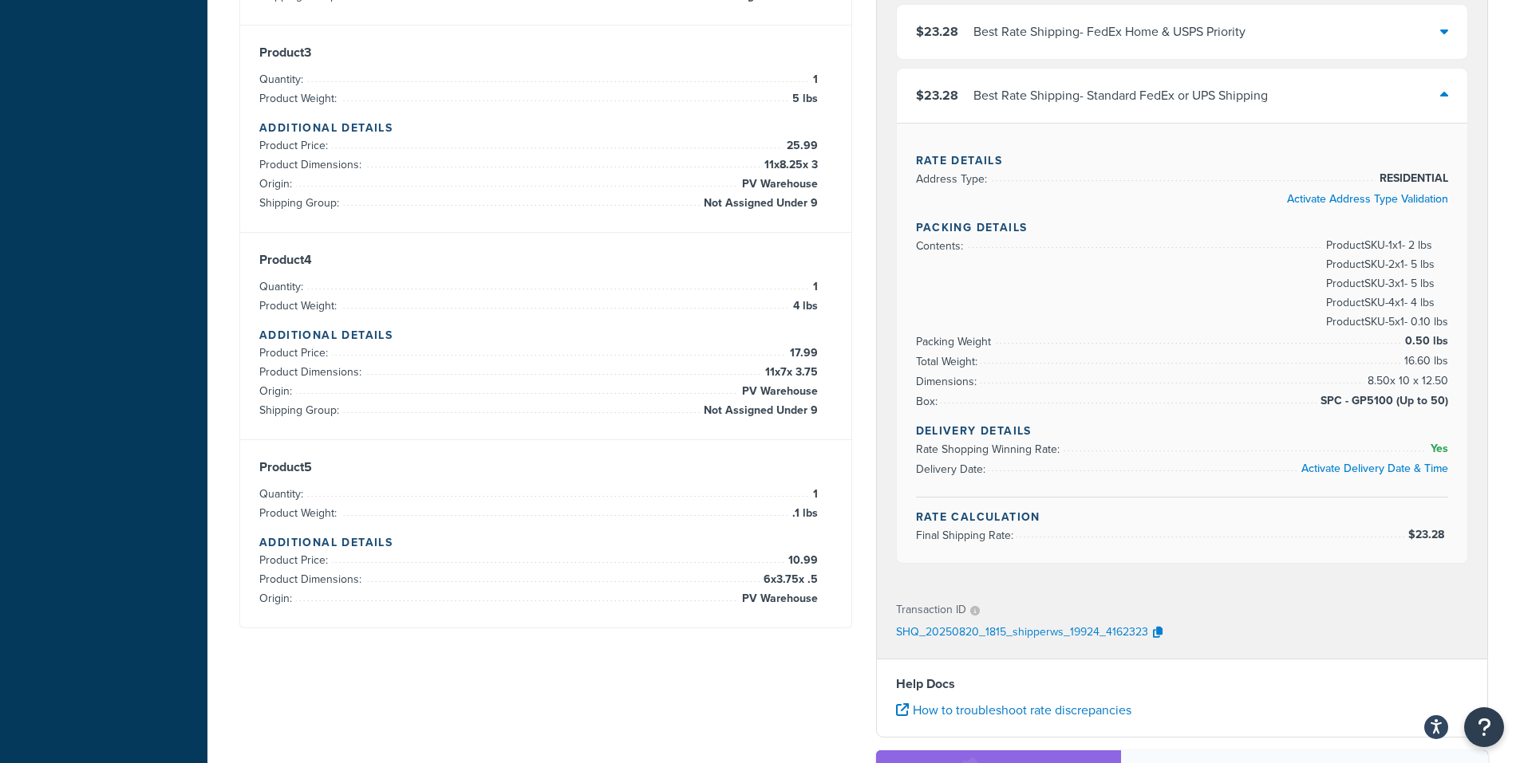
scroll to position [718, 0]
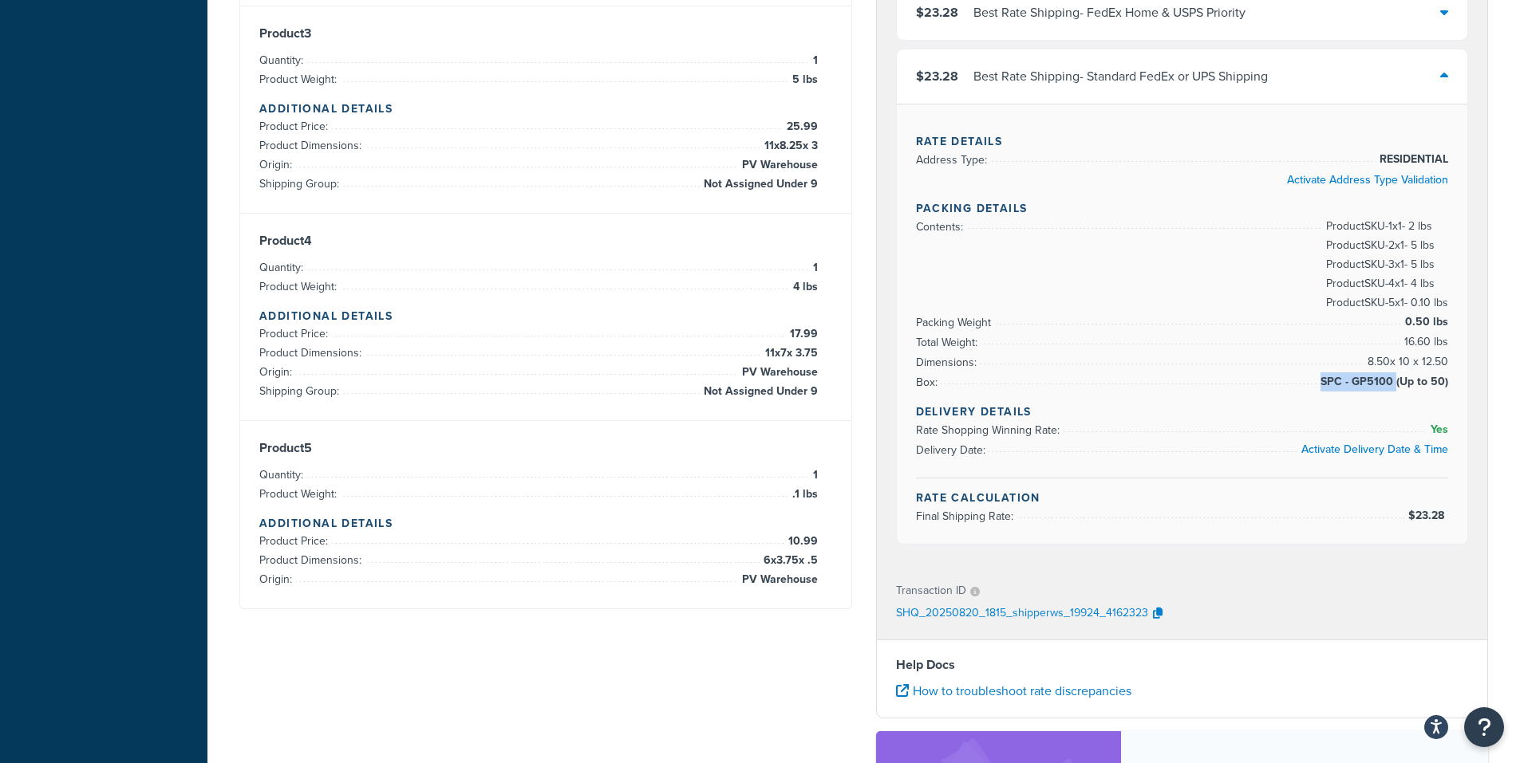
drag, startPoint x: 1326, startPoint y: 381, endPoint x: 1396, endPoint y: 386, distance: 70.4
click at [1396, 386] on span "SPC - GP5100 (Up to 50)" at bounding box center [1382, 382] width 132 height 19
copy span "SPC - GP5100"
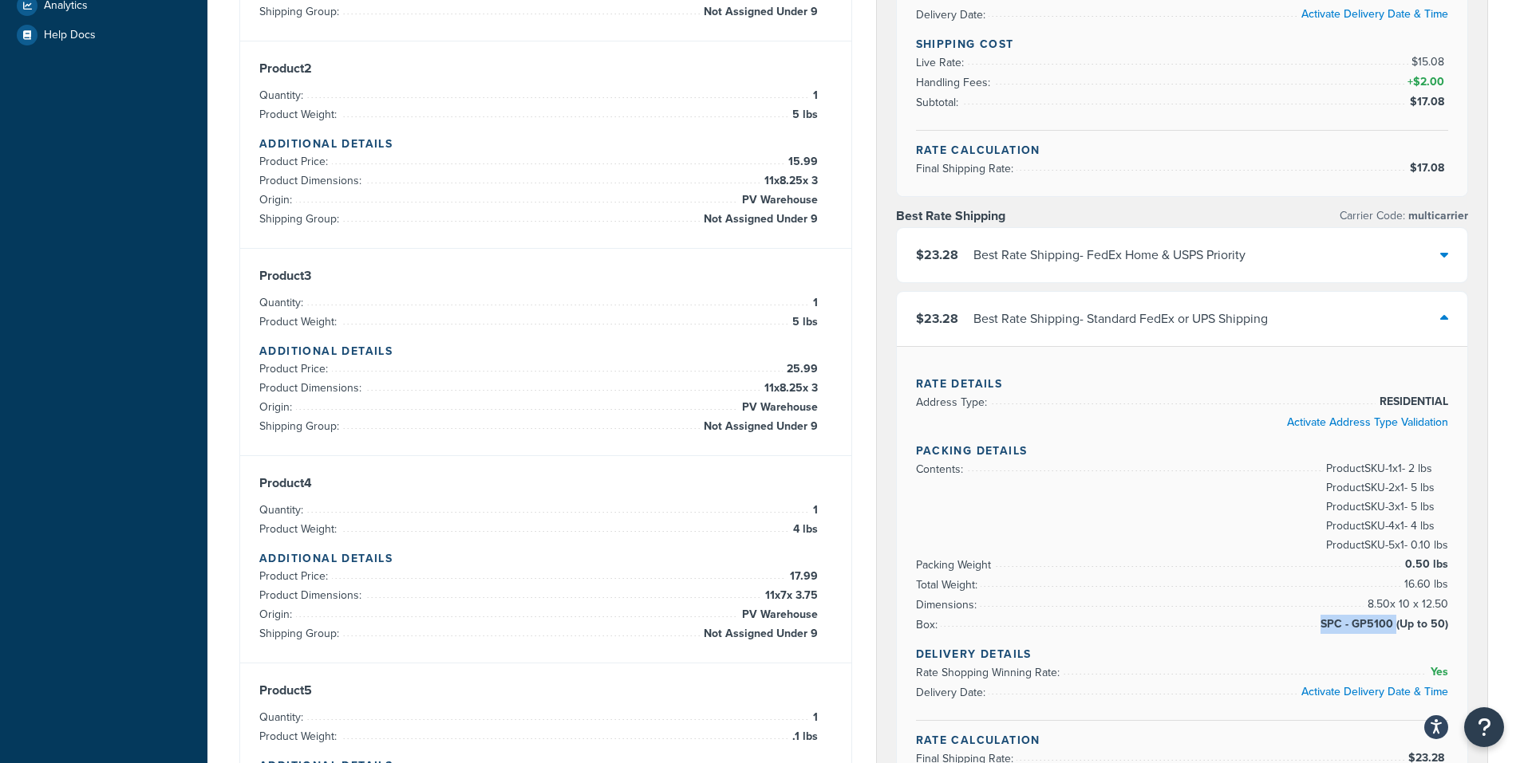
scroll to position [239, 0]
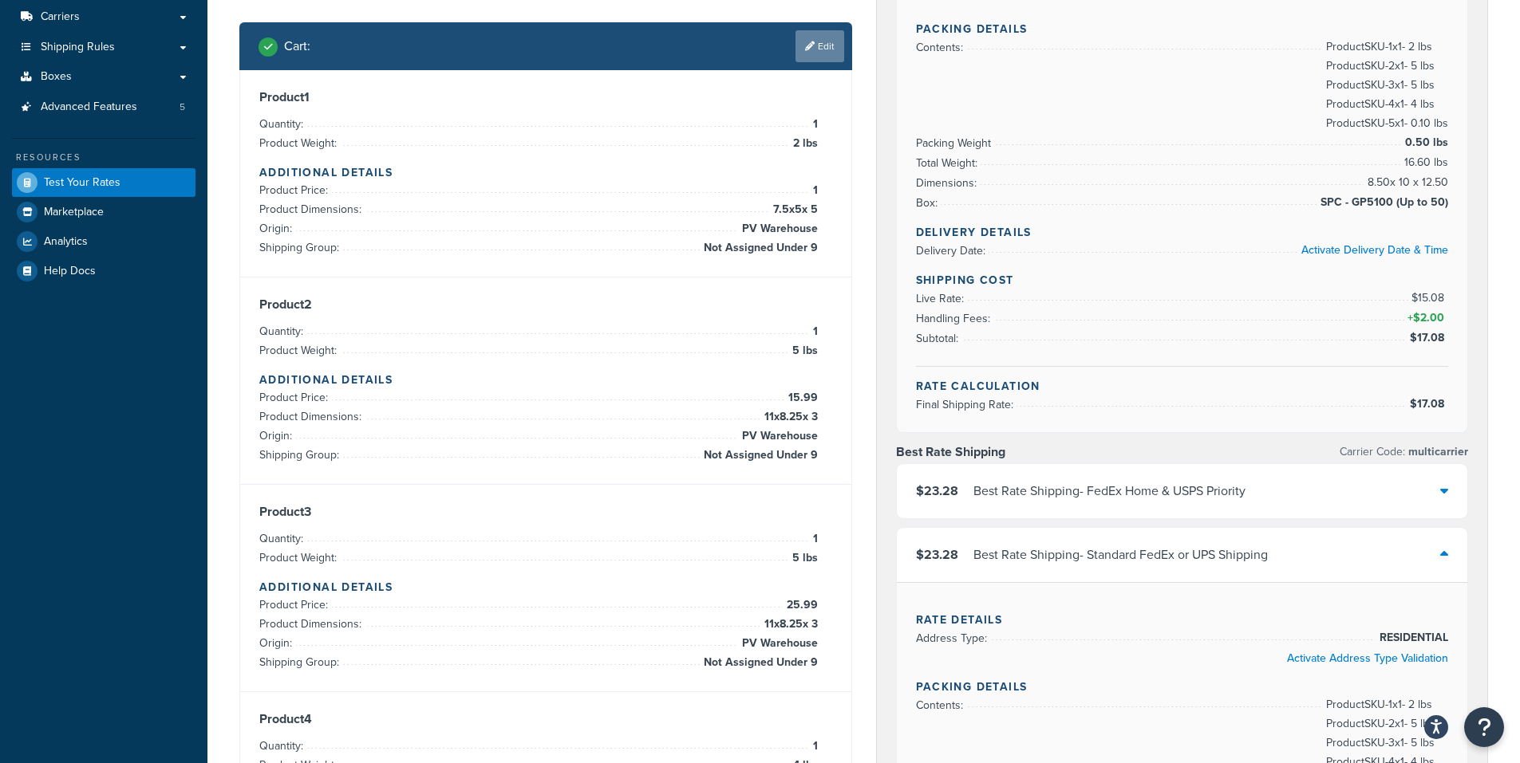
click at [816, 45] on link "Edit" at bounding box center [819, 46] width 49 height 32
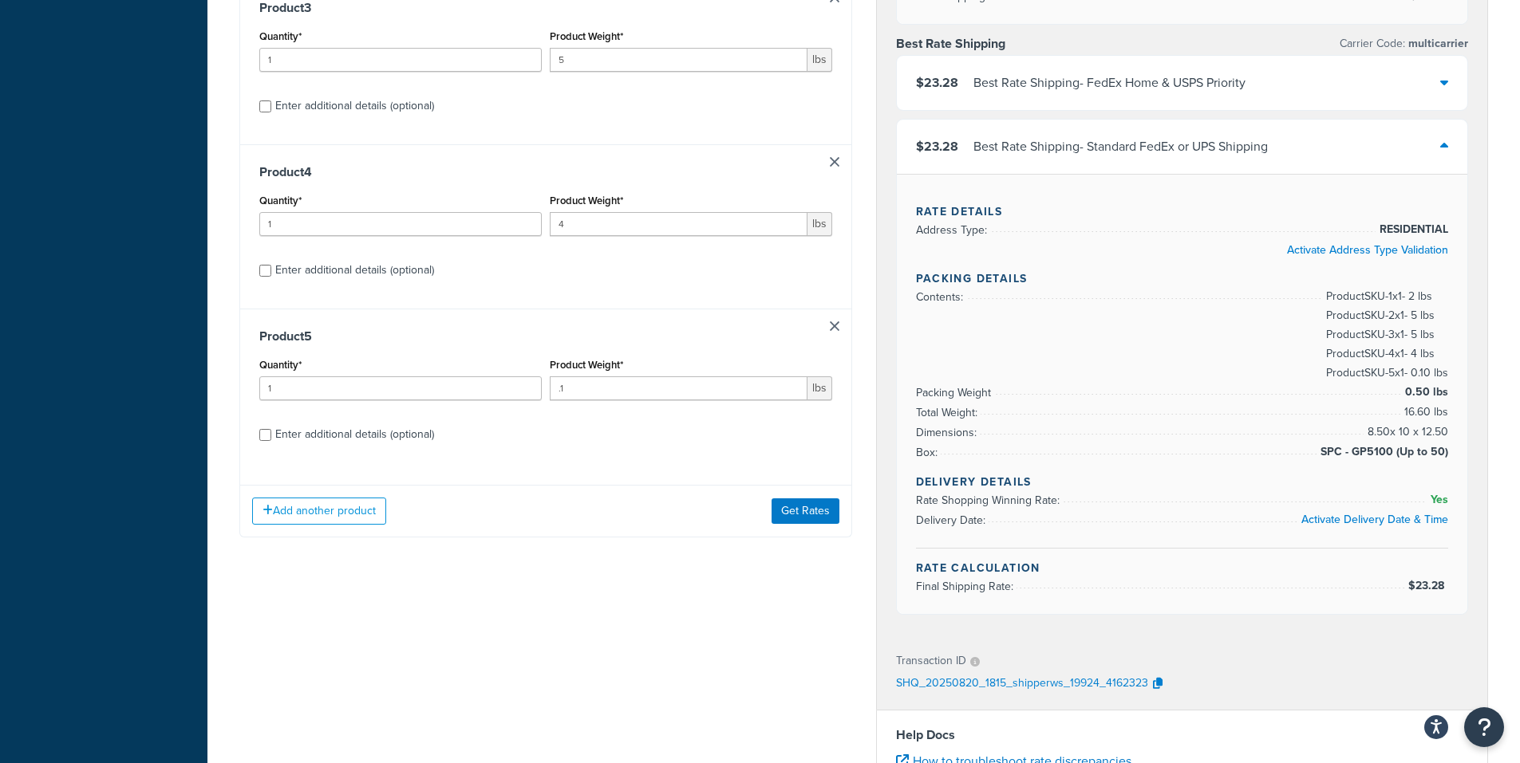
scroll to position [957, 0]
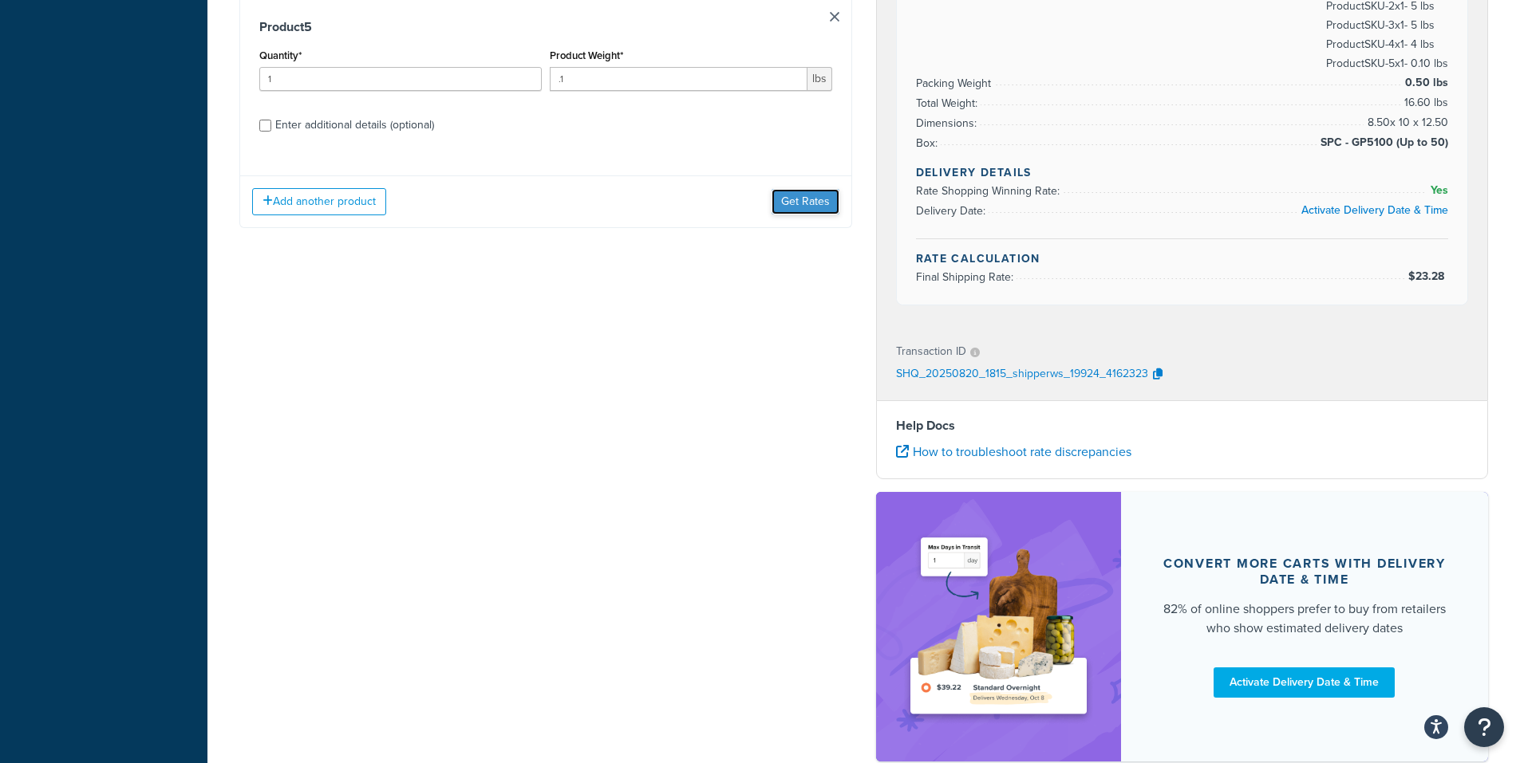
click at [809, 202] on button "Get Rates" at bounding box center [805, 202] width 68 height 26
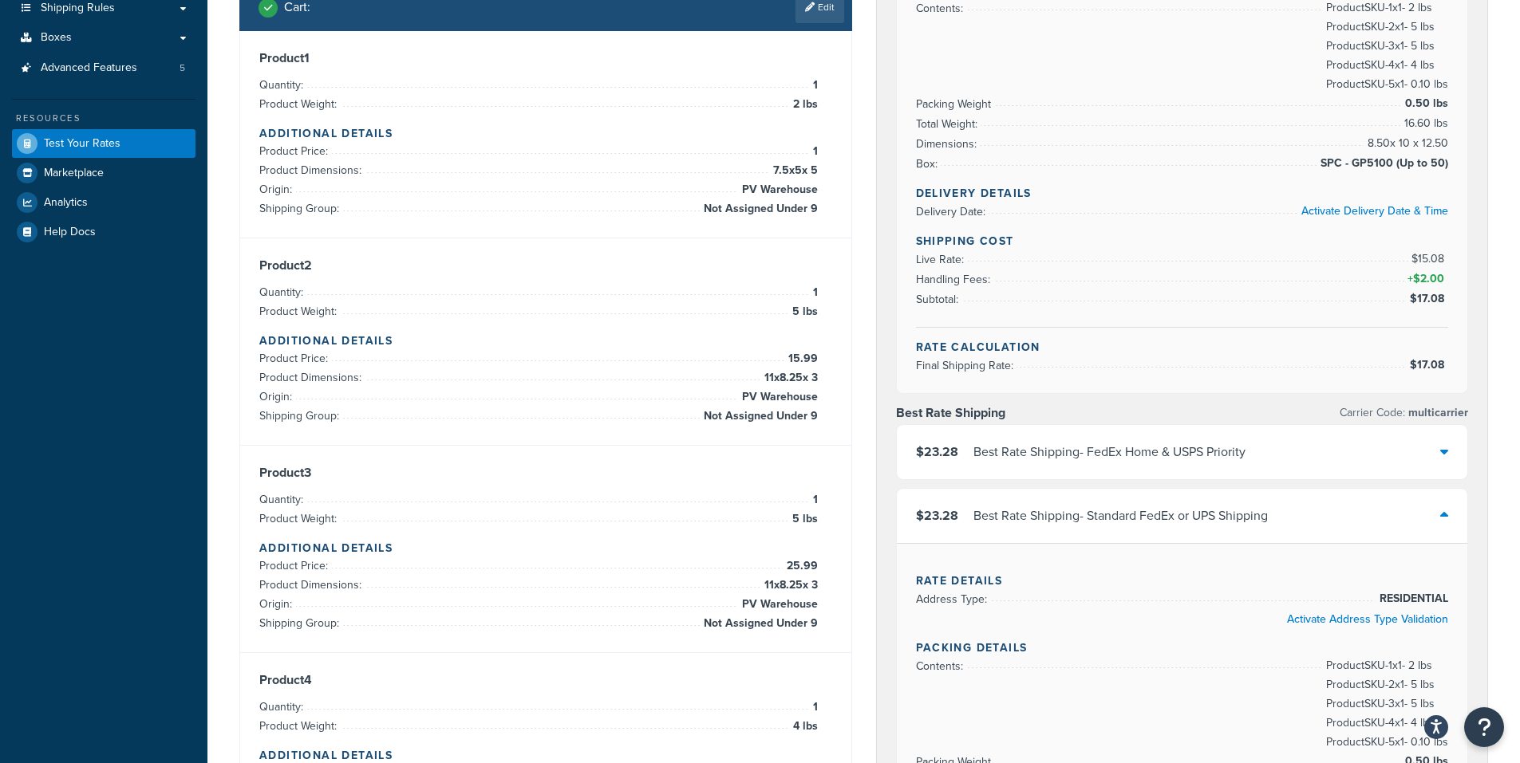
scroll to position [0, 0]
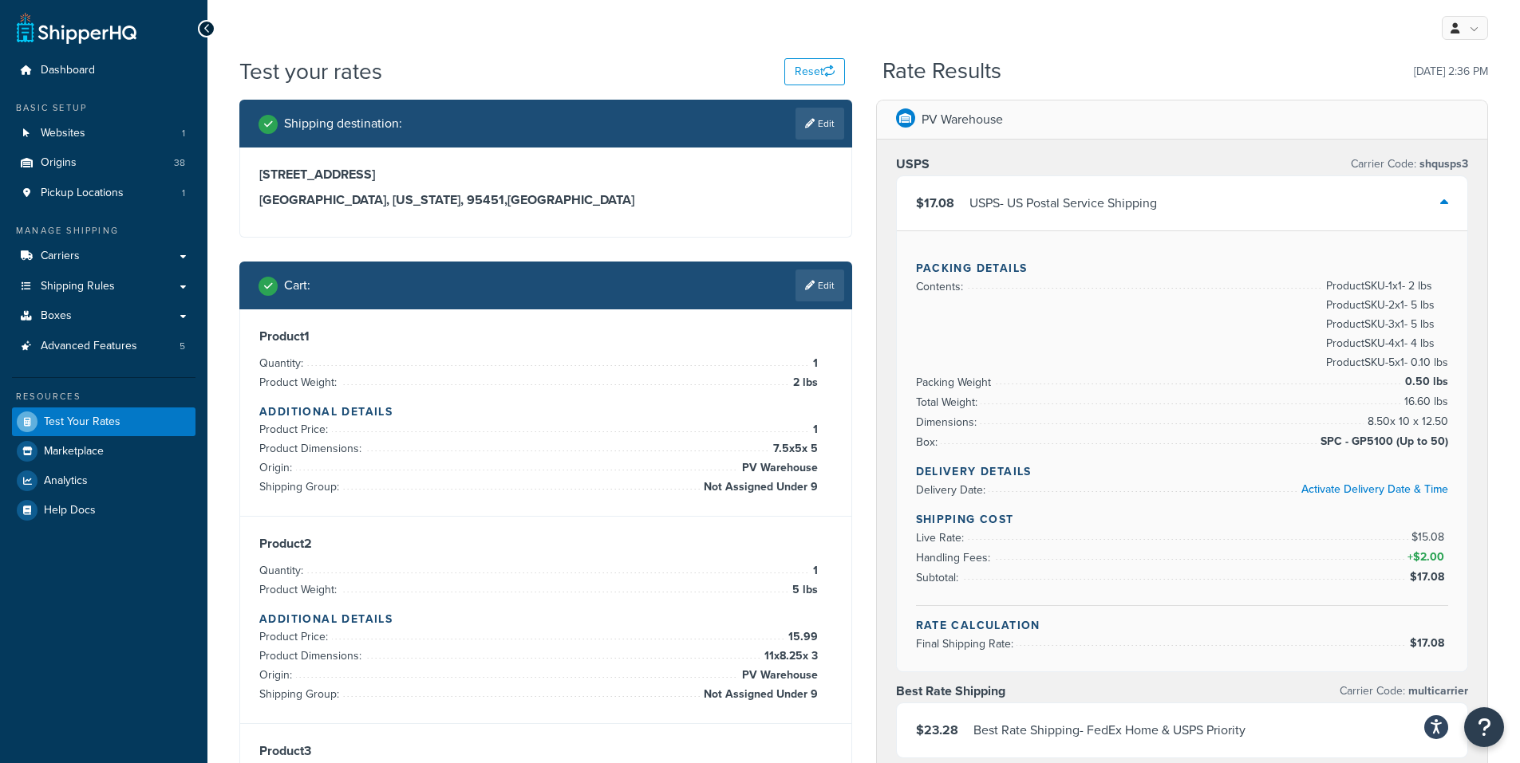
click at [1178, 49] on div "My Profile Billing Global Settings Contact Us Logout" at bounding box center [863, 28] width 1312 height 56
click at [824, 288] on link "Edit" at bounding box center [819, 286] width 49 height 32
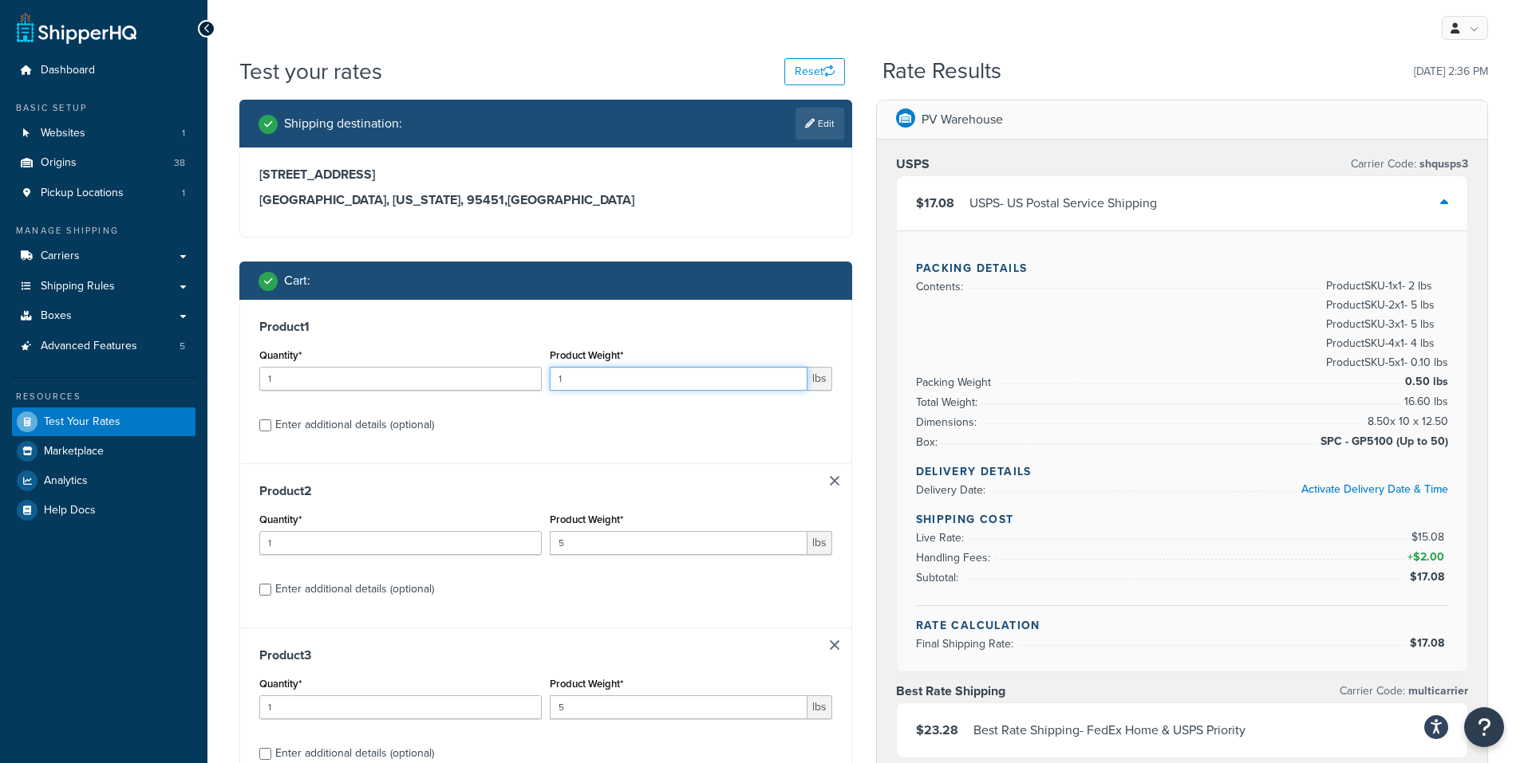
click at [791, 383] on input "1" at bounding box center [679, 379] width 258 height 24
type input "2"
click at [791, 372] on input "2" at bounding box center [679, 379] width 258 height 24
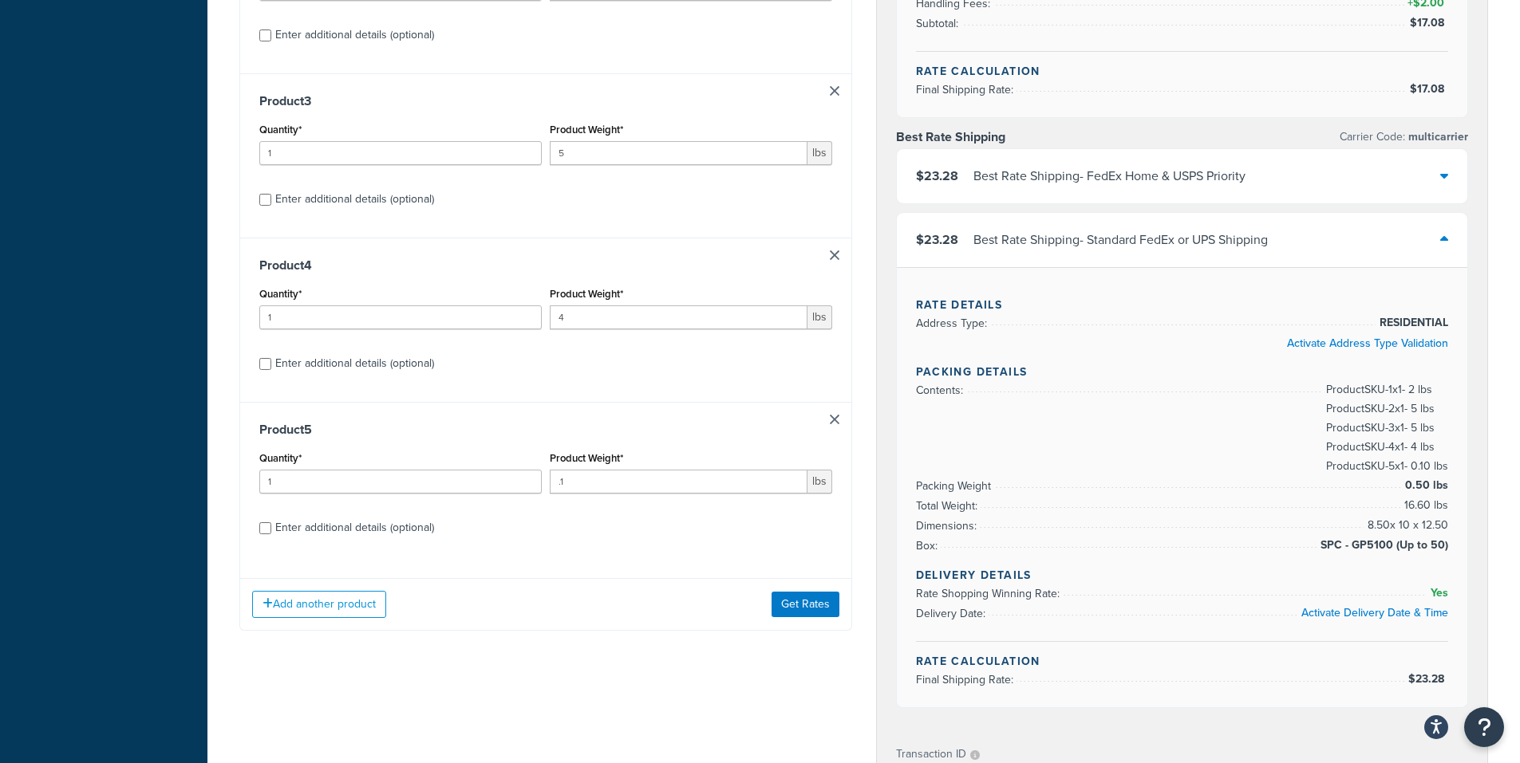
scroll to position [558, 0]
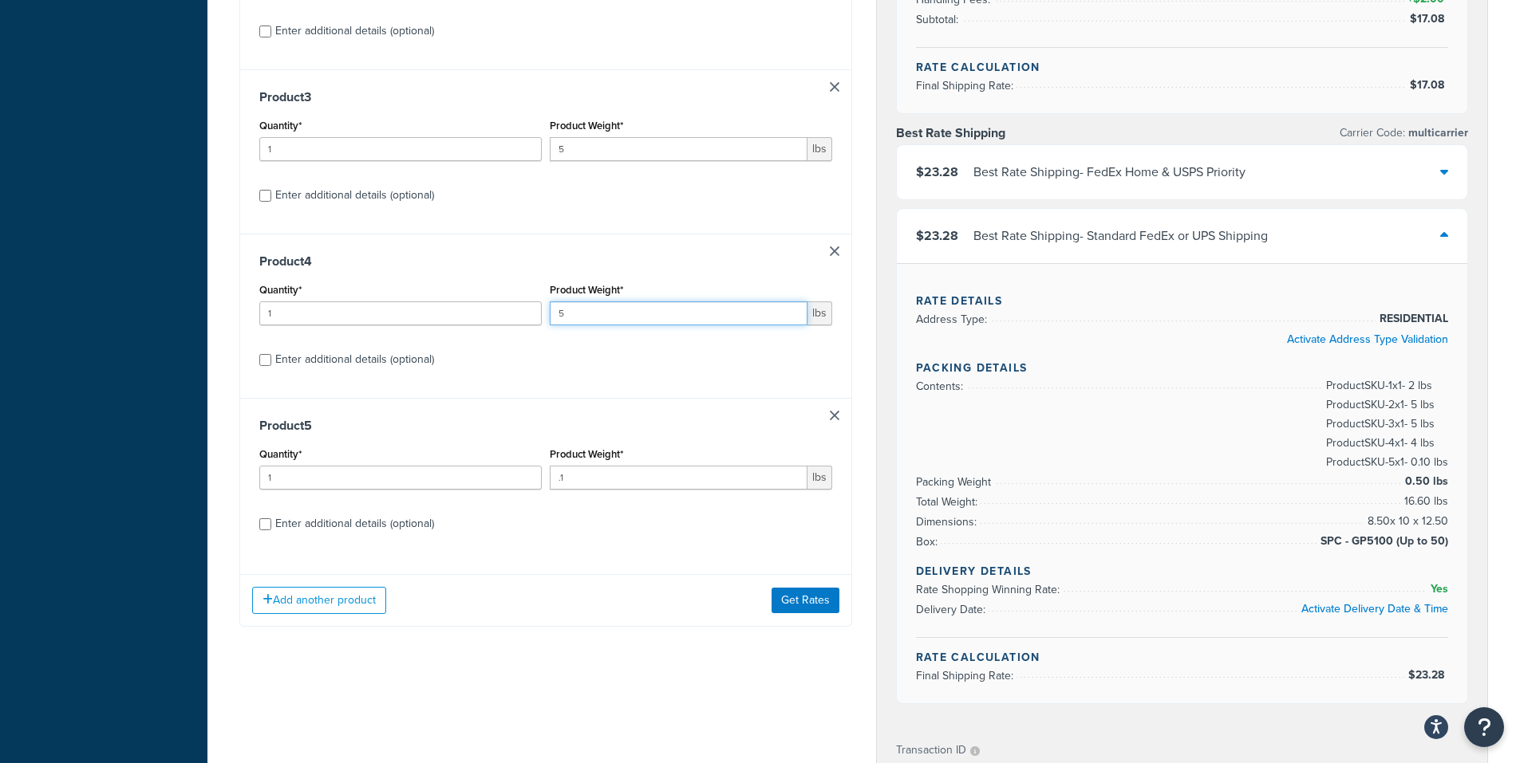
drag, startPoint x: 791, startPoint y: 308, endPoint x: 780, endPoint y: 489, distance: 181.4
type input "5"
click at [789, 307] on input "5" at bounding box center [679, 314] width 258 height 24
click at [807, 600] on button "Get Rates" at bounding box center [805, 601] width 68 height 26
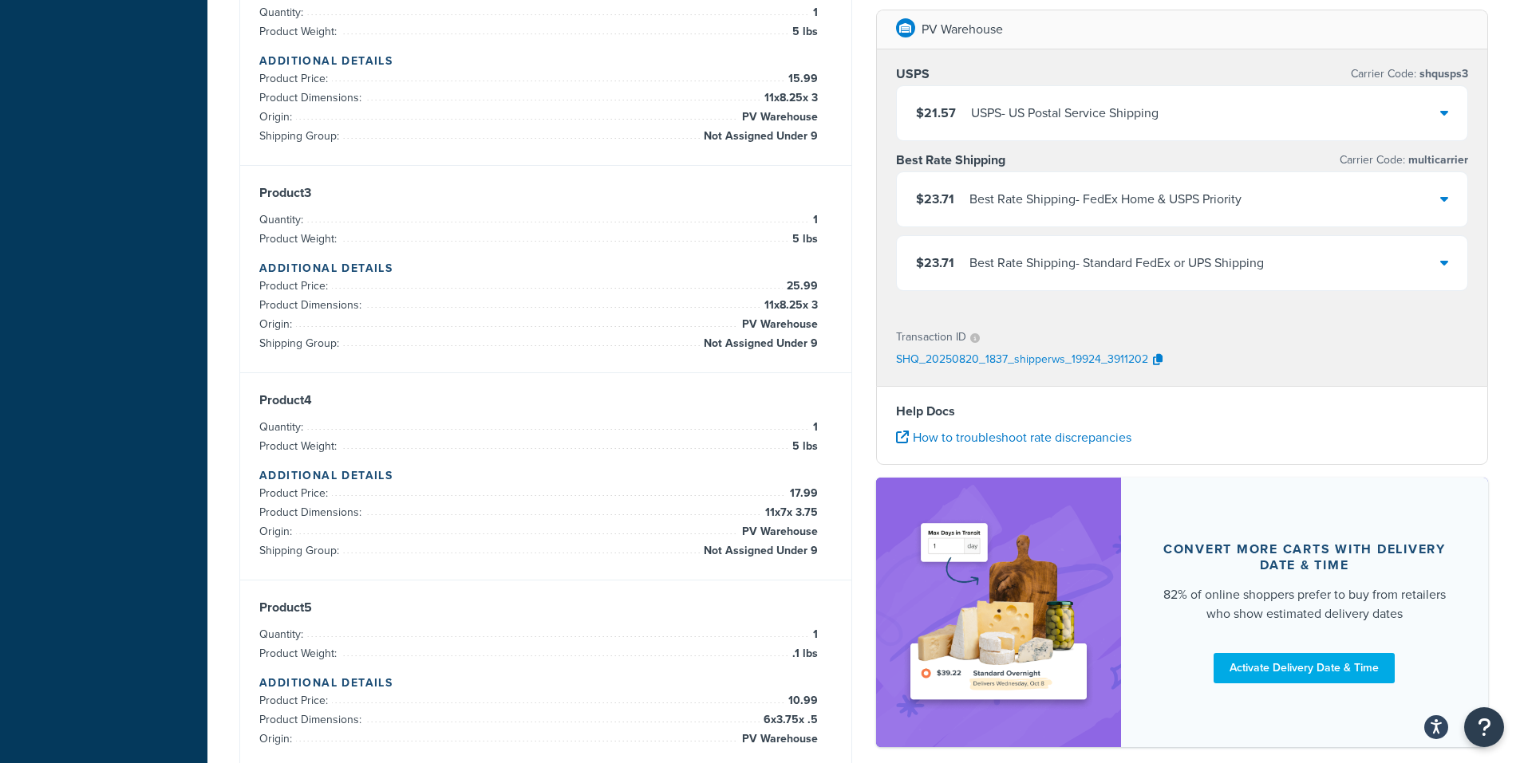
click at [1448, 110] on div "$21.57 USPS - US Postal Service Shipping" at bounding box center [1182, 113] width 571 height 54
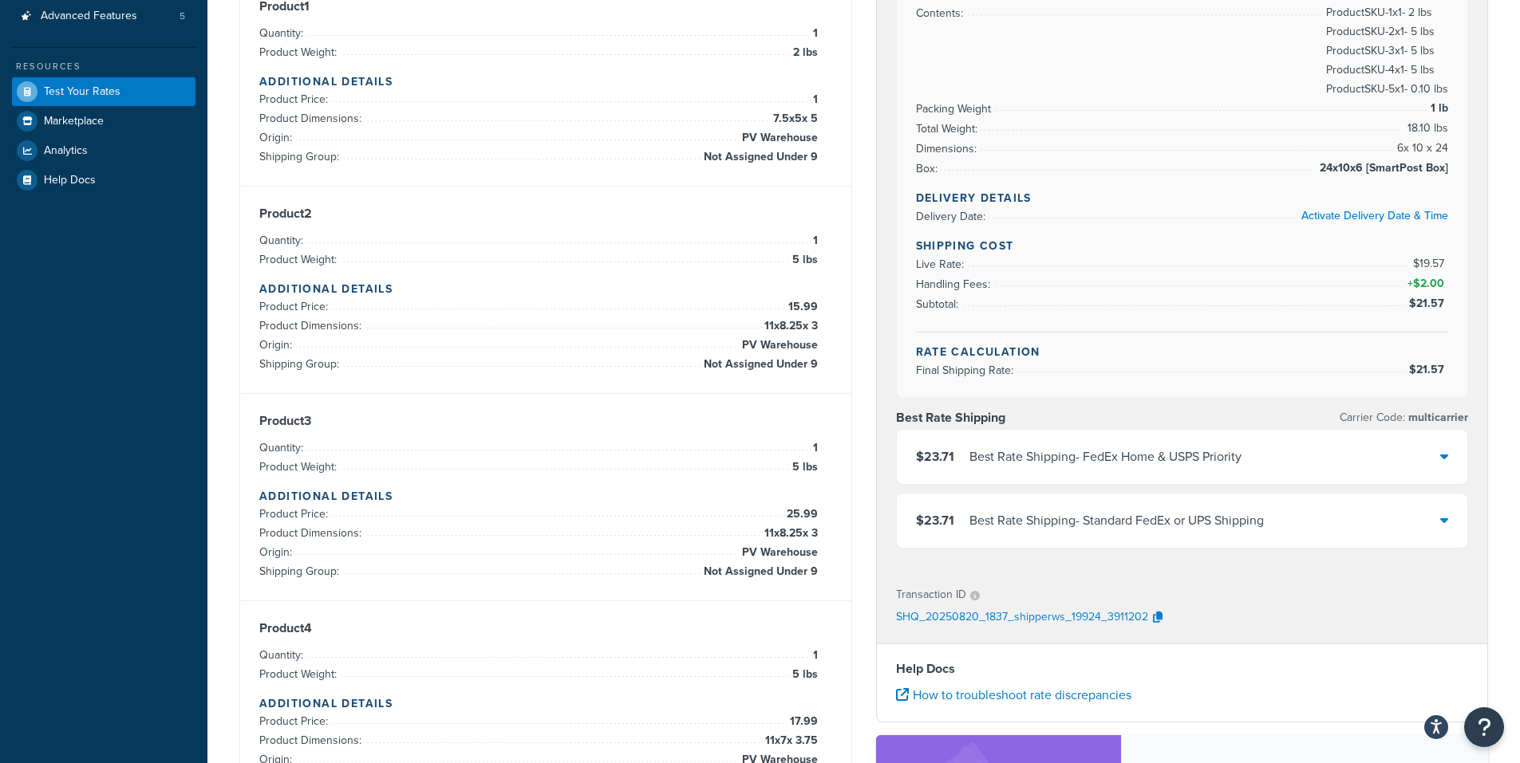
scroll to position [239, 0]
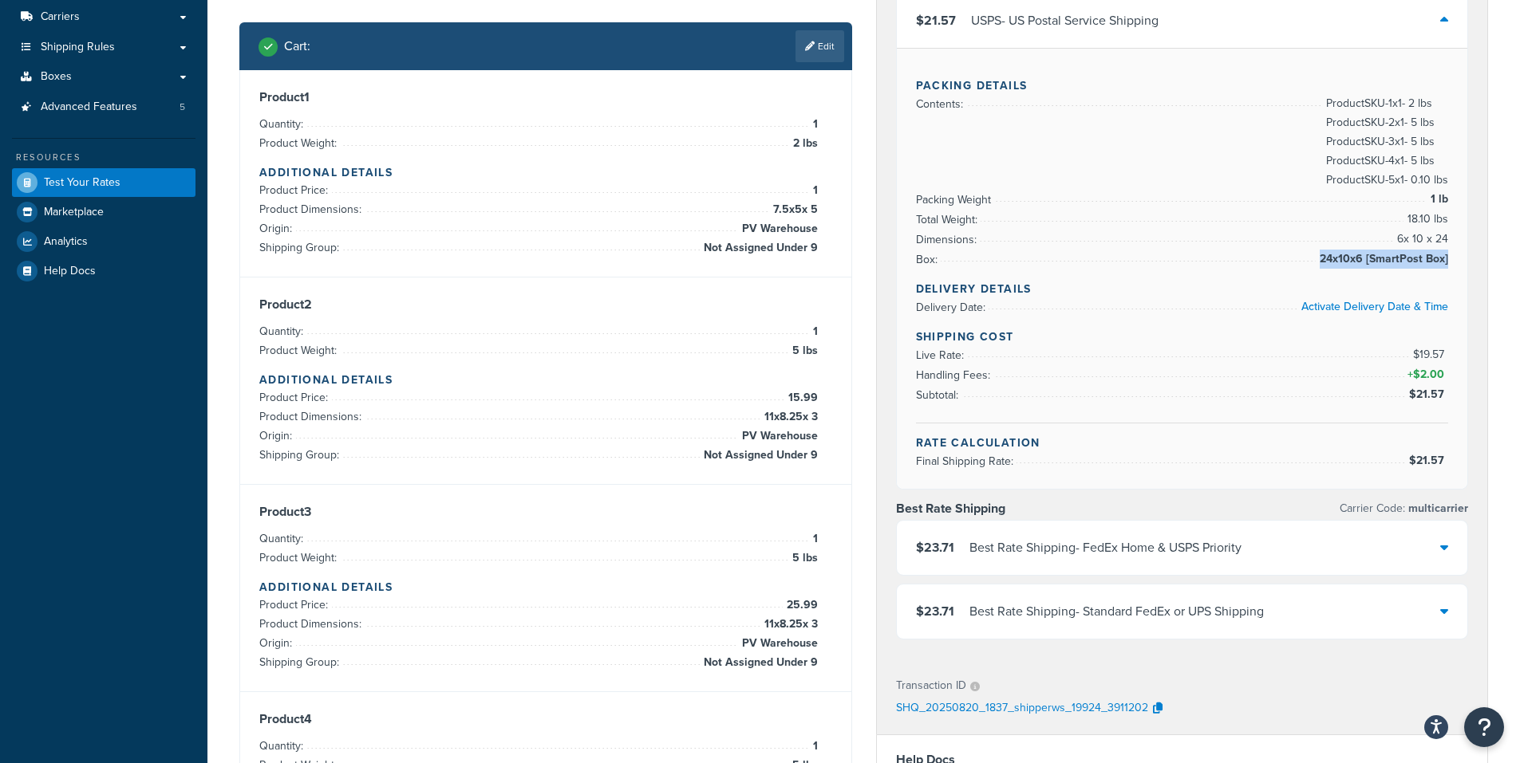
drag, startPoint x: 1319, startPoint y: 260, endPoint x: 1447, endPoint y: 256, distance: 127.7
click at [1447, 256] on span "24x10x6 [SmartPost Box]" at bounding box center [1381, 259] width 132 height 19
click at [1444, 552] on icon at bounding box center [1444, 547] width 8 height 13
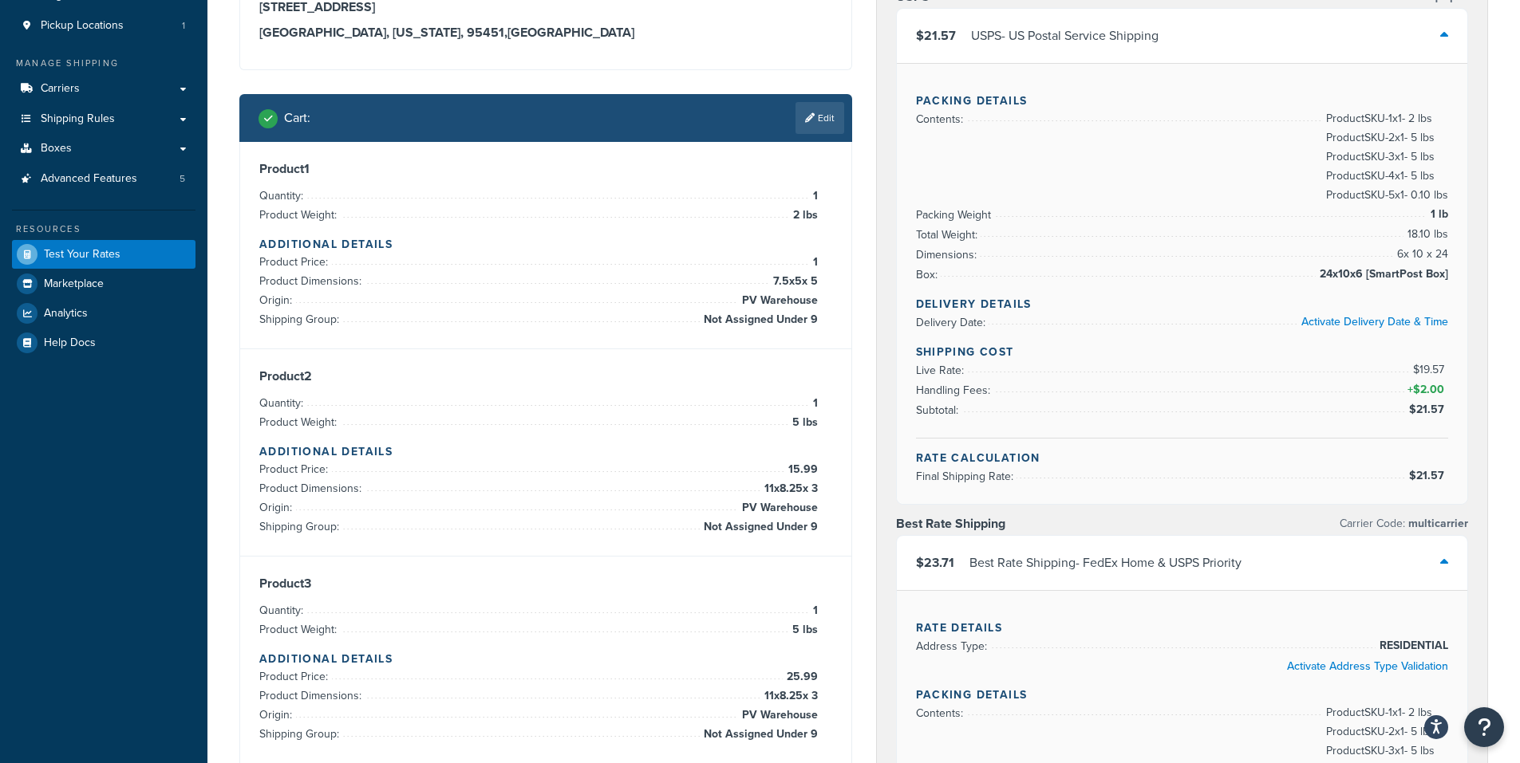
scroll to position [160, 0]
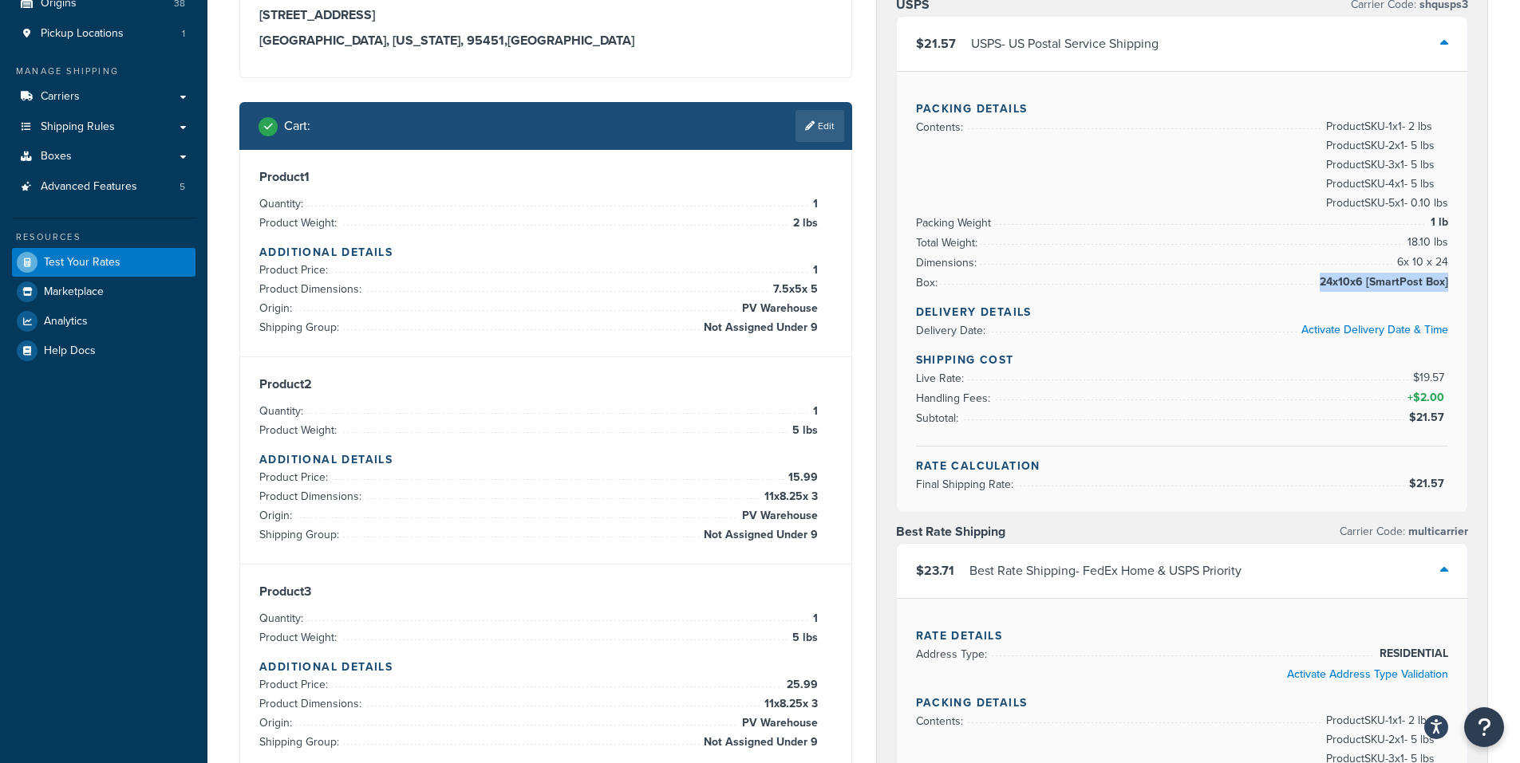
drag, startPoint x: 1327, startPoint y: 285, endPoint x: 1447, endPoint y: 282, distance: 120.5
click at [1447, 282] on span "24x10x6 [SmartPost Box]" at bounding box center [1381, 282] width 132 height 19
copy span "24x10x6 [SmartPost Box]"
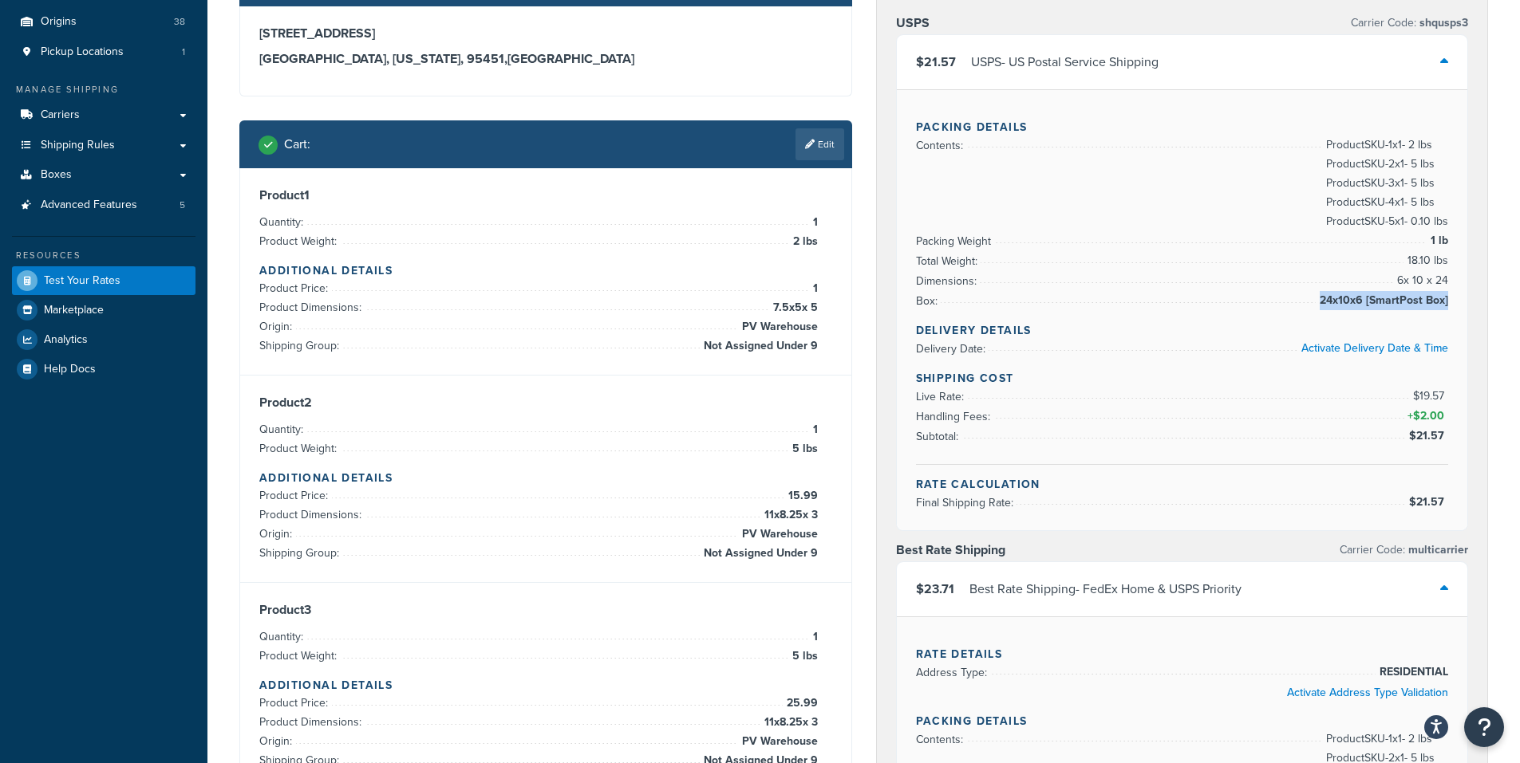
scroll to position [0, 0]
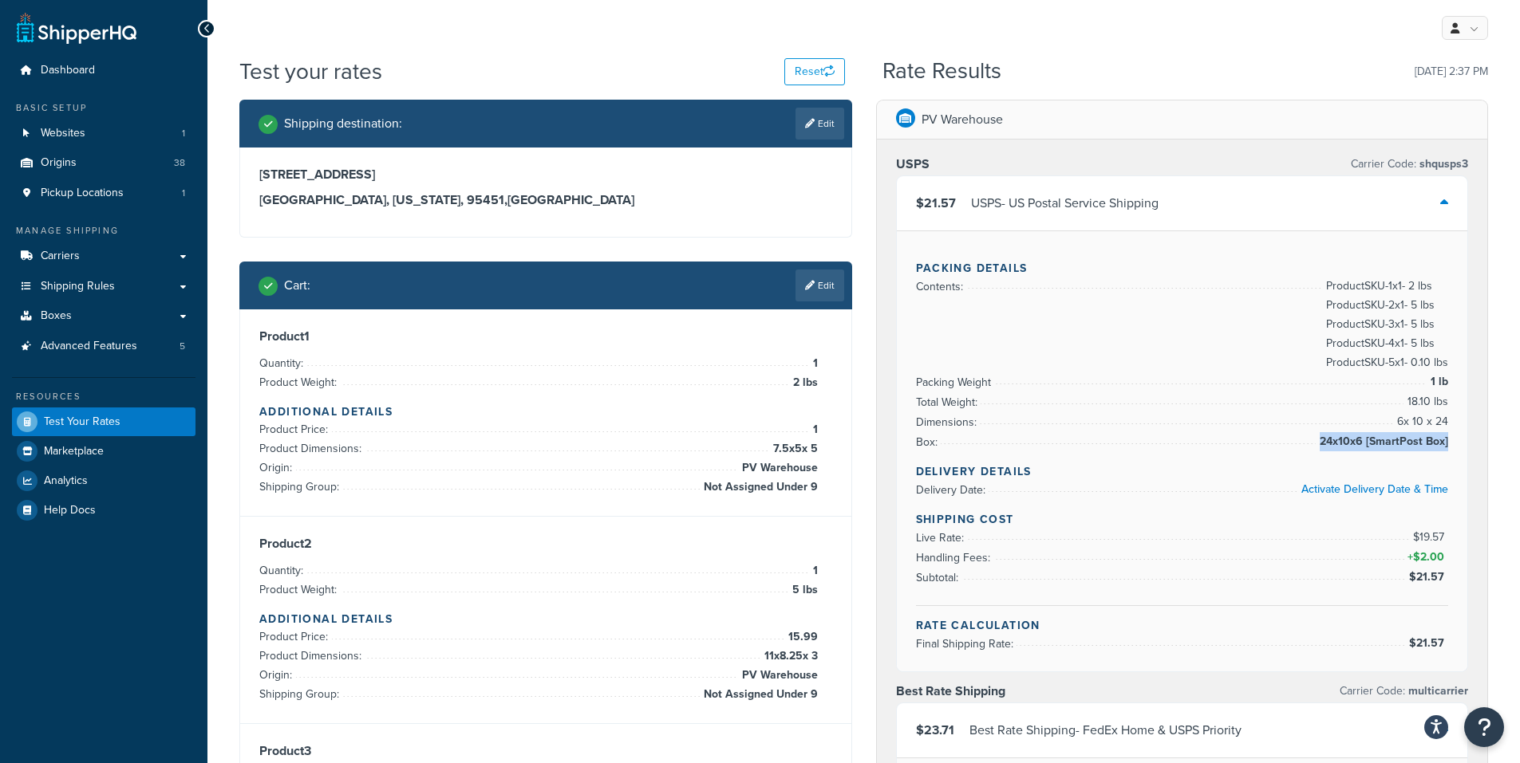
copy span "24x10x6 [SmartPost Box]"
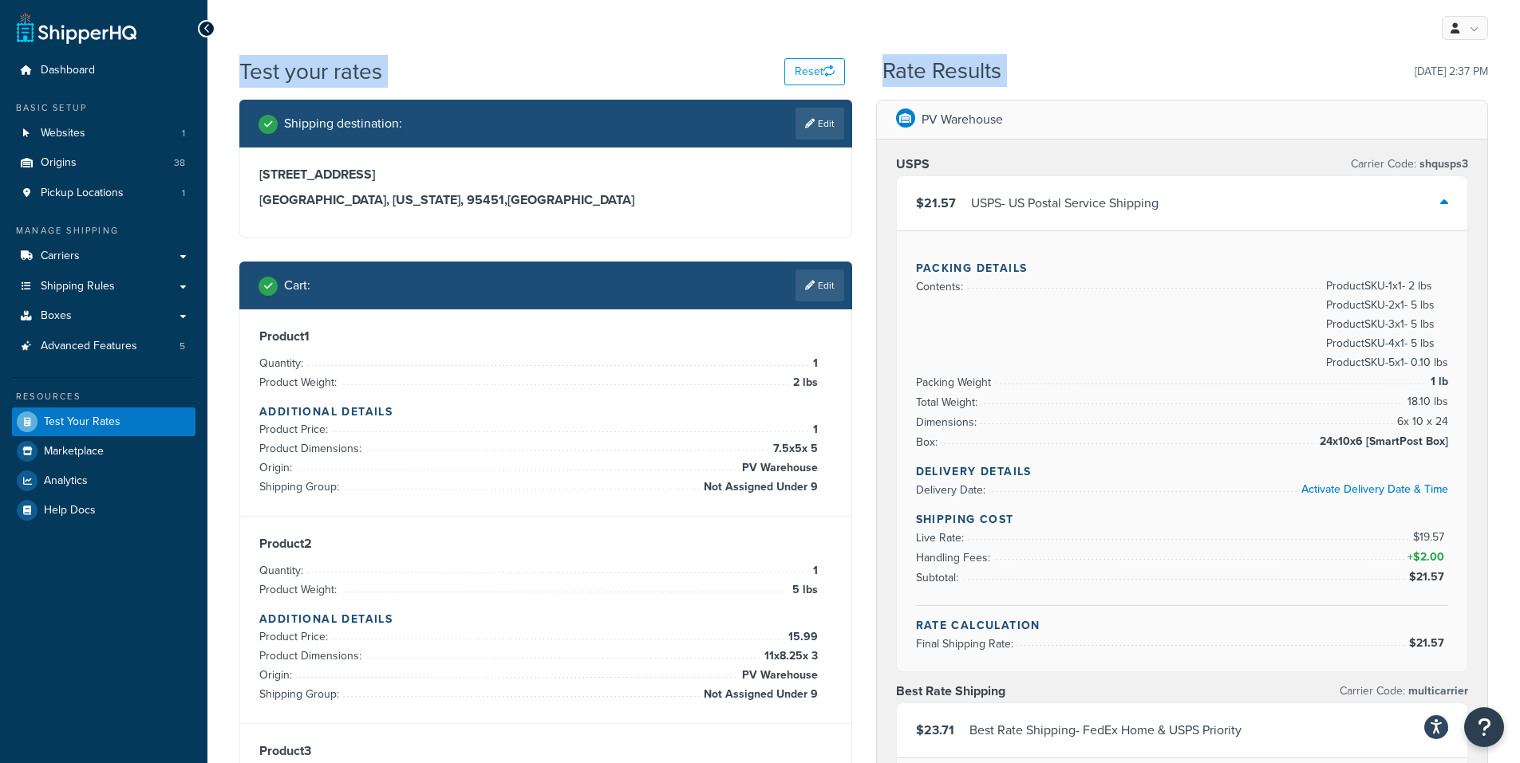
click at [712, 70] on div "Test your rates Reset" at bounding box center [541, 71] width 605 height 31
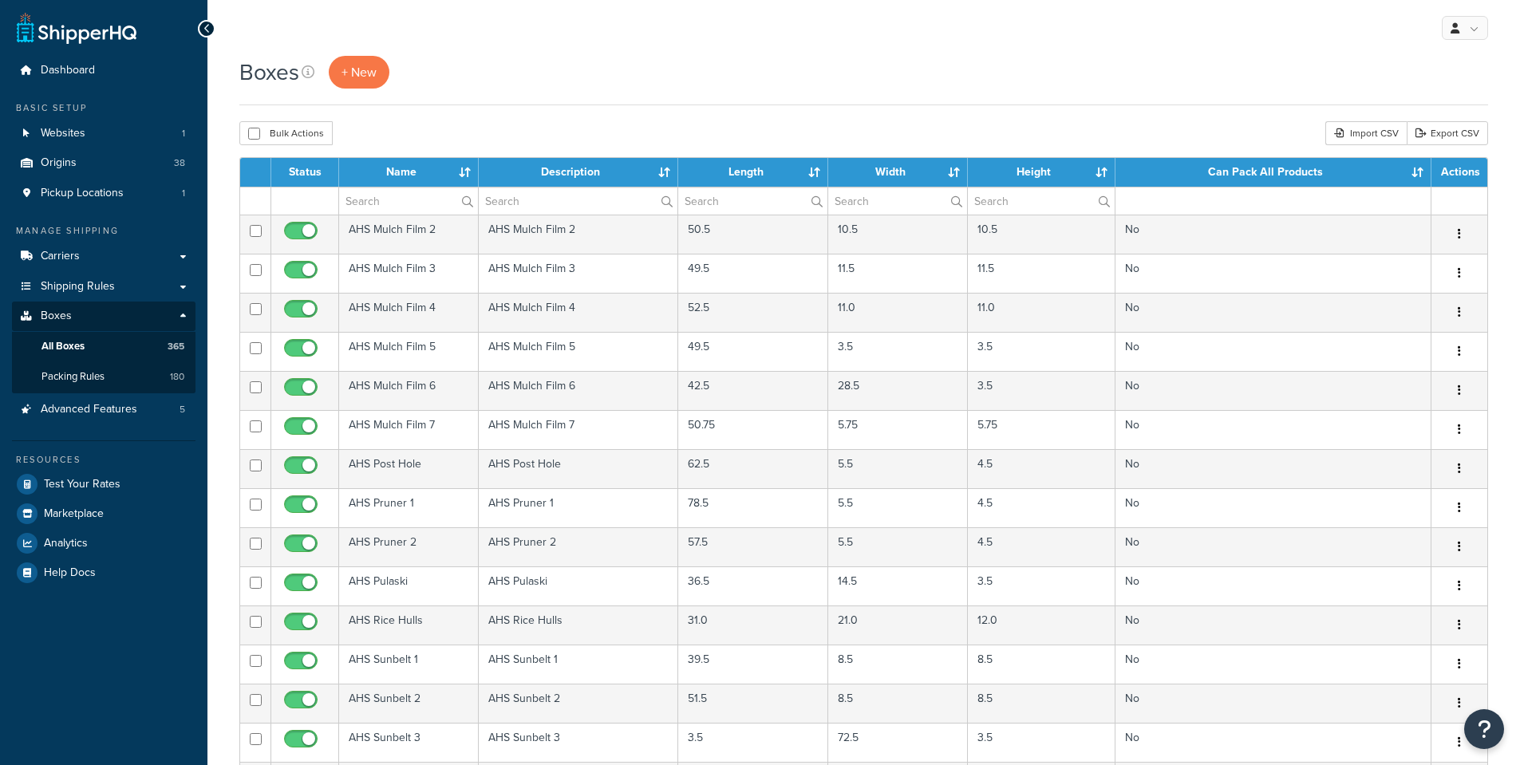
select select "100"
click at [387, 203] on input "text" at bounding box center [408, 200] width 139 height 27
click at [387, 195] on input "text" at bounding box center [408, 200] width 139 height 27
paste input "SPC - GP5100 (Up to 50)"
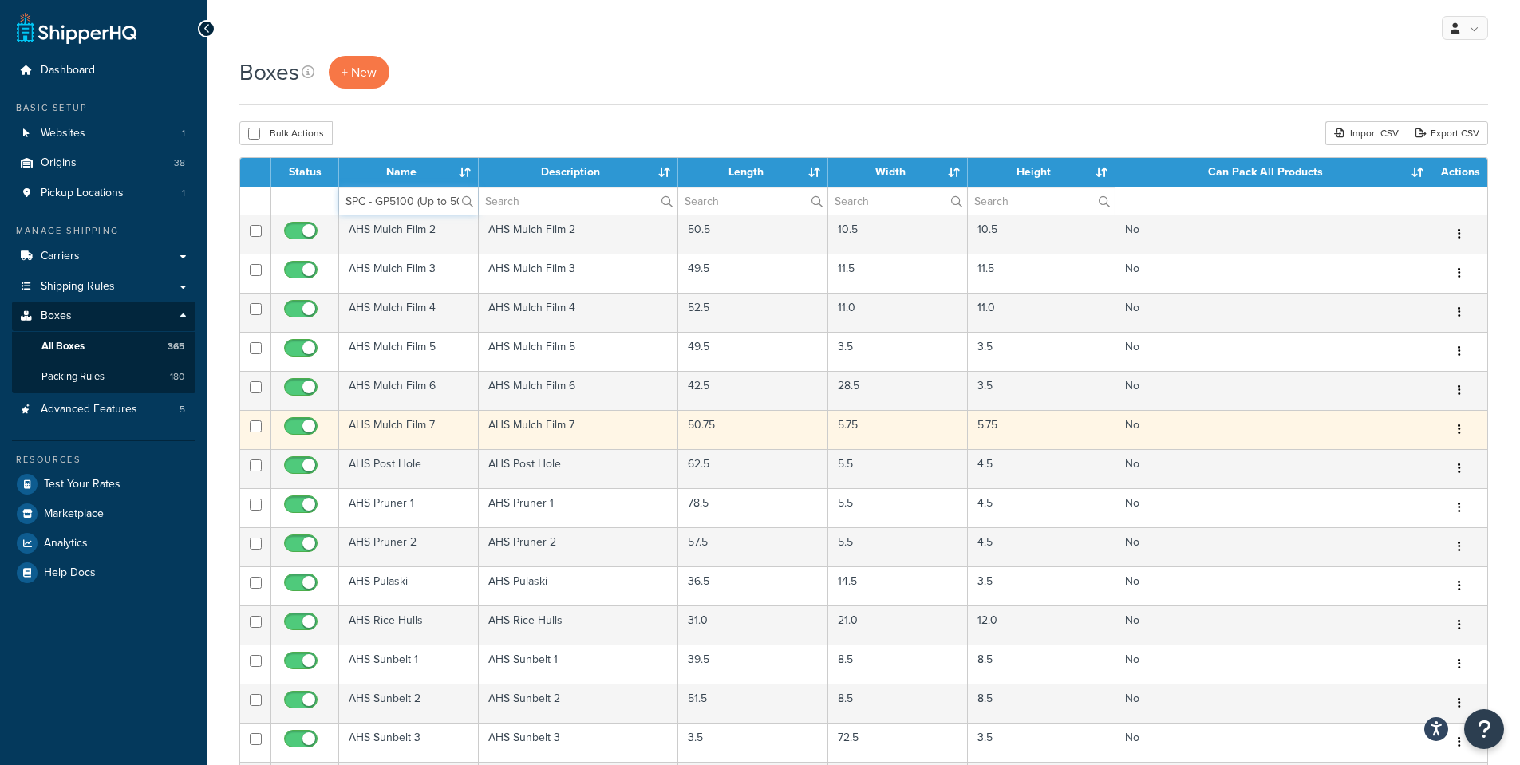
scroll to position [0, 6]
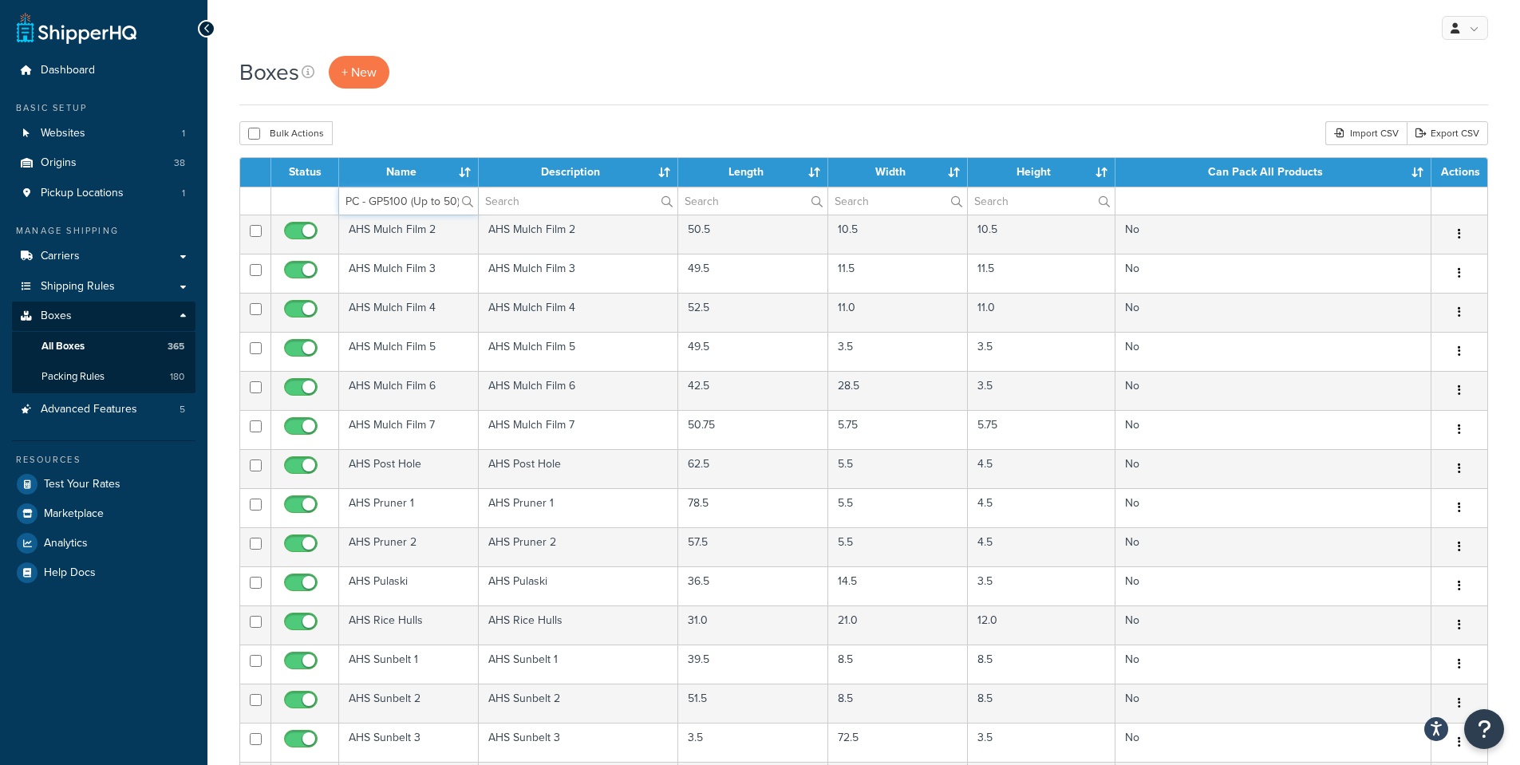
type input "SPC - GP5100 (Up to 50)"
click at [462, 197] on label "SPC - GP5100 (Up to 50)" at bounding box center [408, 200] width 139 height 27
click at [462, 197] on input "SPC - GP5100 (Up to 50)" at bounding box center [408, 200] width 139 height 27
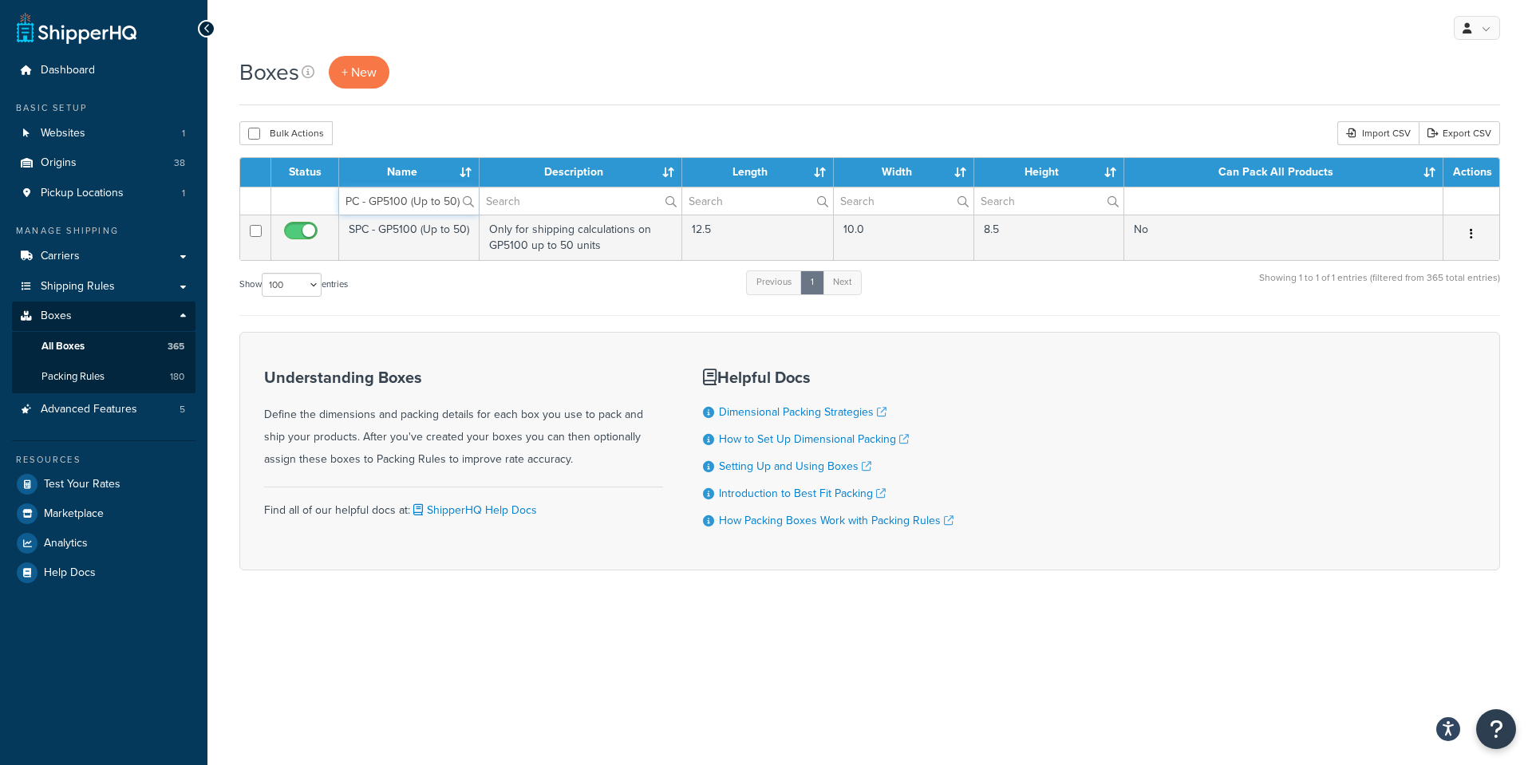
scroll to position [0, 6]
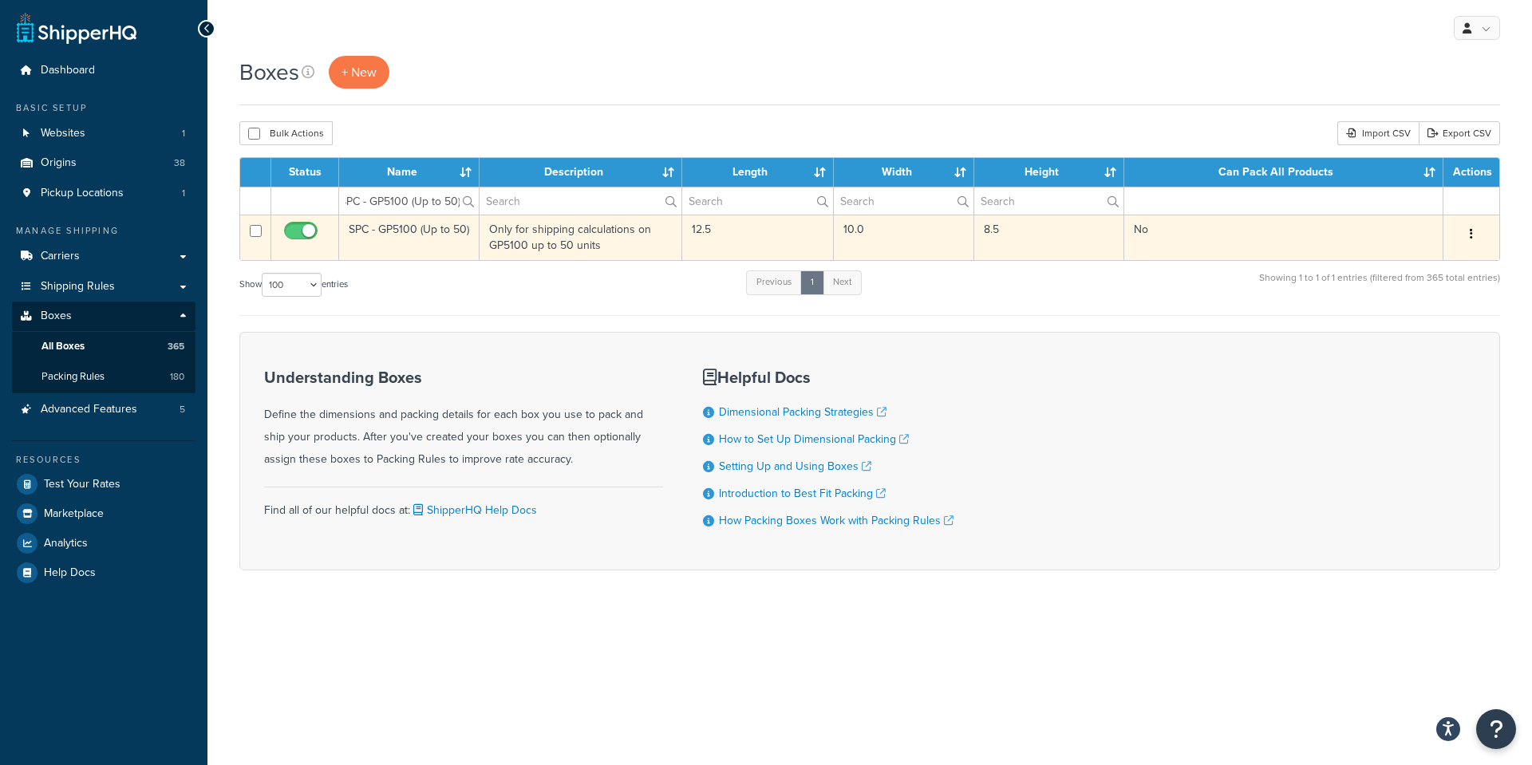
click at [1460, 235] on button "button" at bounding box center [1471, 235] width 22 height 26
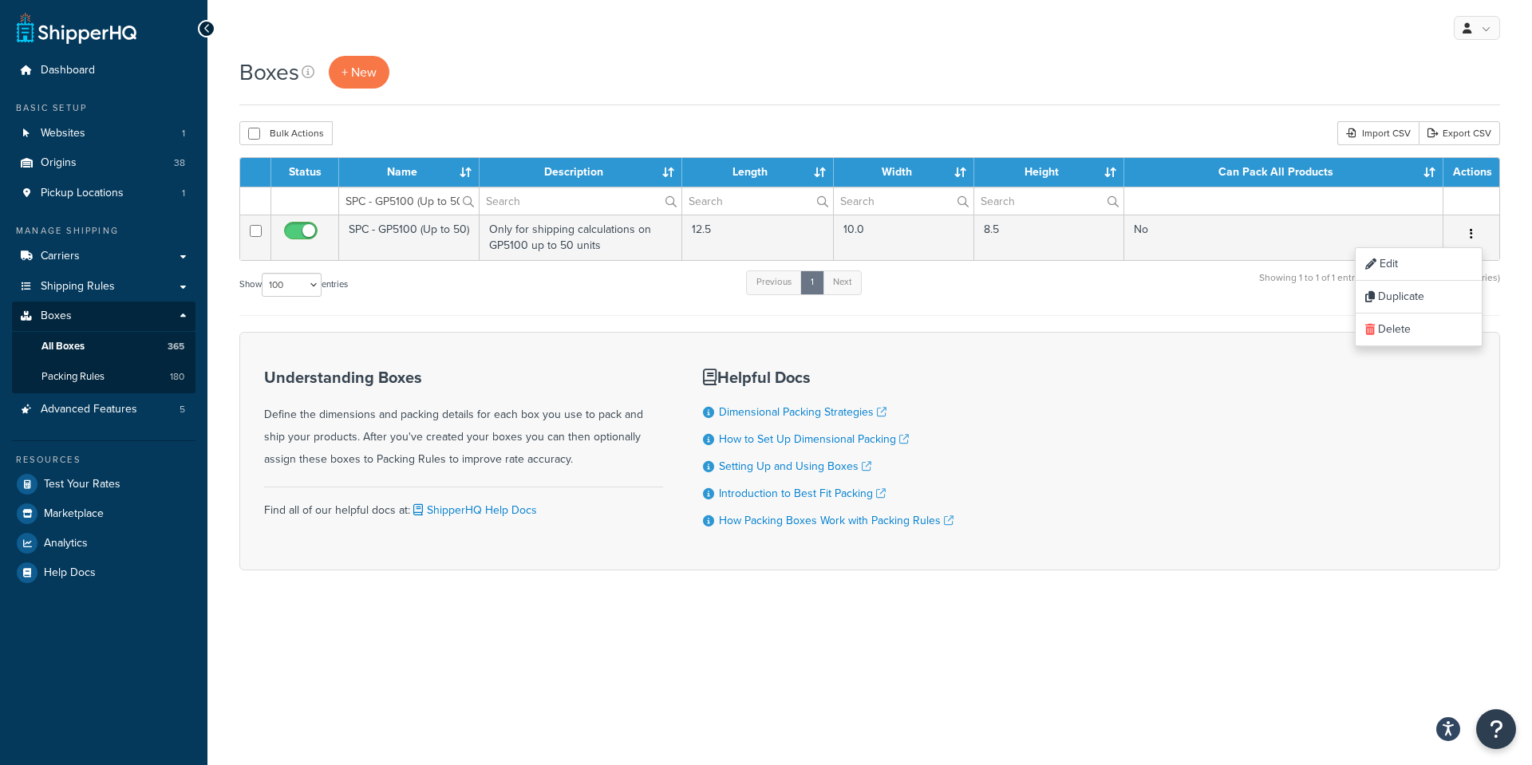
click at [1129, 323] on form "Status Name Description Length Width Height Can Pack All Products Actions SPC -…" at bounding box center [869, 363] width 1260 height 413
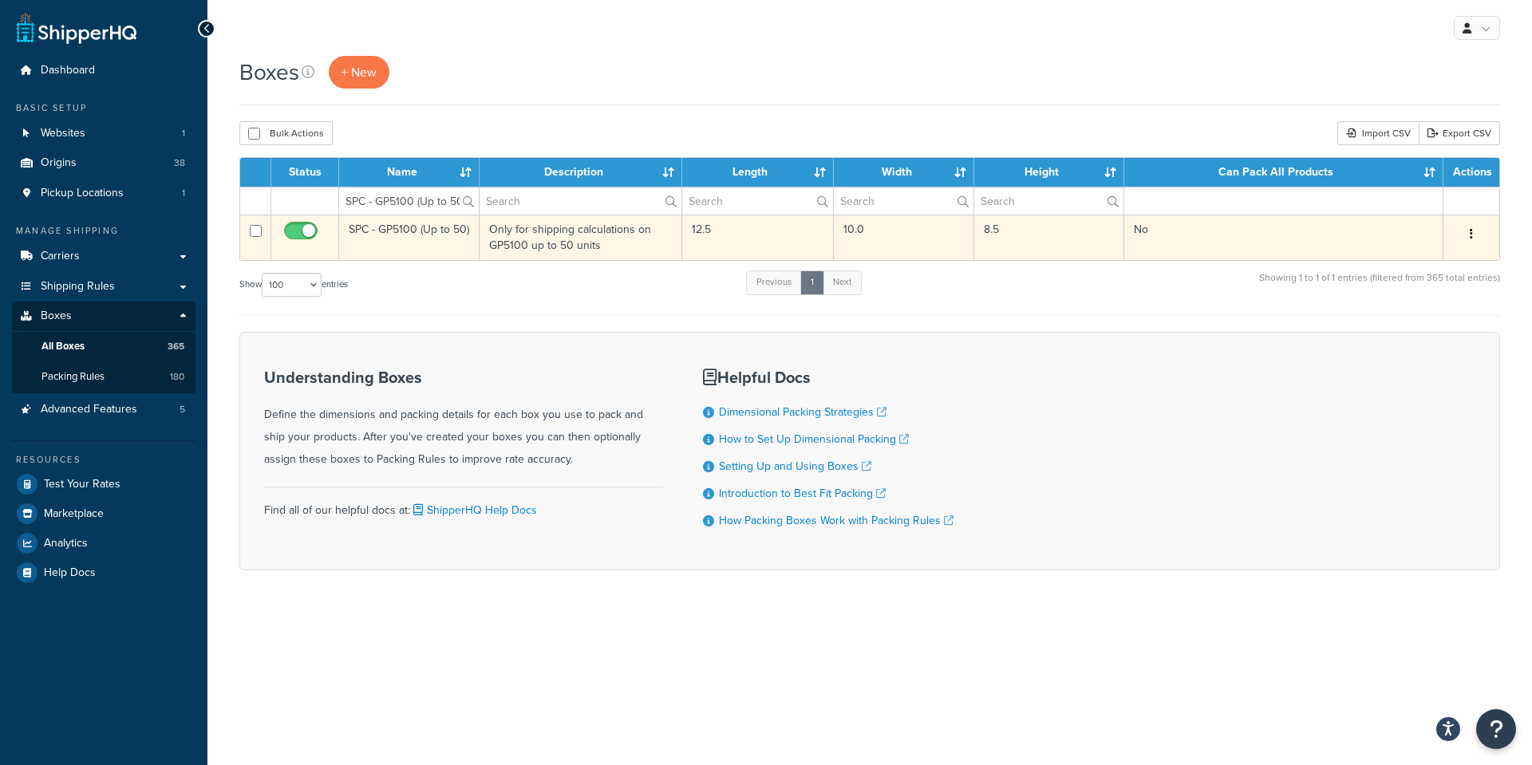
click at [408, 228] on td "SPC - GP5100 (Up to 50)" at bounding box center [409, 237] width 140 height 45
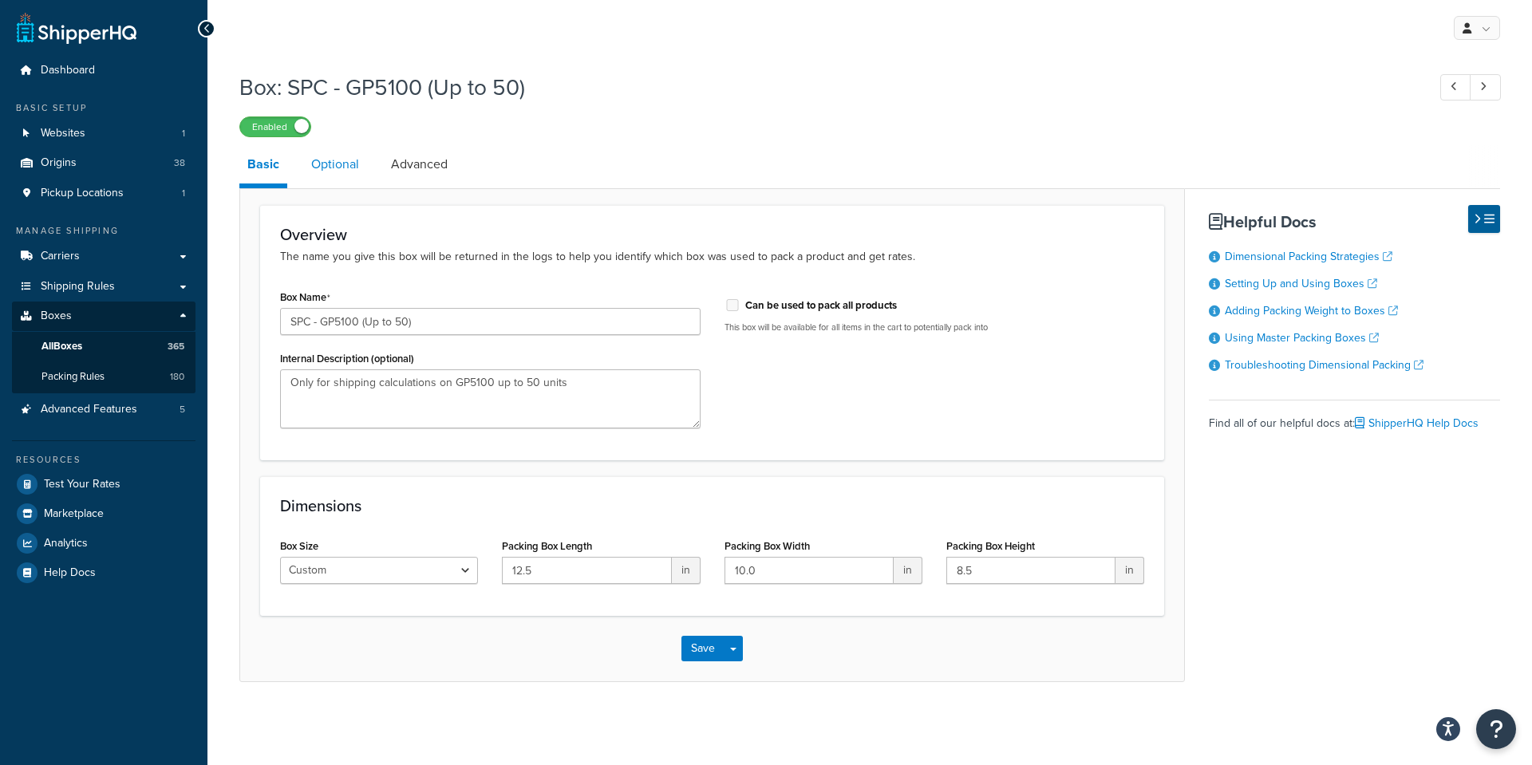
click at [326, 169] on link "Optional" at bounding box center [335, 164] width 64 height 38
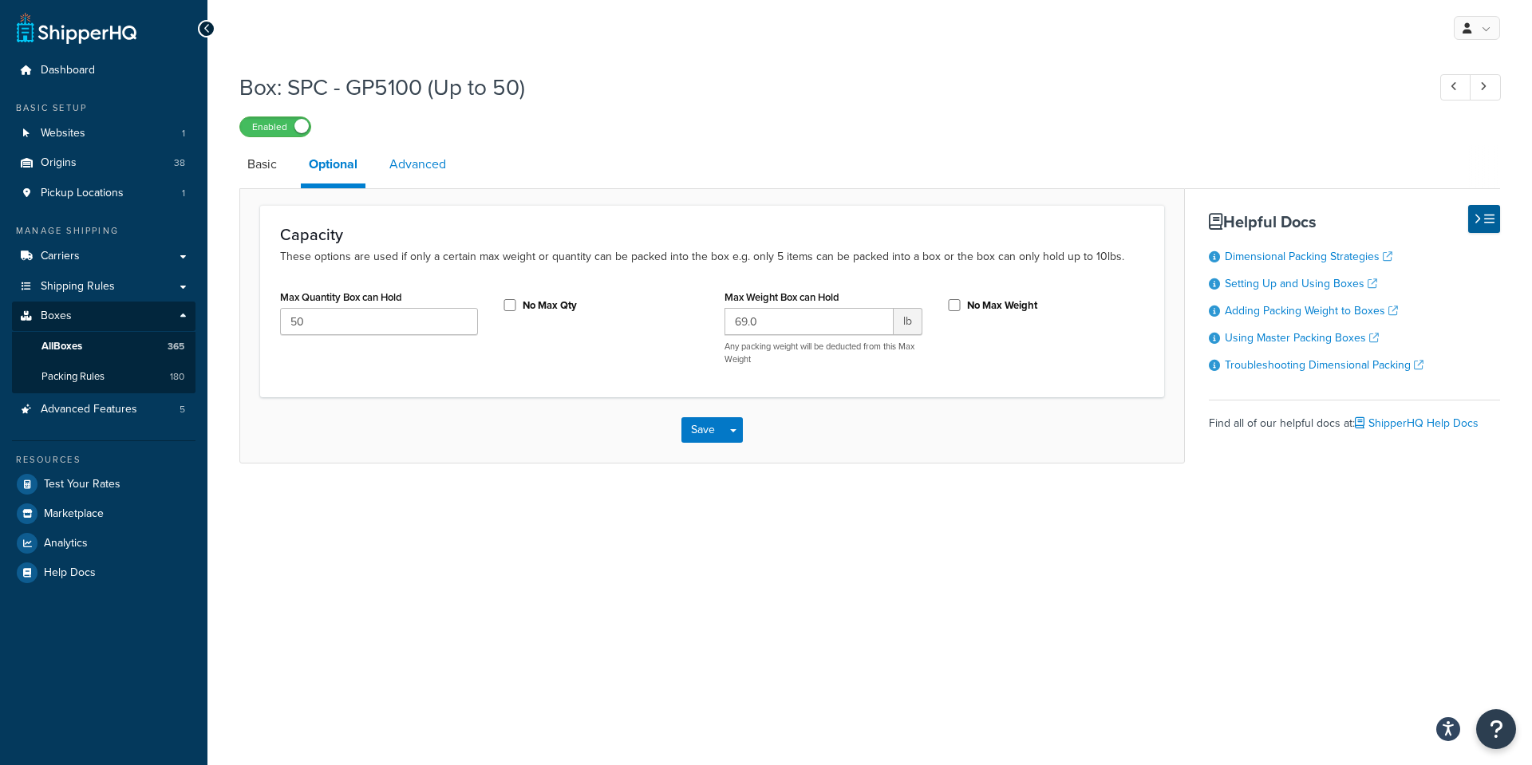
click at [422, 165] on link "Advanced" at bounding box center [417, 164] width 73 height 38
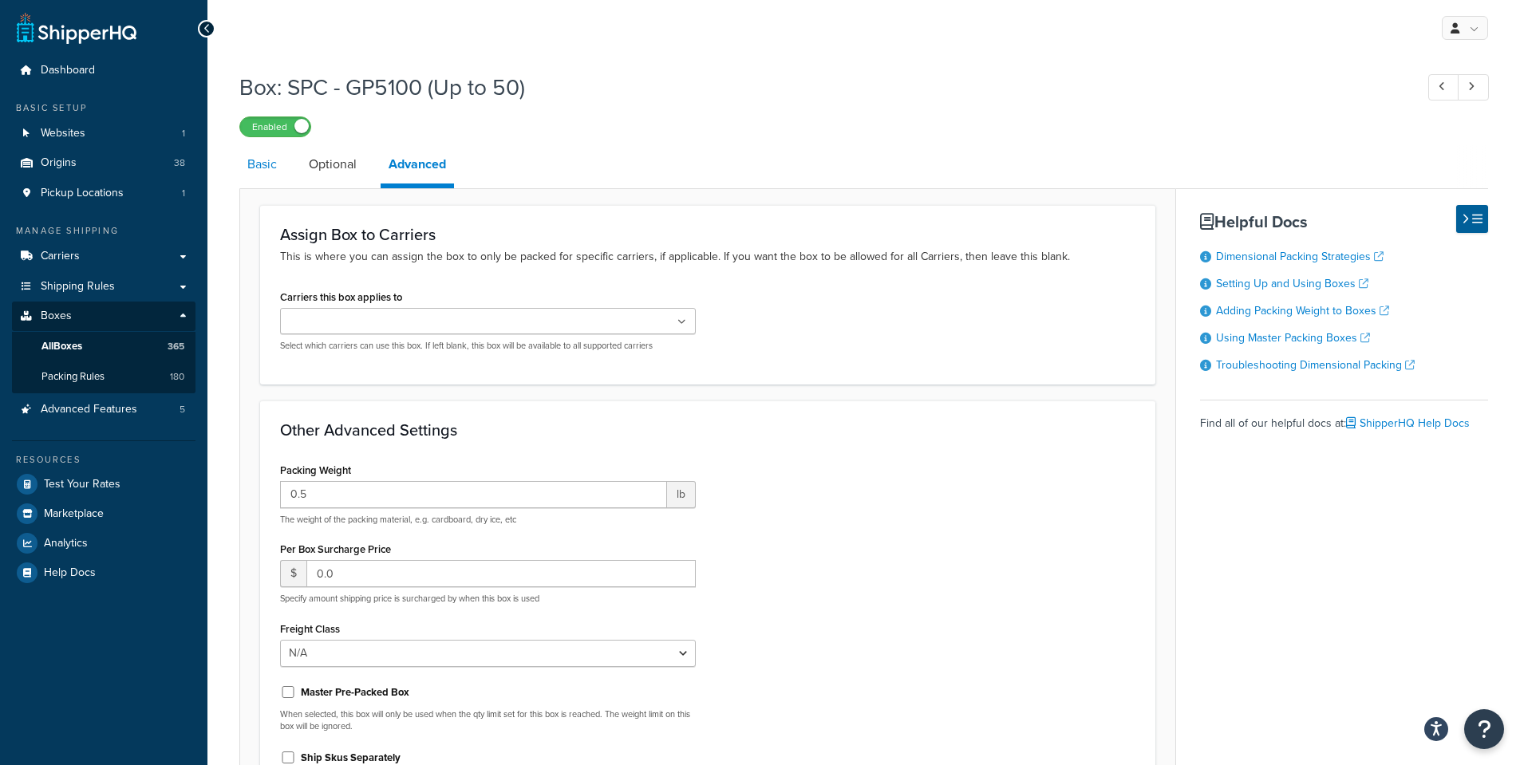
click at [249, 162] on link "Basic" at bounding box center [261, 164] width 45 height 38
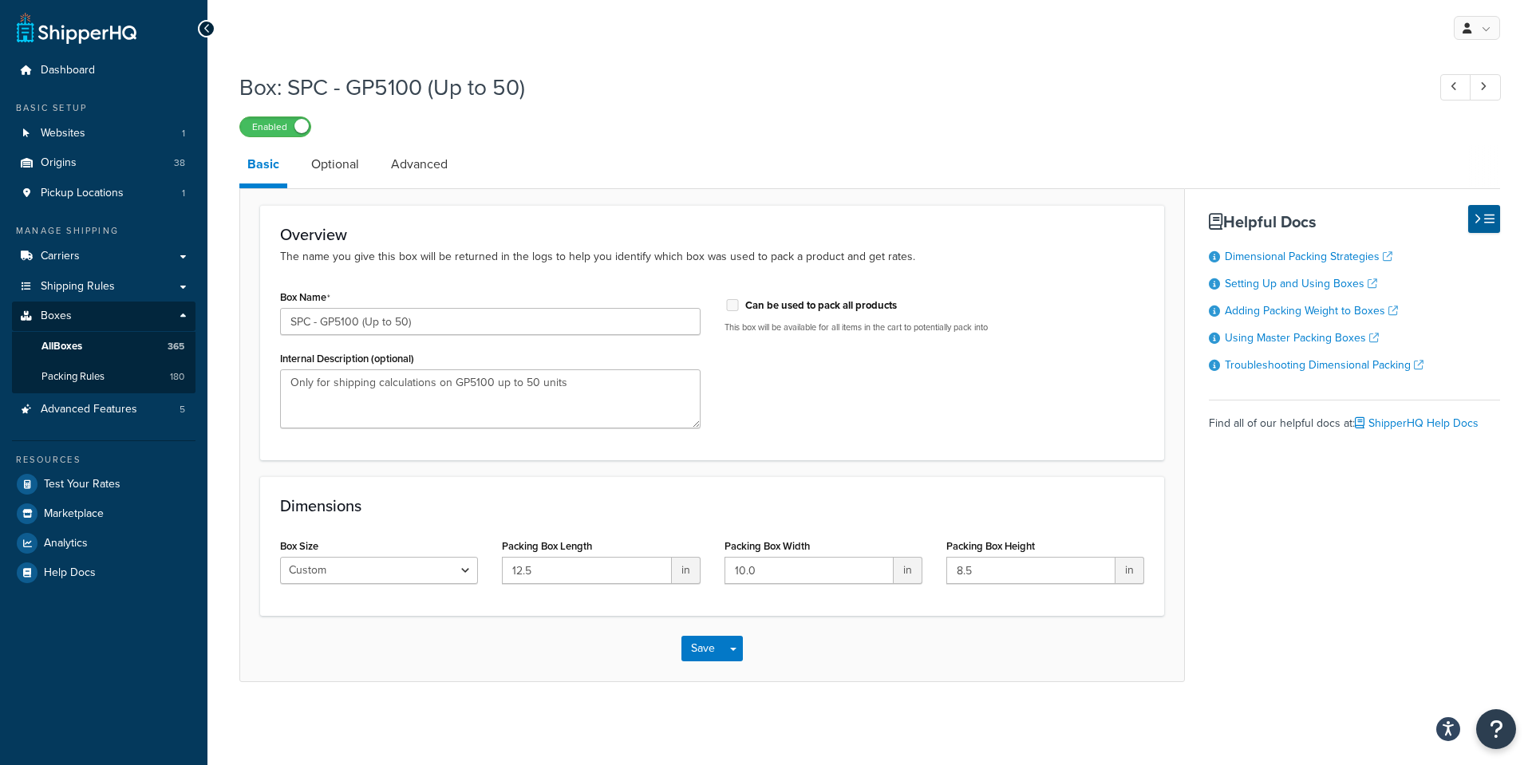
click at [235, 397] on div "Box: SPC - GP5100 (Up to 50) Enabled Basic Optional Advanced Overview The name …" at bounding box center [869, 393] width 1324 height 658
click at [72, 282] on span "Shipping Rules" at bounding box center [78, 287] width 74 height 14
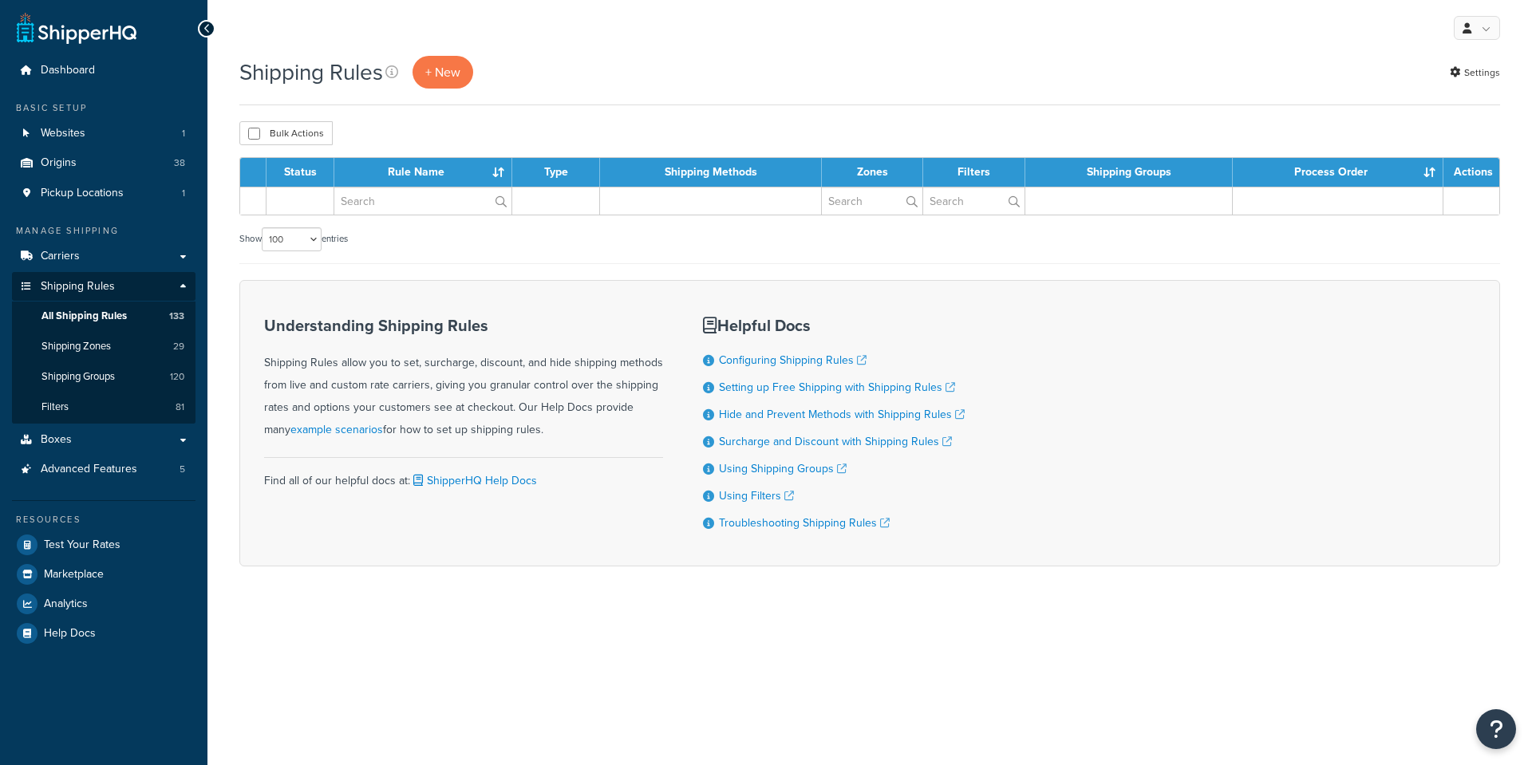
select select "100"
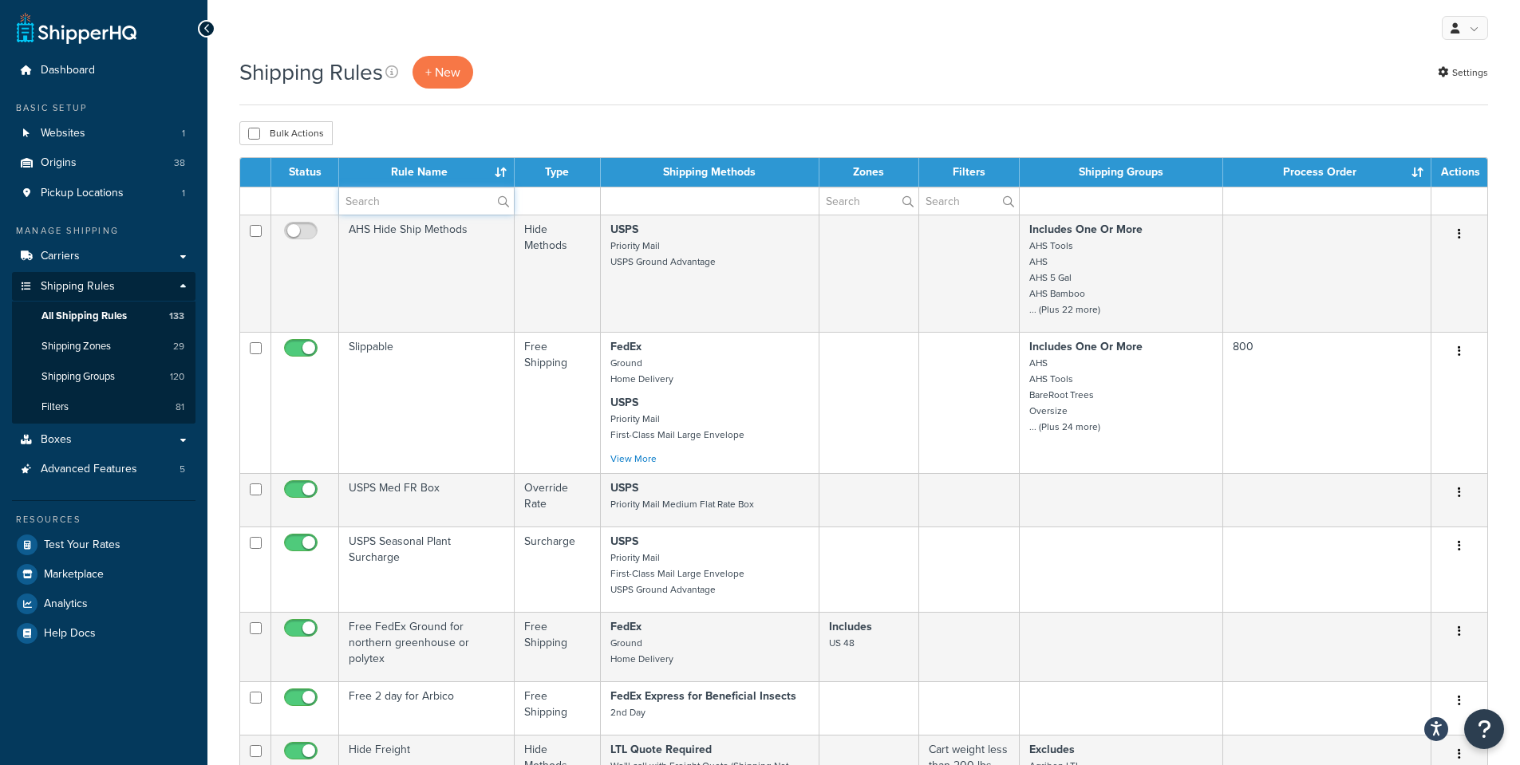
click at [373, 202] on input "text" at bounding box center [426, 200] width 175 height 27
paste input "SPC - GP51"
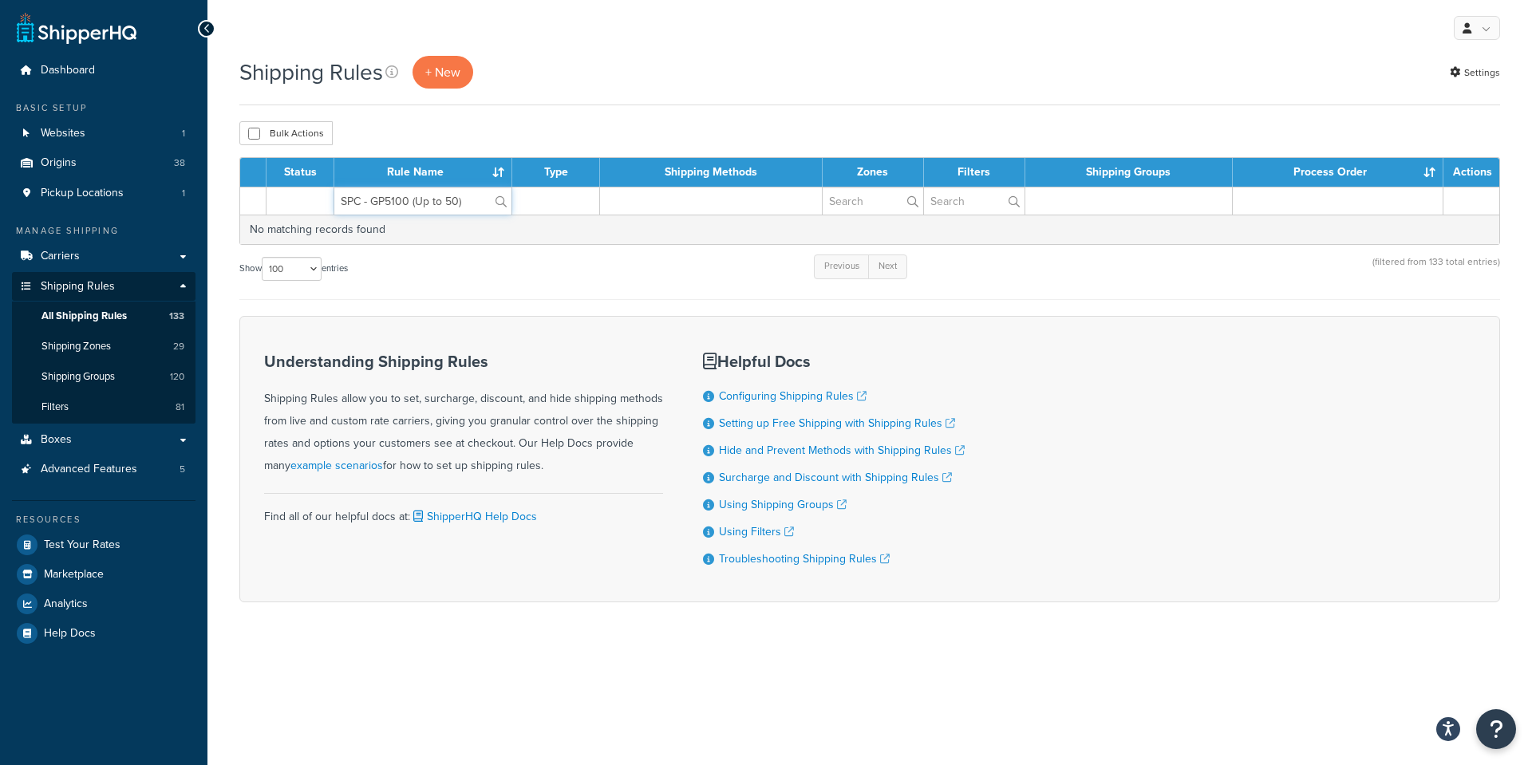
click at [377, 194] on input "SPC - GP5100 (Up to 50)" at bounding box center [422, 200] width 177 height 27
click at [465, 200] on input "SPC - GP5100 (Up to 50)" at bounding box center [422, 200] width 177 height 27
click at [503, 246] on div "Status Rule Name Type Shipping Methods Zones Filters Shipping Groups Process Or…" at bounding box center [869, 228] width 1260 height 143
drag, startPoint x: 490, startPoint y: 198, endPoint x: 324, endPoint y: 198, distance: 165.9
click at [324, 198] on tr "SPC - GP5100 (Up to 50)" at bounding box center [869, 201] width 1259 height 28
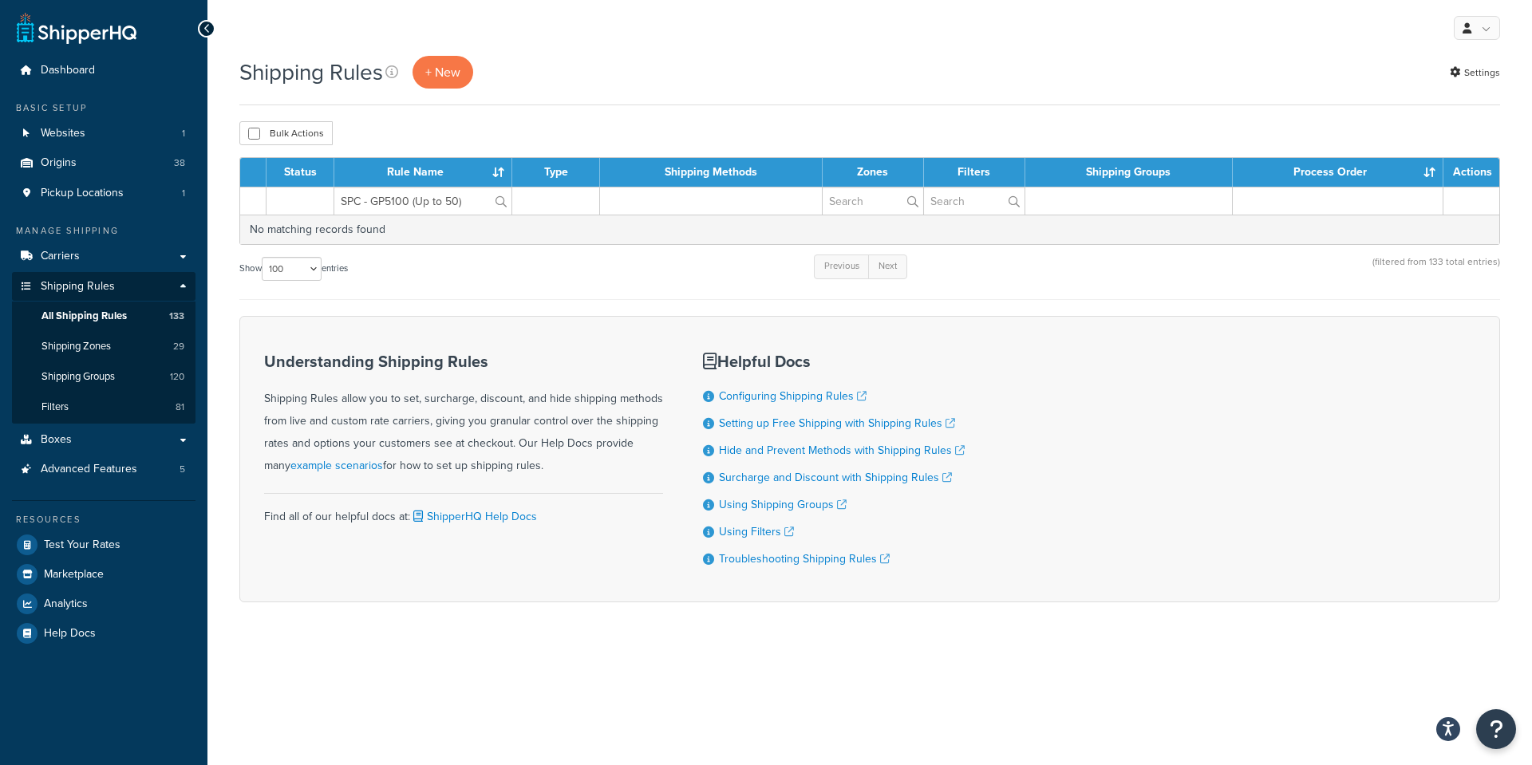
drag, startPoint x: 472, startPoint y: 215, endPoint x: 464, endPoint y: 211, distance: 9.3
click at [473, 215] on table "Status Rule Name Type Shipping Methods Zones Filters Shipping Groups Process Or…" at bounding box center [869, 201] width 1260 height 88
click at [421, 200] on input "SPC - GP5100 (Up to 50)" at bounding box center [422, 200] width 177 height 27
drag, startPoint x: 447, startPoint y: 203, endPoint x: 411, endPoint y: 204, distance: 35.9
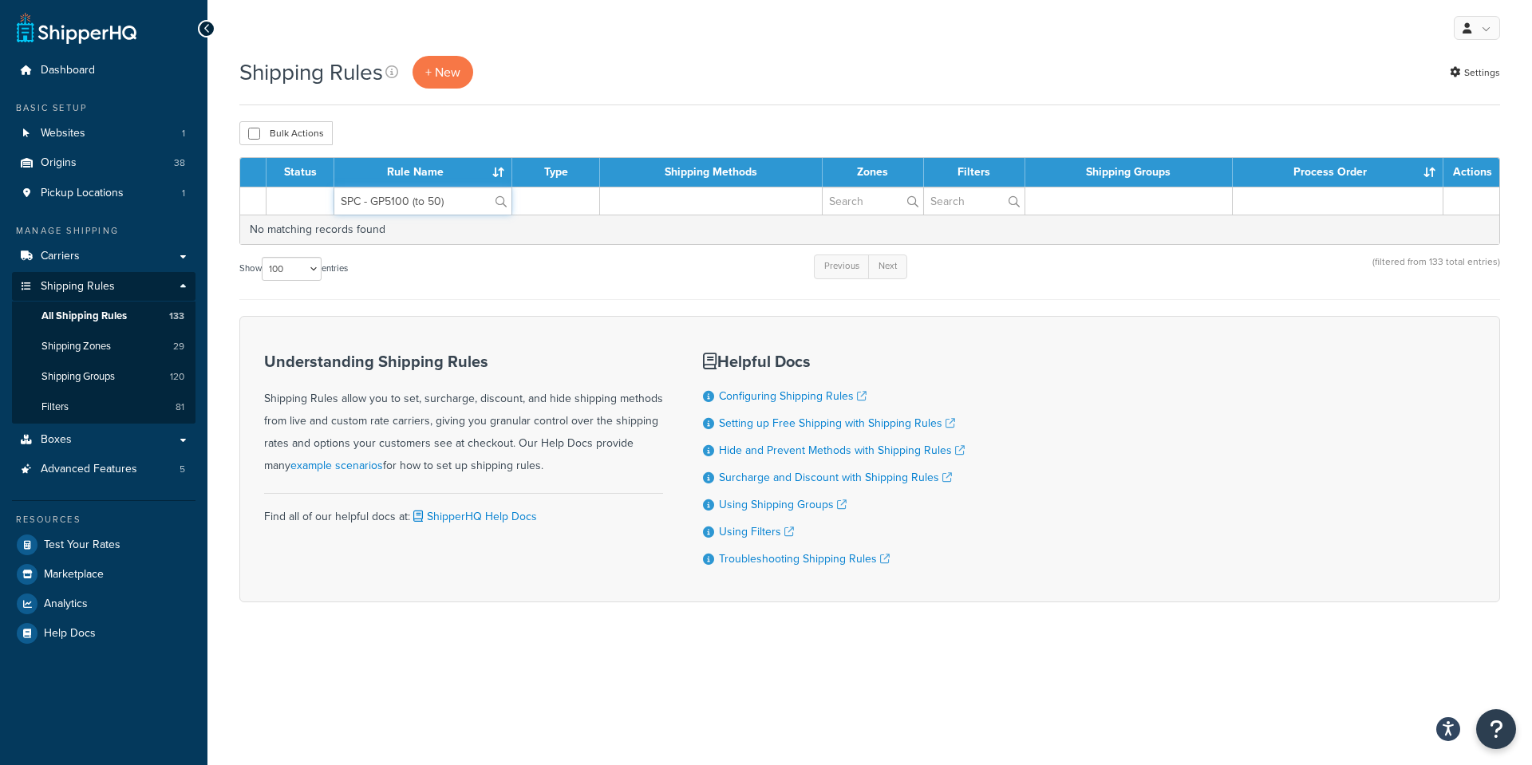
click at [411, 203] on input "SPC - GP5100 (to 50)" at bounding box center [422, 200] width 177 height 27
type input "SPC - GP5100"
click at [472, 308] on form "Status Rule Name Type Shipping Methods Zones Filters Shipping Groups Process Or…" at bounding box center [869, 379] width 1260 height 445
click at [73, 433] on link "Boxes" at bounding box center [103, 440] width 183 height 30
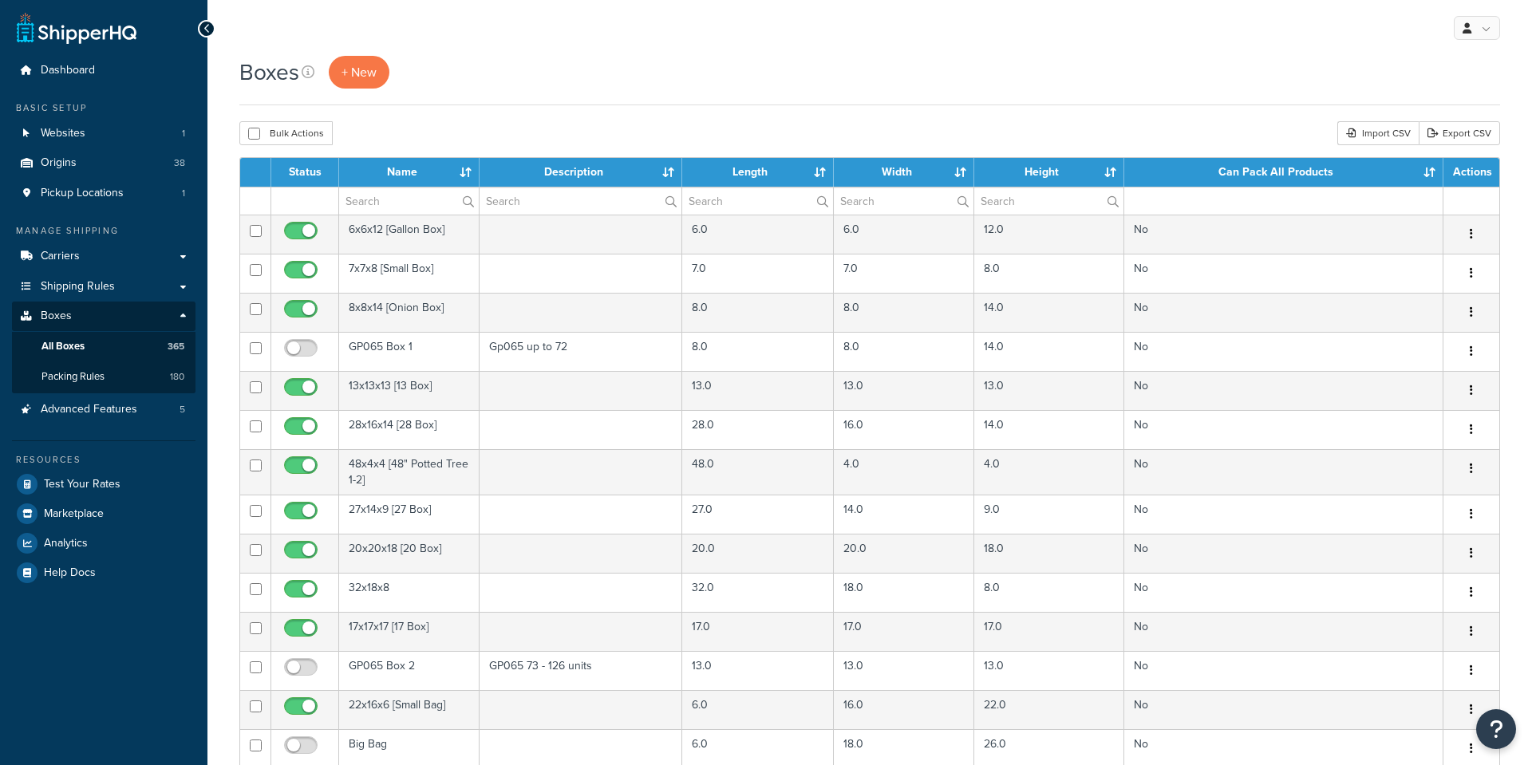
select select "100"
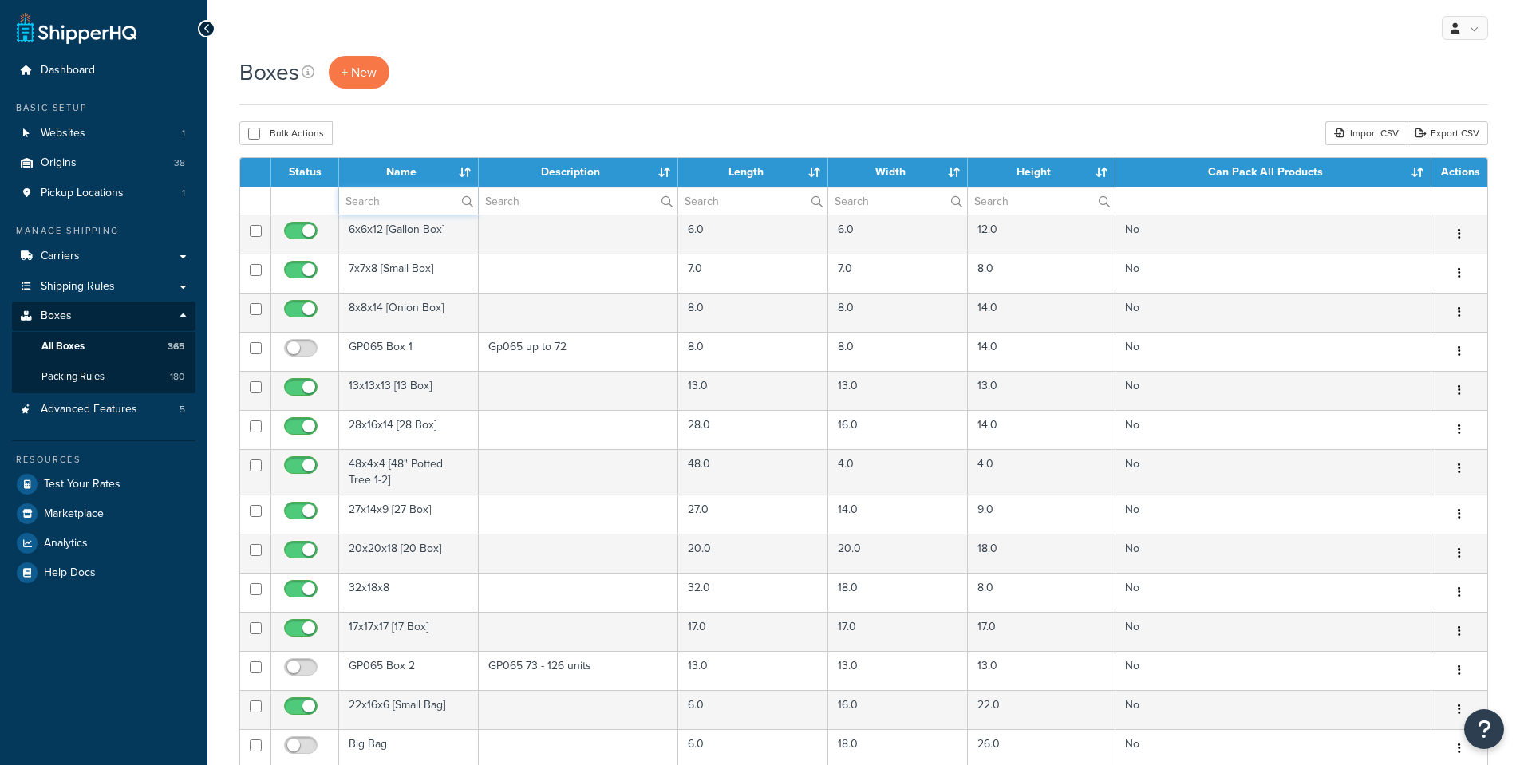
click at [364, 202] on input "text" at bounding box center [408, 200] width 139 height 27
paste input "SPC - GP5100"
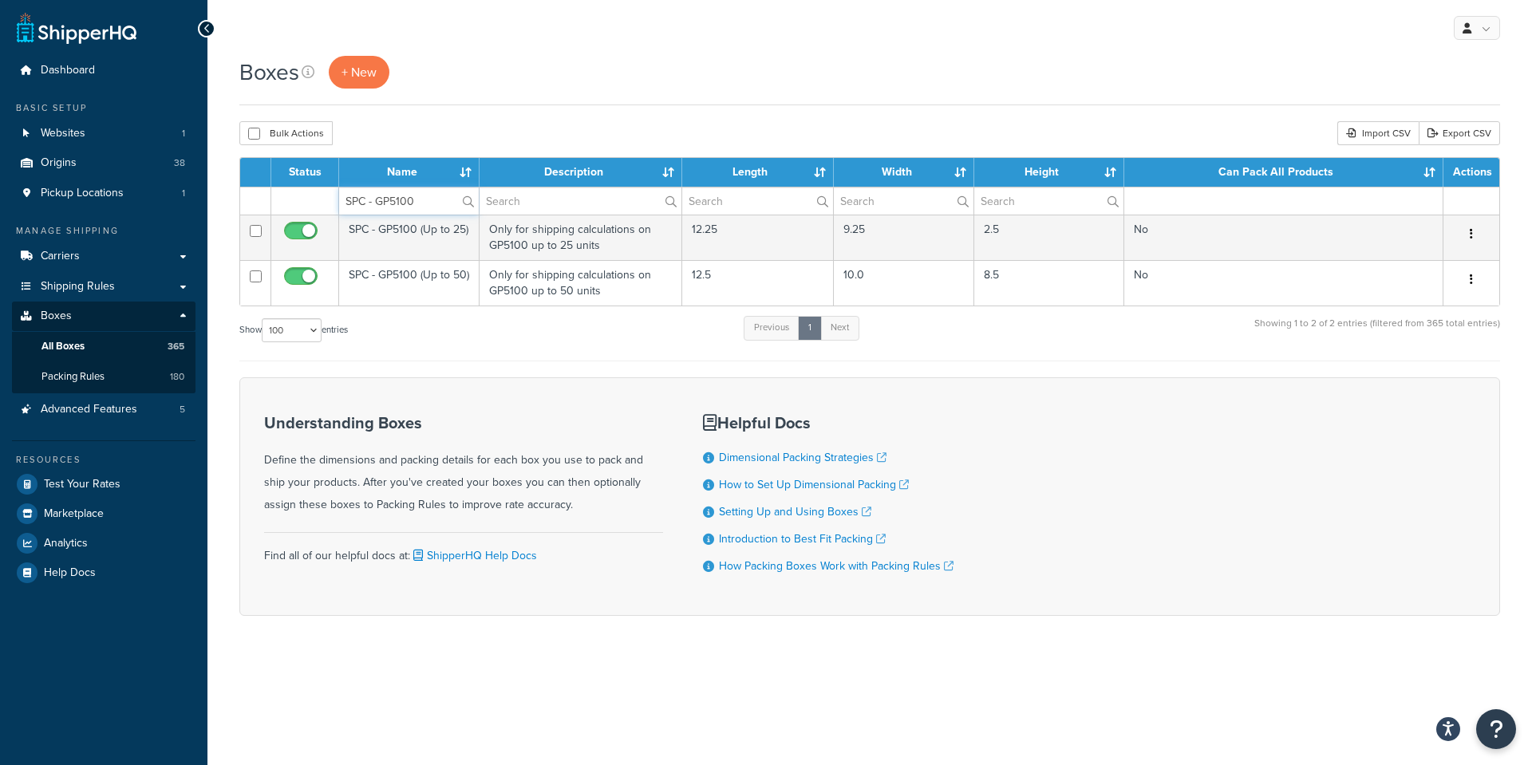
type input "SPC - GP5100"
click at [479, 408] on div "Understanding Boxes Define the dimensions and packing details for each box you …" at bounding box center [463, 496] width 399 height 189
click at [480, 357] on div "Show 10 15 25 50 100 1000 entries Previous 1 Next Showing 1 to 2 of 2 entries (…" at bounding box center [869, 337] width 1260 height 47
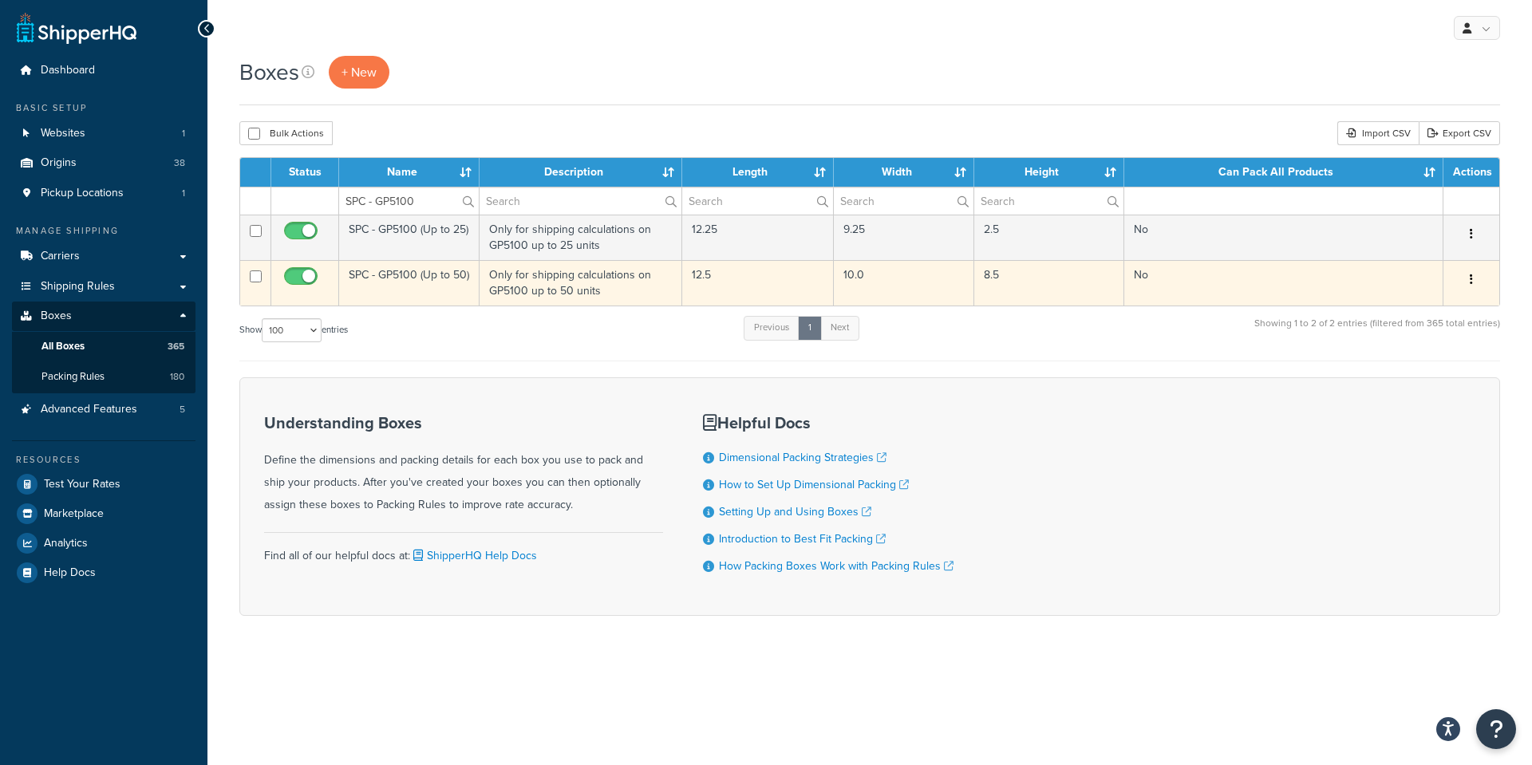
click at [302, 274] on input "checkbox" at bounding box center [303, 280] width 44 height 20
checkbox input "false"
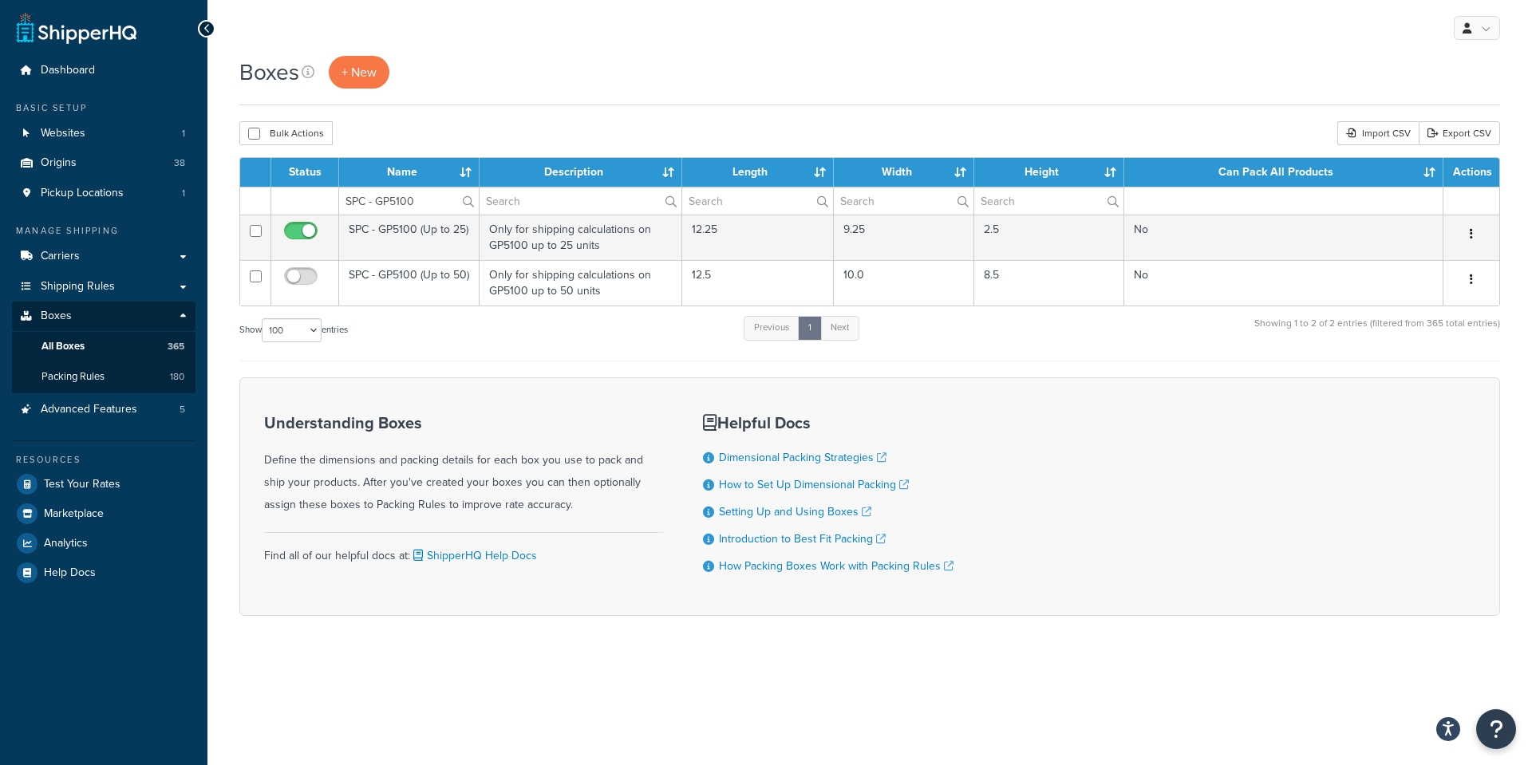
click at [456, 366] on form "Status Name Description Length Width Height Can Pack All Products Actions SPC -…" at bounding box center [869, 386] width 1260 height 459
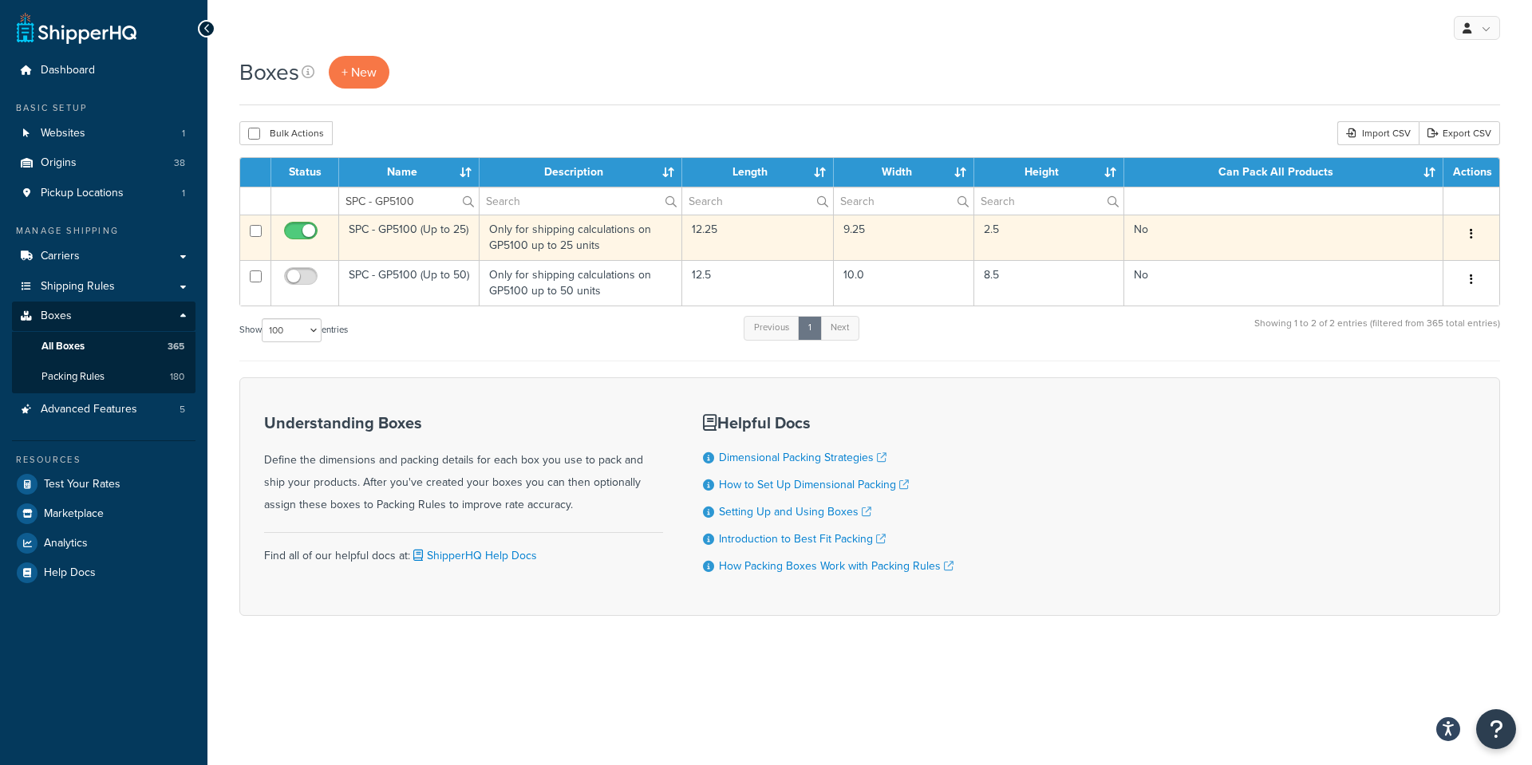
click at [295, 230] on input "checkbox" at bounding box center [303, 235] width 44 height 20
checkbox input "false"
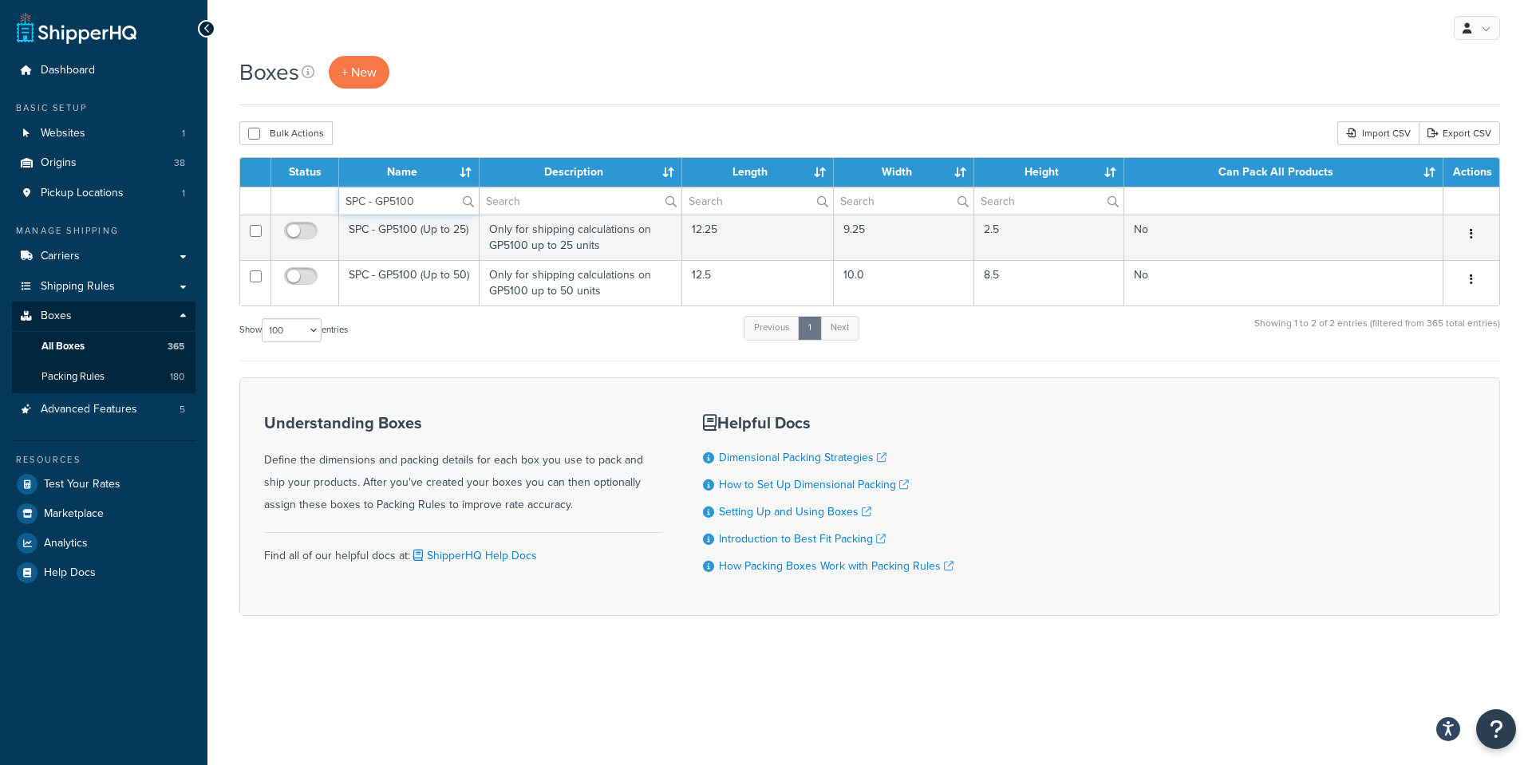
drag, startPoint x: 424, startPoint y: 199, endPoint x: 210, endPoint y: 200, distance: 213.8
click at [210, 200] on div "Boxes + New Bulk Actions Duplicate Delete Import CSV Export CSV Contact Us Send…" at bounding box center [869, 364] width 1324 height 616
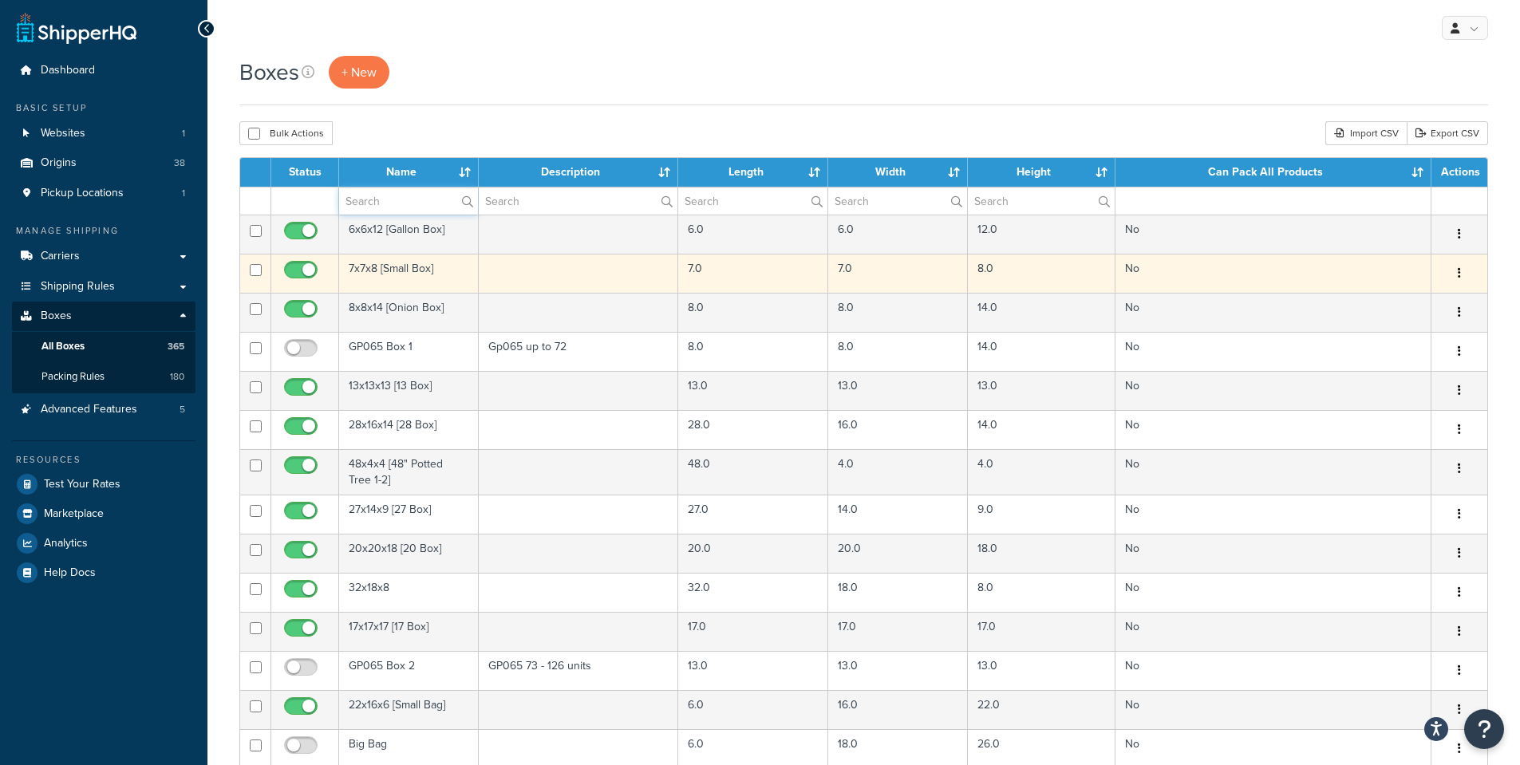
paste input "24x10x6 [SmartPost Box]"
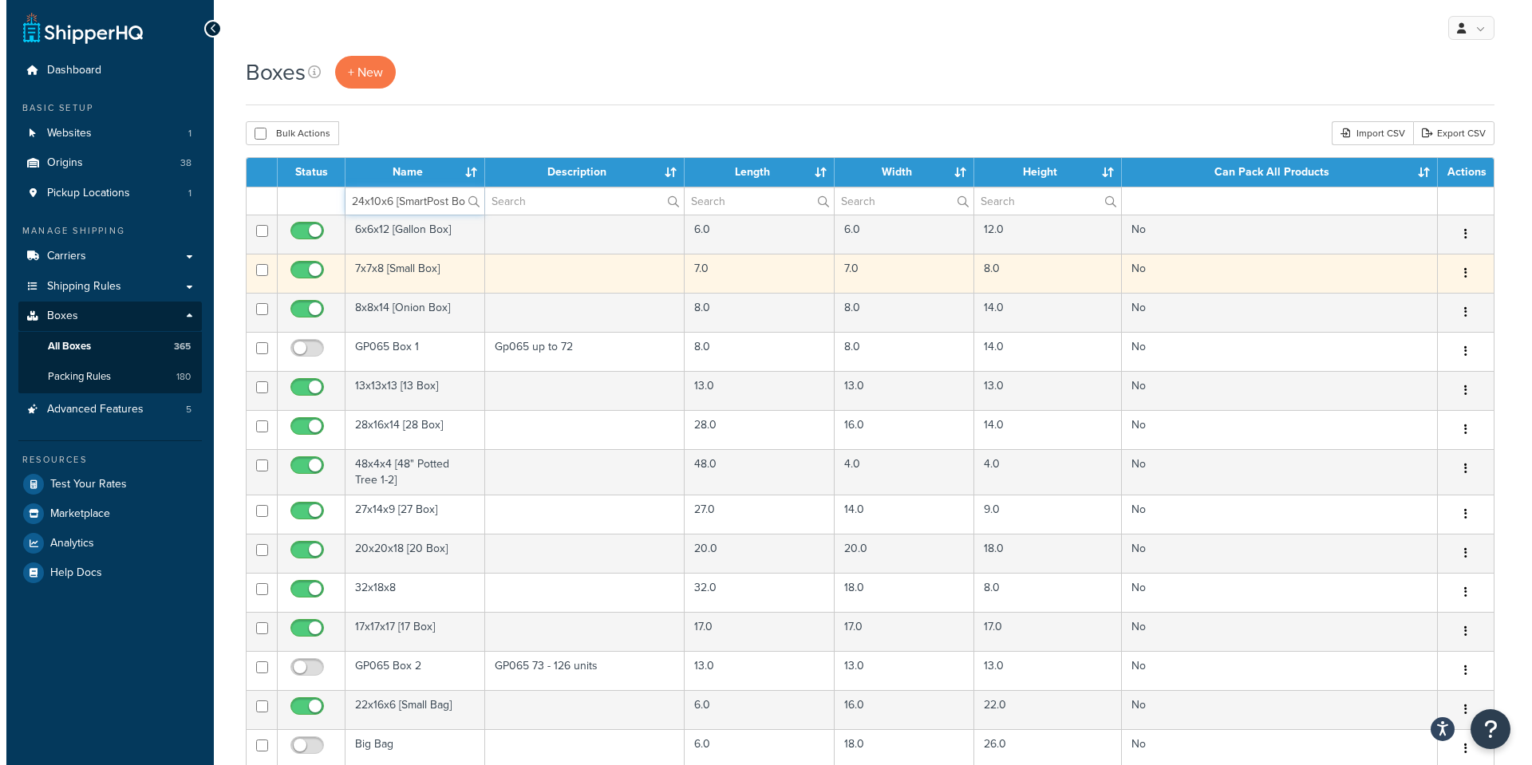
scroll to position [0, 6]
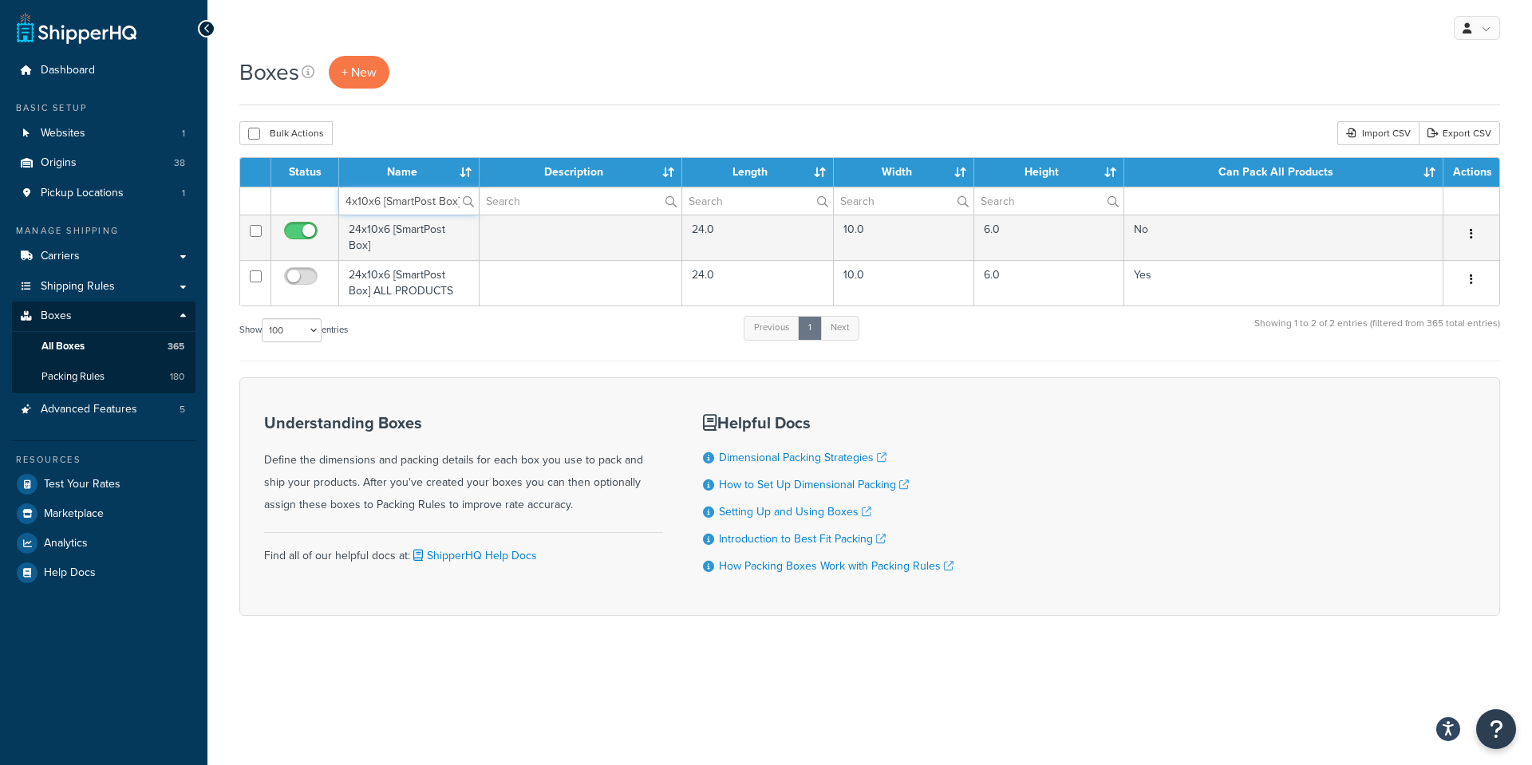
type input "24x10x6 [SmartPost Box]"
click at [540, 329] on div "Show 10 15 25 50 100 1000 entries Previous 1 Next Showing 1 to 2 of 2 entries (…" at bounding box center [869, 337] width 1260 height 47
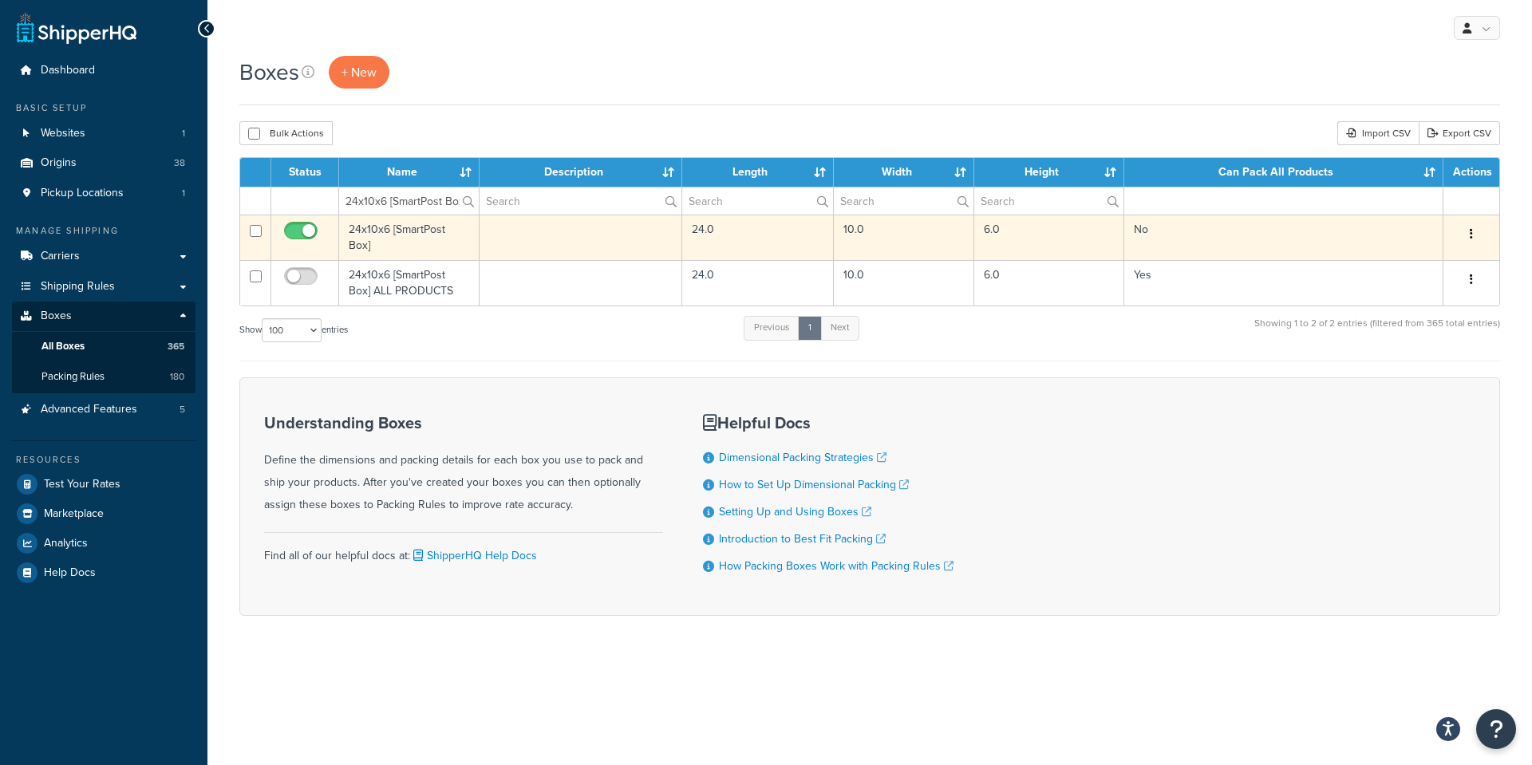
click at [389, 229] on td "24x10x6 [SmartPost Box]" at bounding box center [409, 237] width 140 height 45
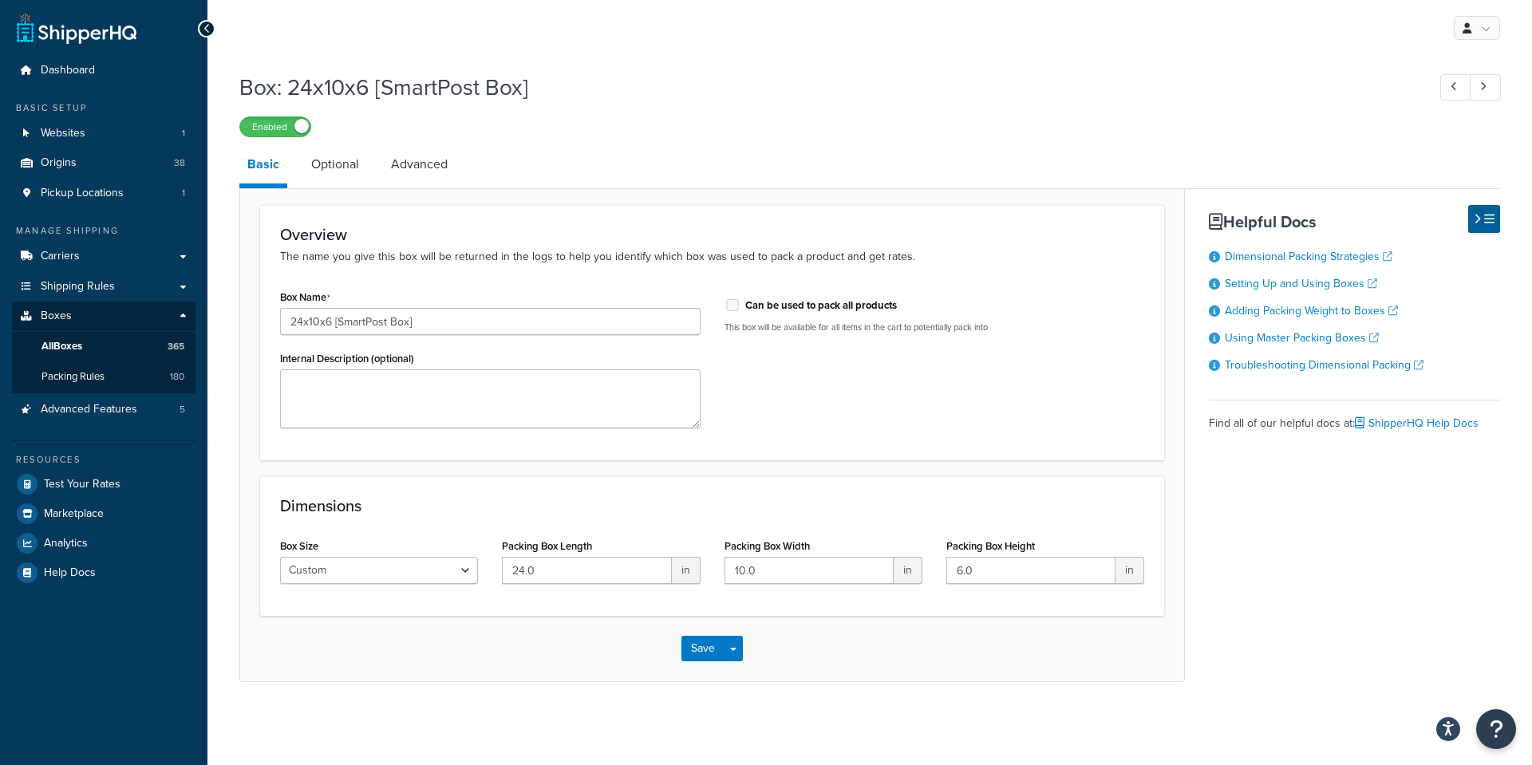
click at [889, 133] on div "Enabled" at bounding box center [869, 126] width 1260 height 22
click at [915, 116] on div "Enabled" at bounding box center [869, 126] width 1260 height 22
click at [46, 345] on span "All Boxes" at bounding box center [61, 347] width 41 height 14
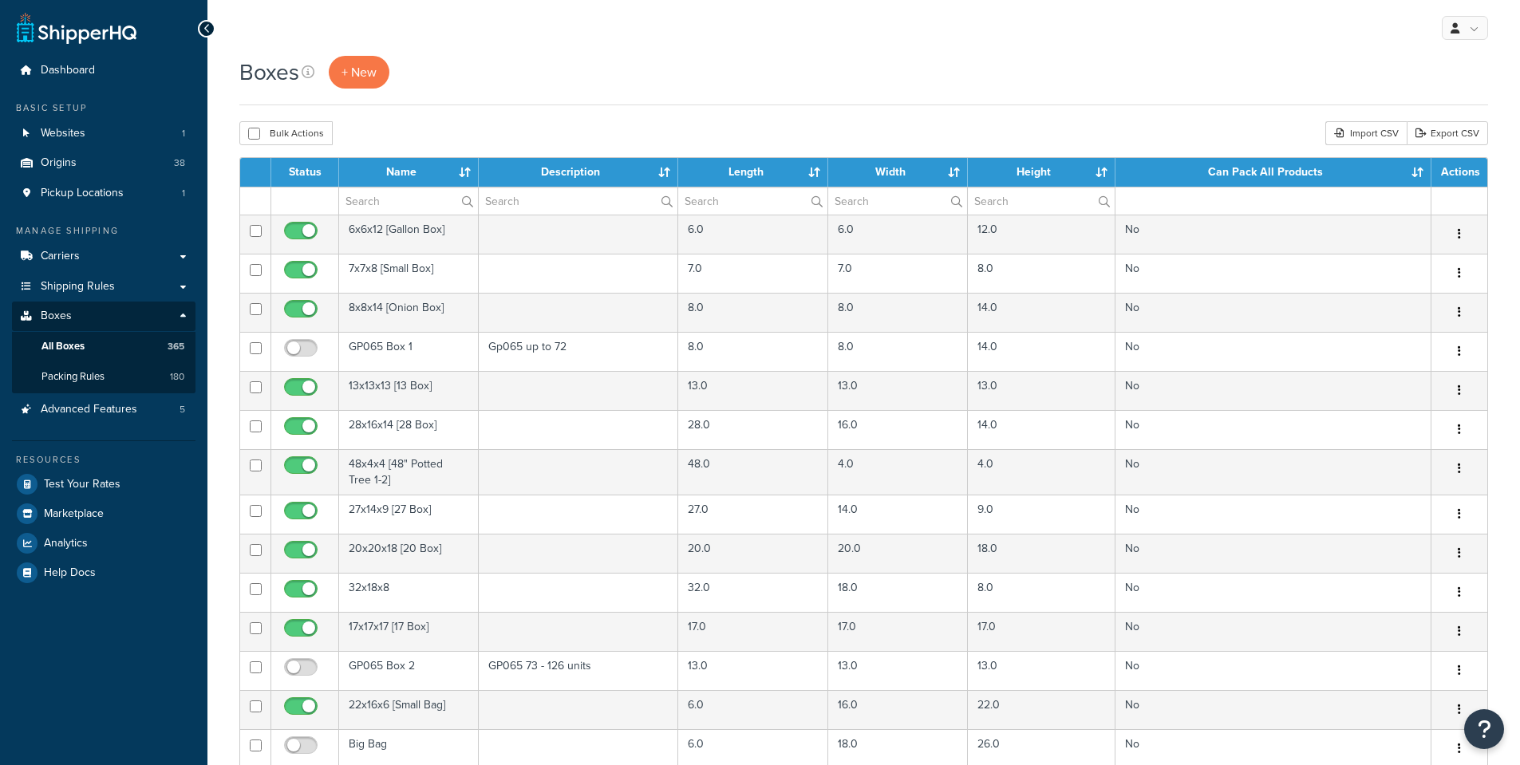
select select "100"
